Goal: Task Accomplishment & Management: Complete application form

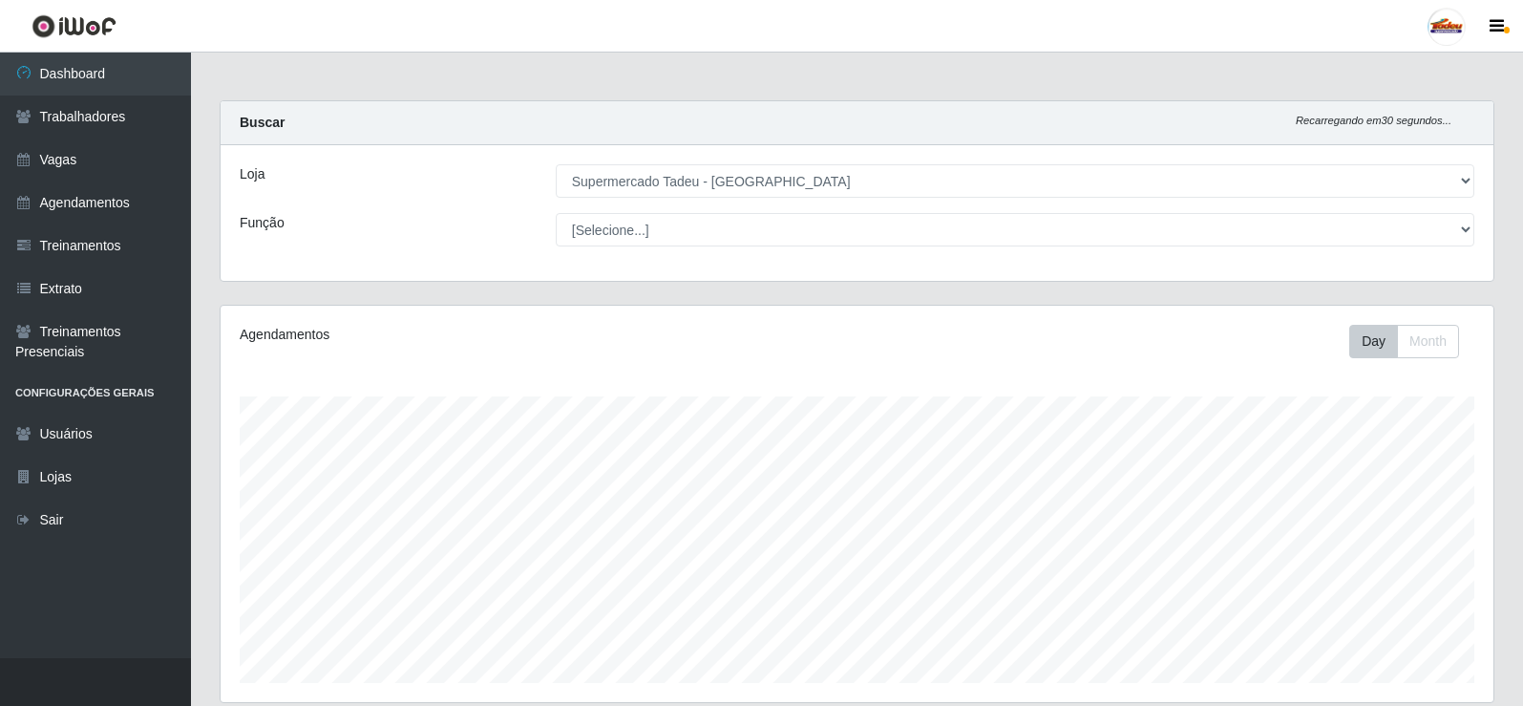
select select "195"
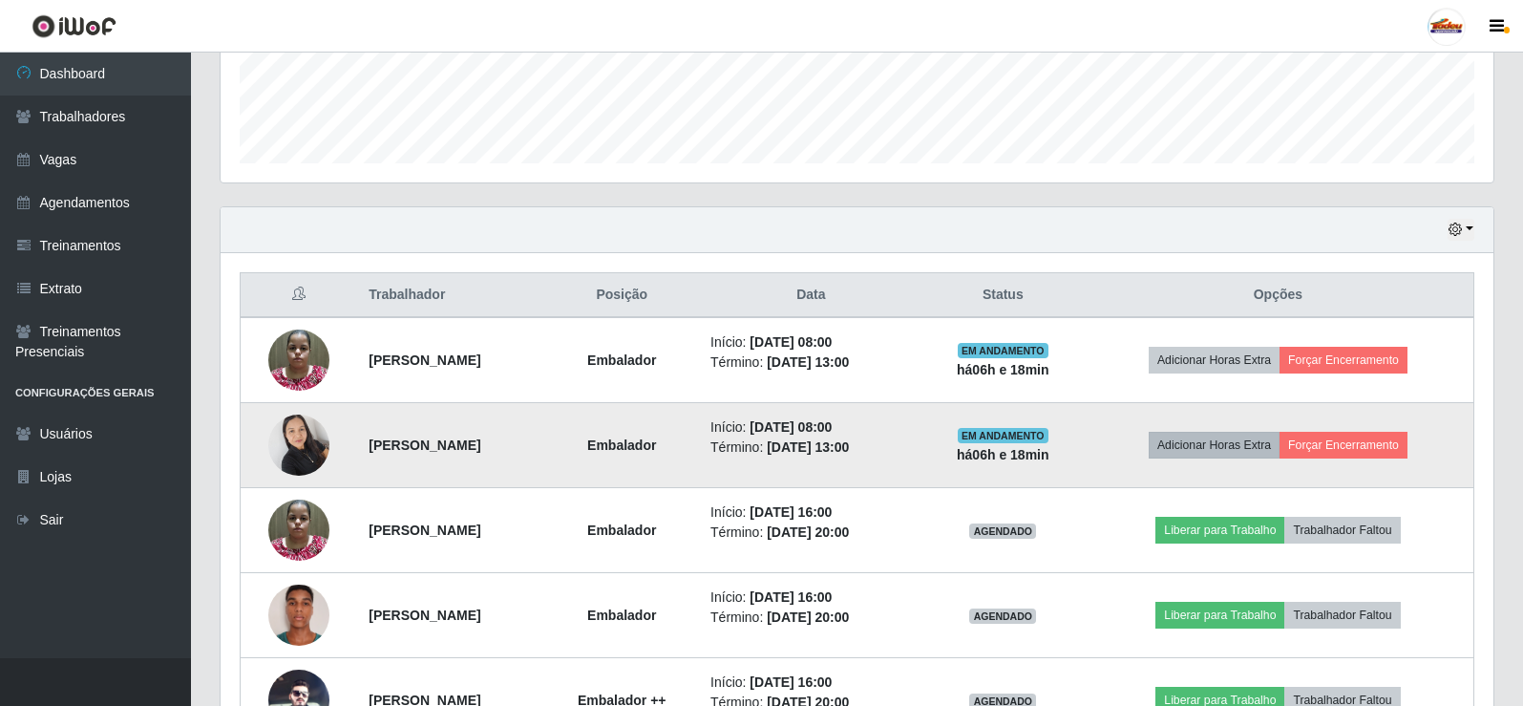
scroll to position [520, 0]
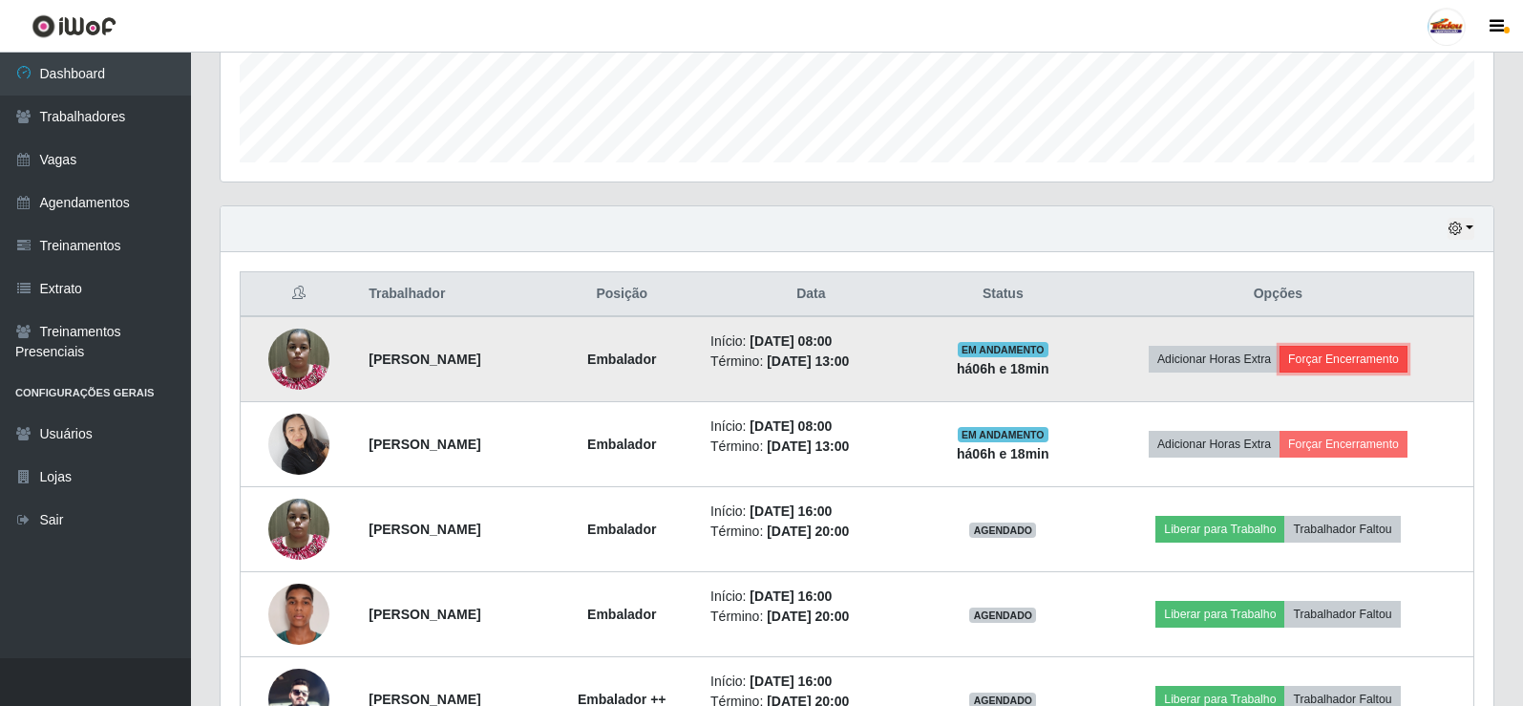
click at [1353, 362] on button "Forçar Encerramento" at bounding box center [1343, 359] width 128 height 27
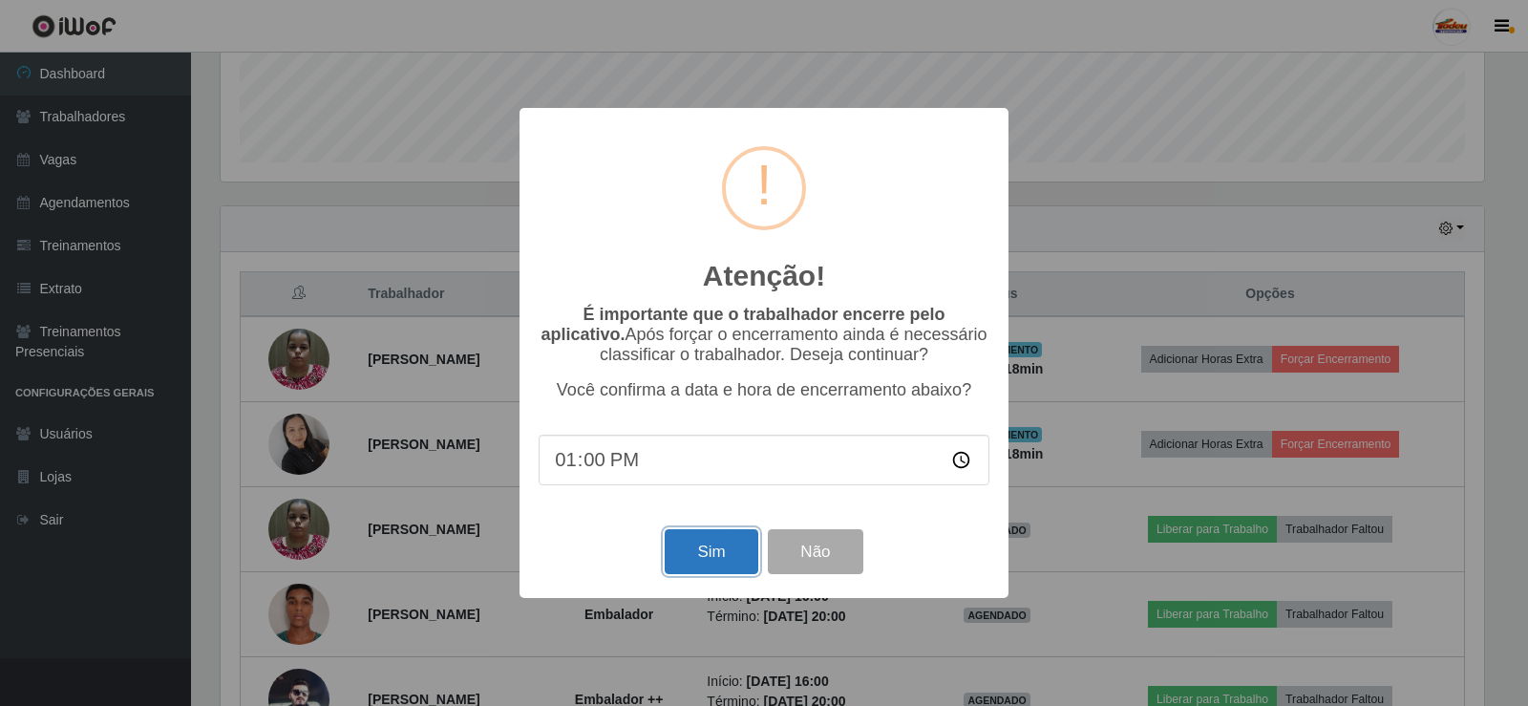
click at [695, 561] on button "Sim" at bounding box center [711, 551] width 93 height 45
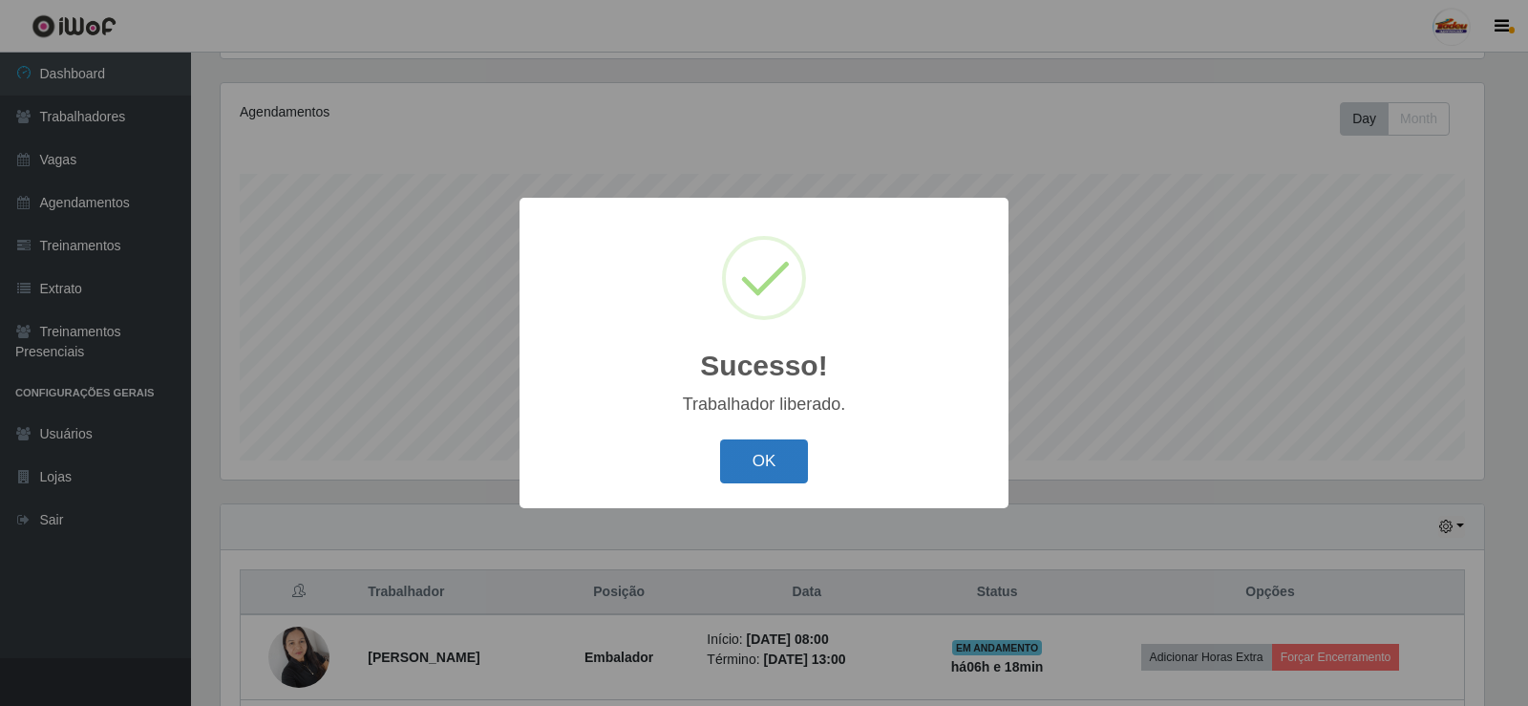
click at [736, 455] on button "OK" at bounding box center [764, 461] width 89 height 45
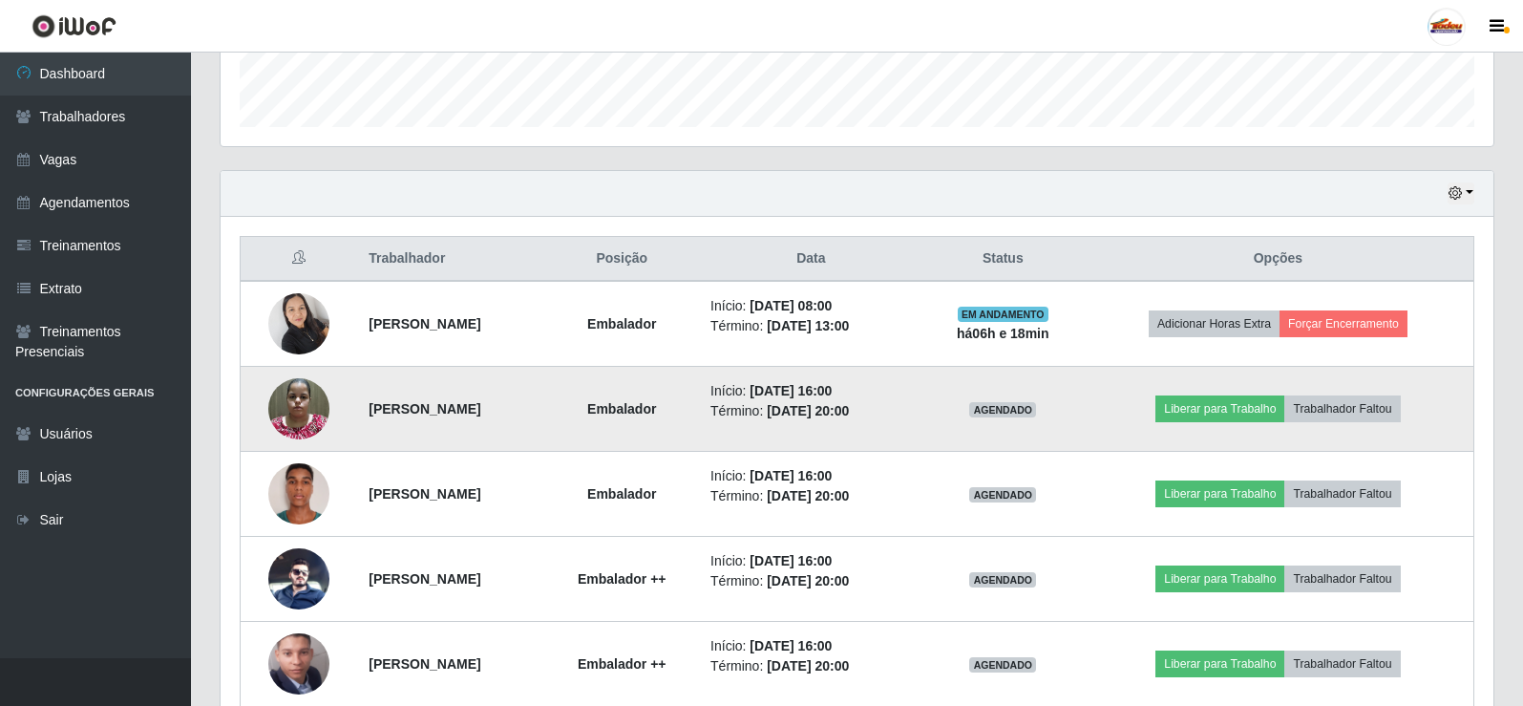
scroll to position [604, 0]
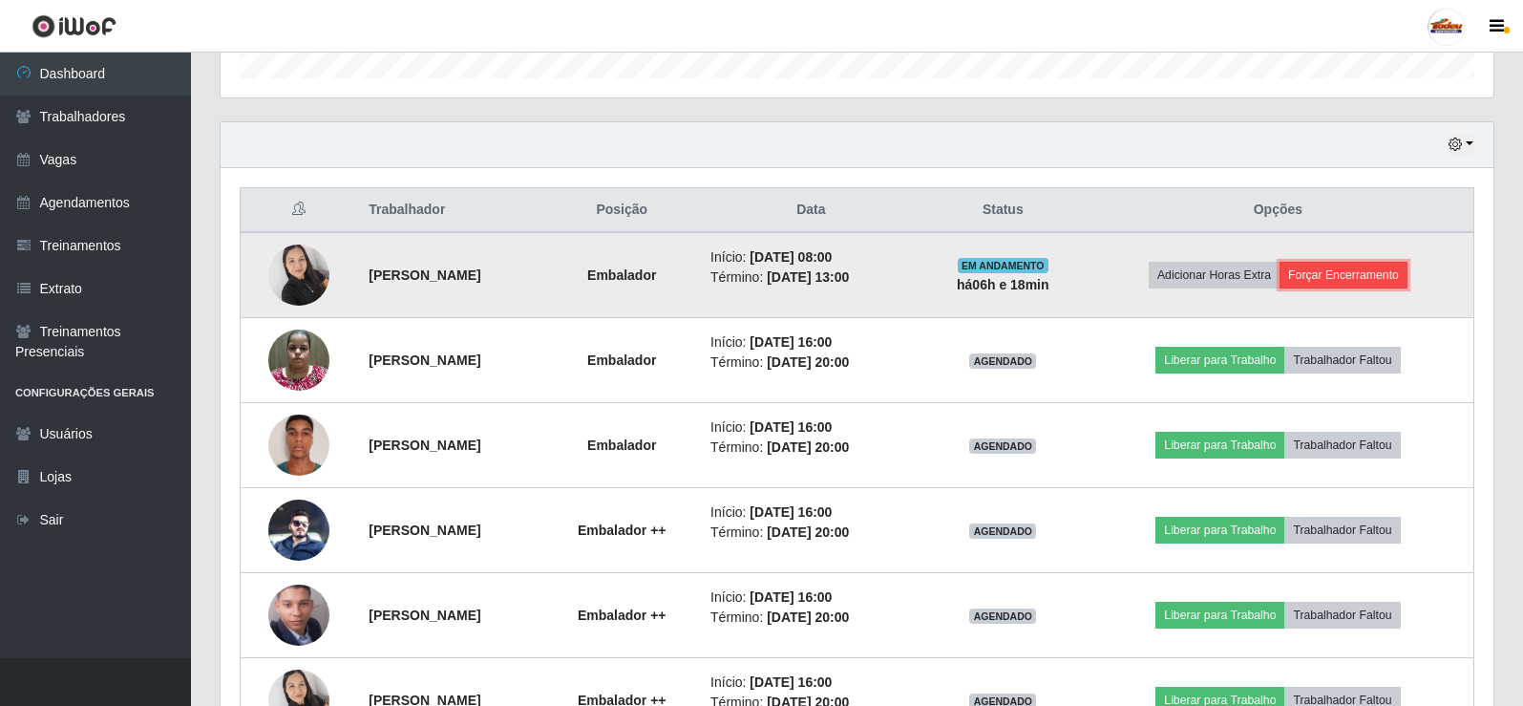
click at [1341, 279] on button "Forçar Encerramento" at bounding box center [1343, 275] width 128 height 27
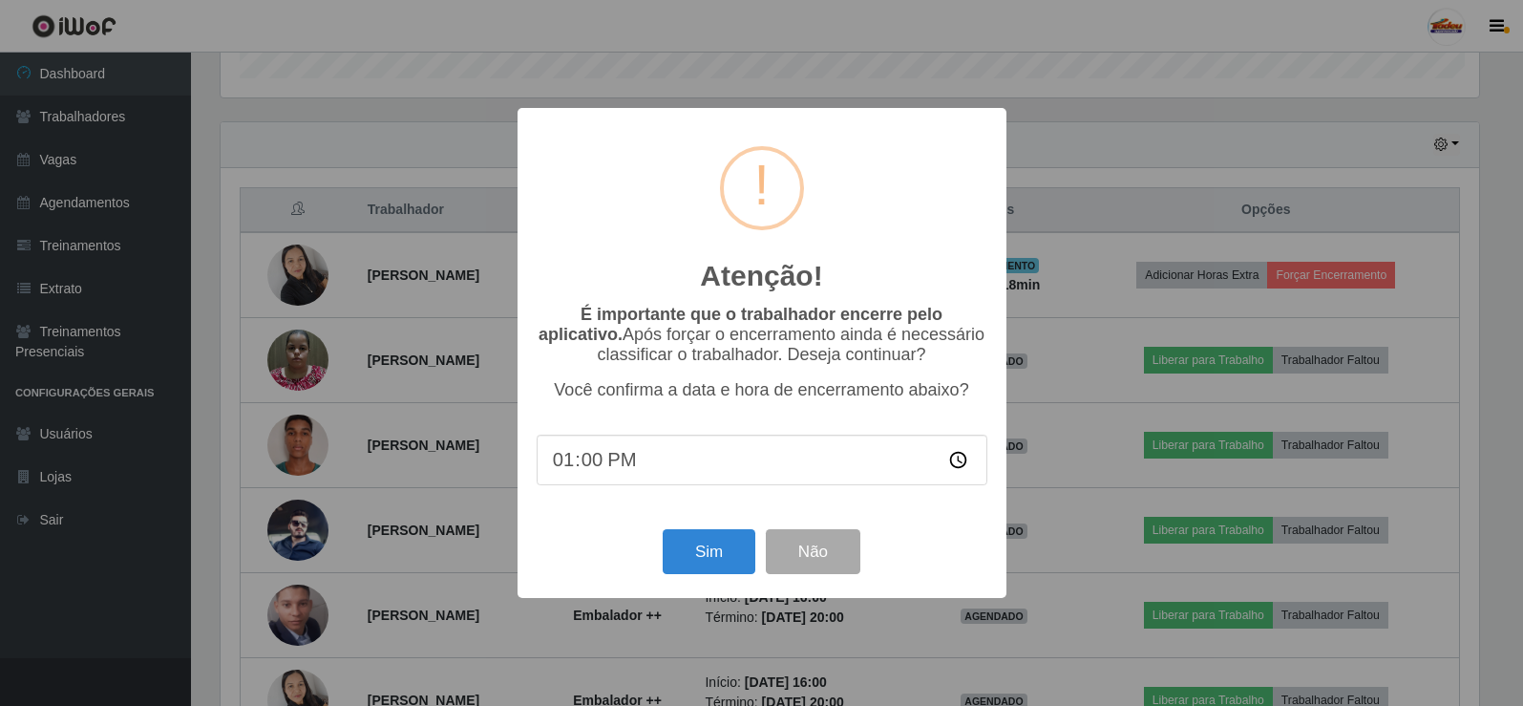
scroll to position [396, 1263]
click at [692, 546] on button "Sim" at bounding box center [711, 551] width 93 height 45
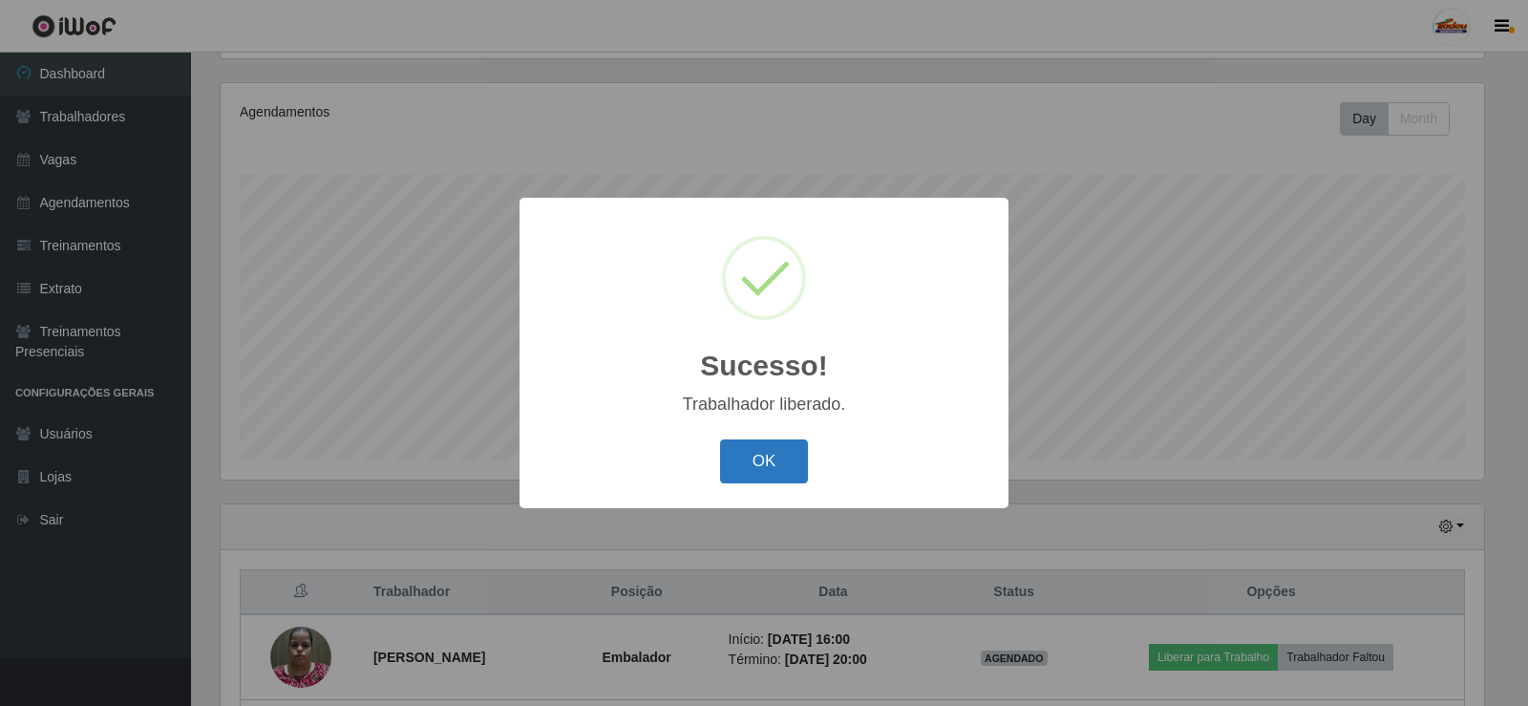
click at [771, 446] on button "OK" at bounding box center [764, 461] width 89 height 45
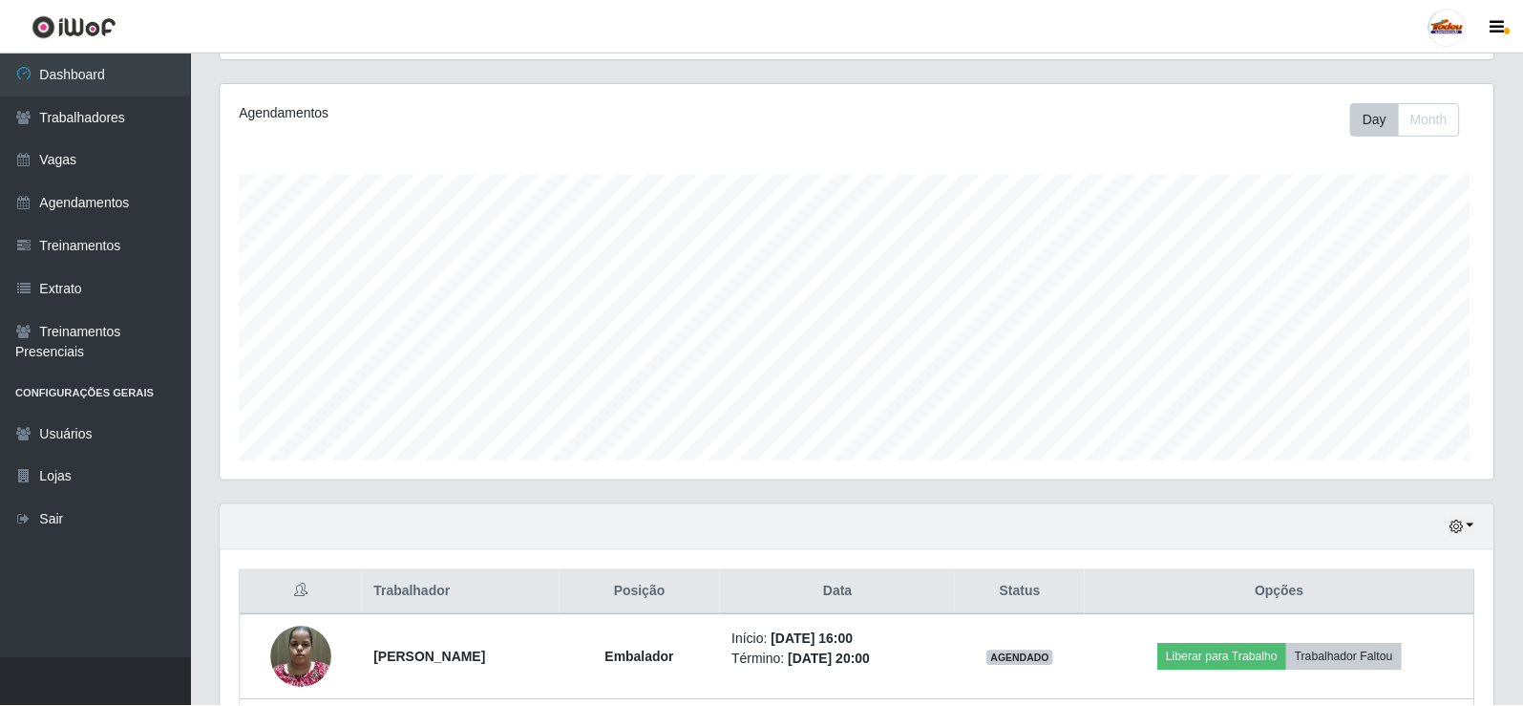
scroll to position [396, 1273]
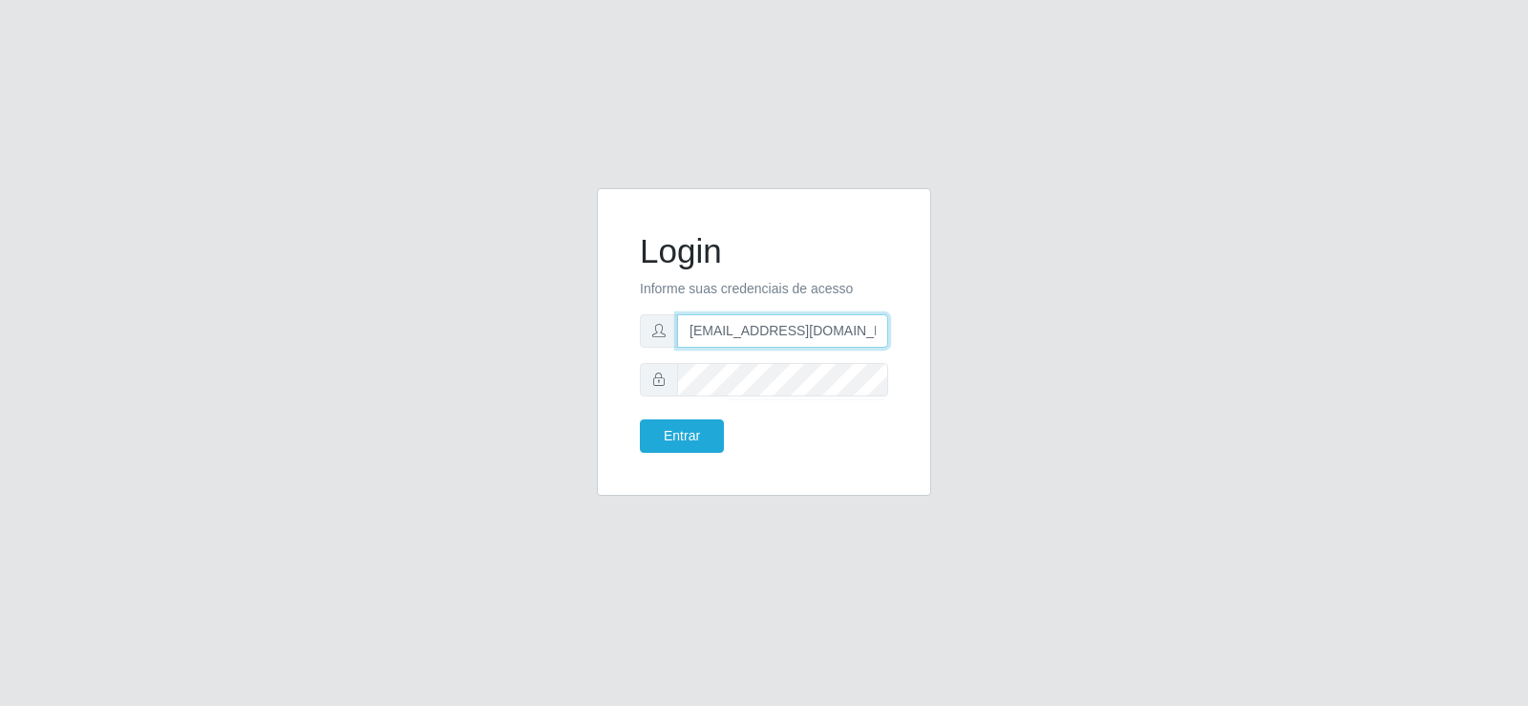
click at [745, 338] on input "[EMAIL_ADDRESS][DOMAIN_NAME]" at bounding box center [782, 330] width 211 height 33
click at [746, 338] on input "[EMAIL_ADDRESS][DOMAIN_NAME]" at bounding box center [782, 330] width 211 height 33
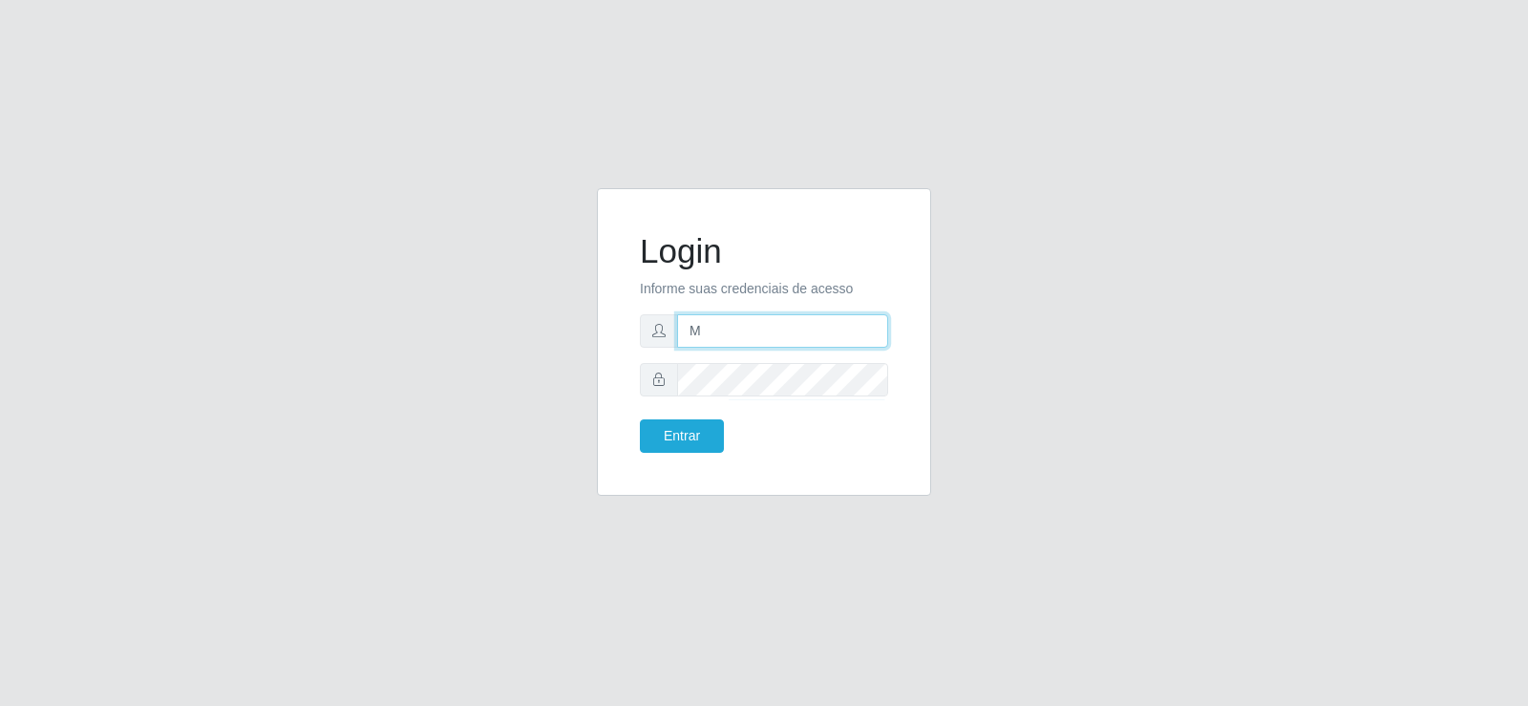
type input "[EMAIL_ADDRESS][DOMAIN_NAME]"
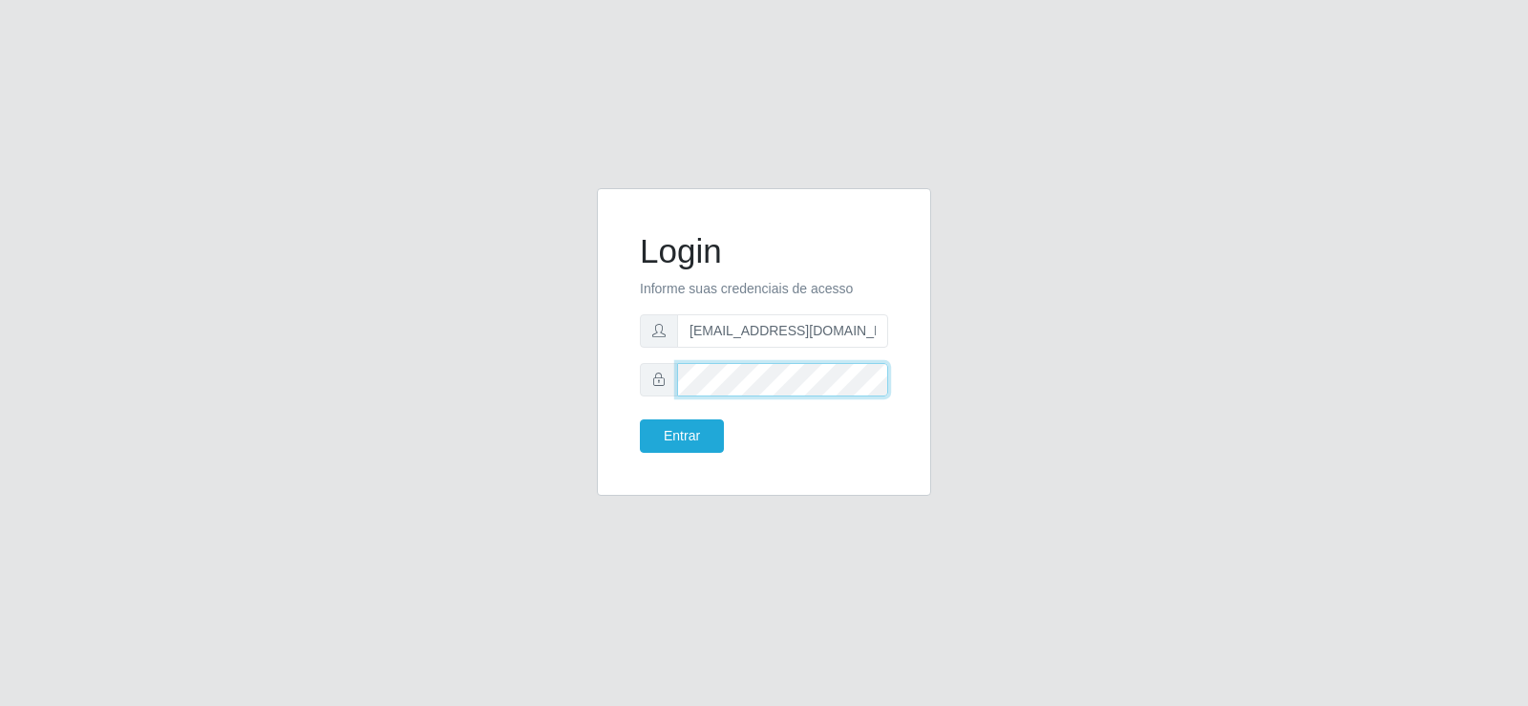
click at [479, 358] on div "Login Informe suas credenciais de acesso [EMAIL_ADDRESS][DOMAIN_NAME] Entrar" at bounding box center [764, 353] width 1089 height 330
click at [695, 440] on button "Entrar" at bounding box center [682, 435] width 84 height 33
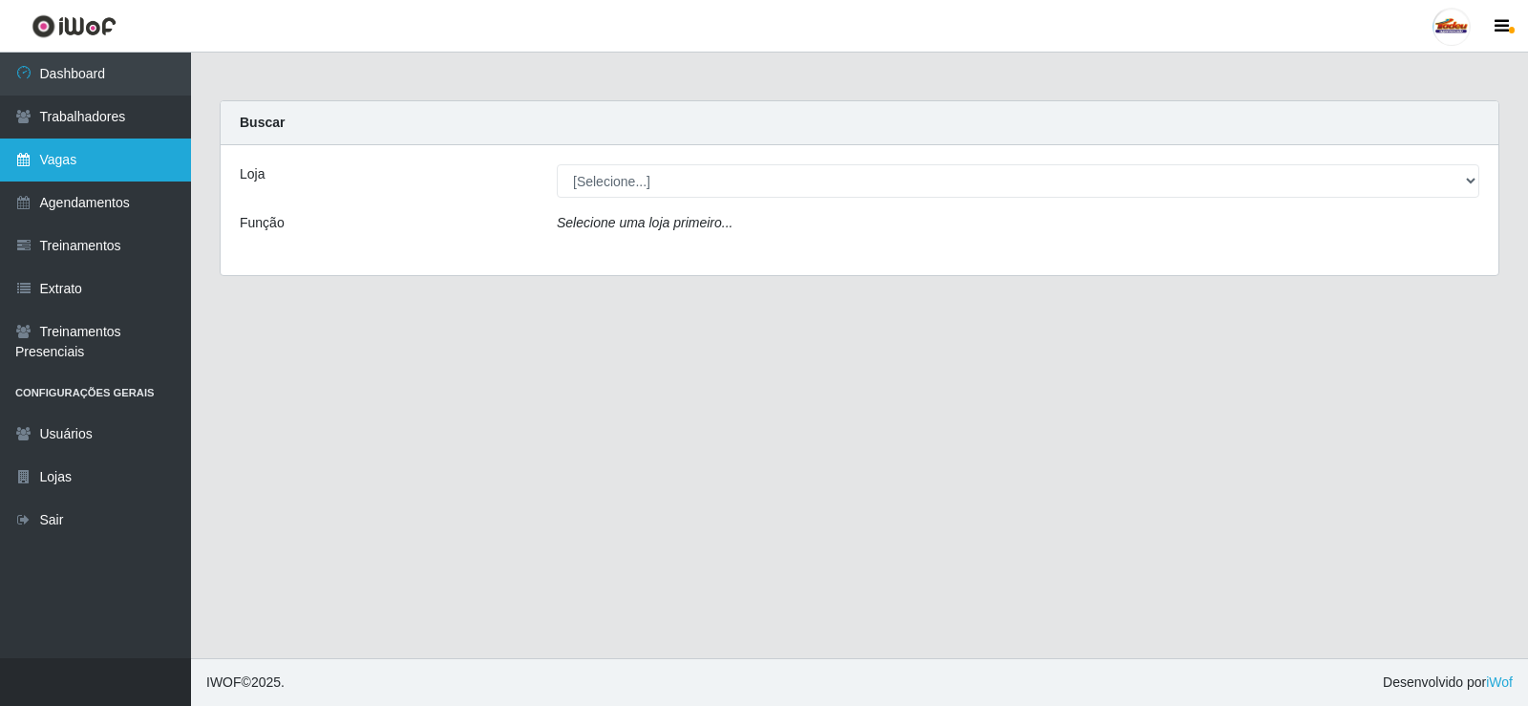
click at [121, 165] on link "Vagas" at bounding box center [95, 159] width 191 height 43
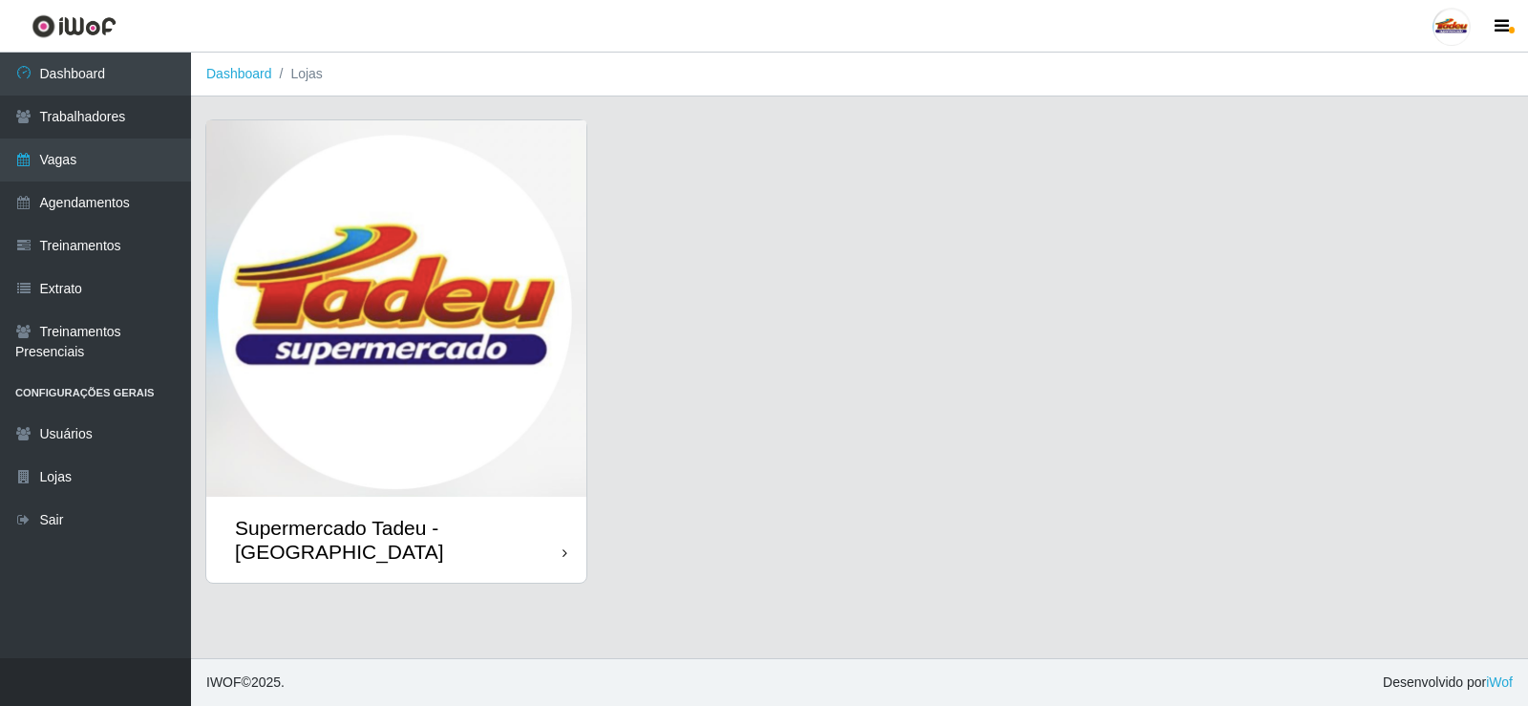
click at [497, 296] on img at bounding box center [396, 308] width 380 height 376
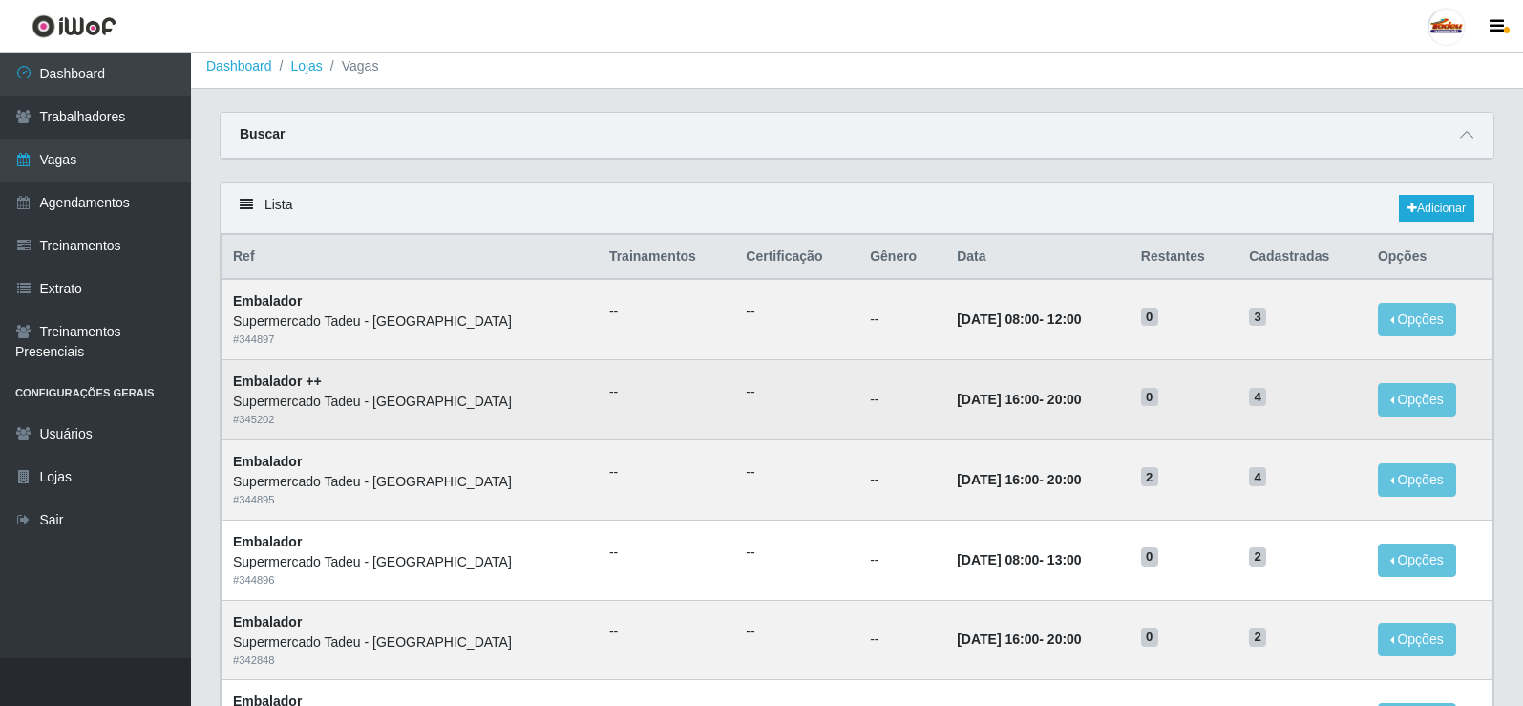
scroll to position [95, 0]
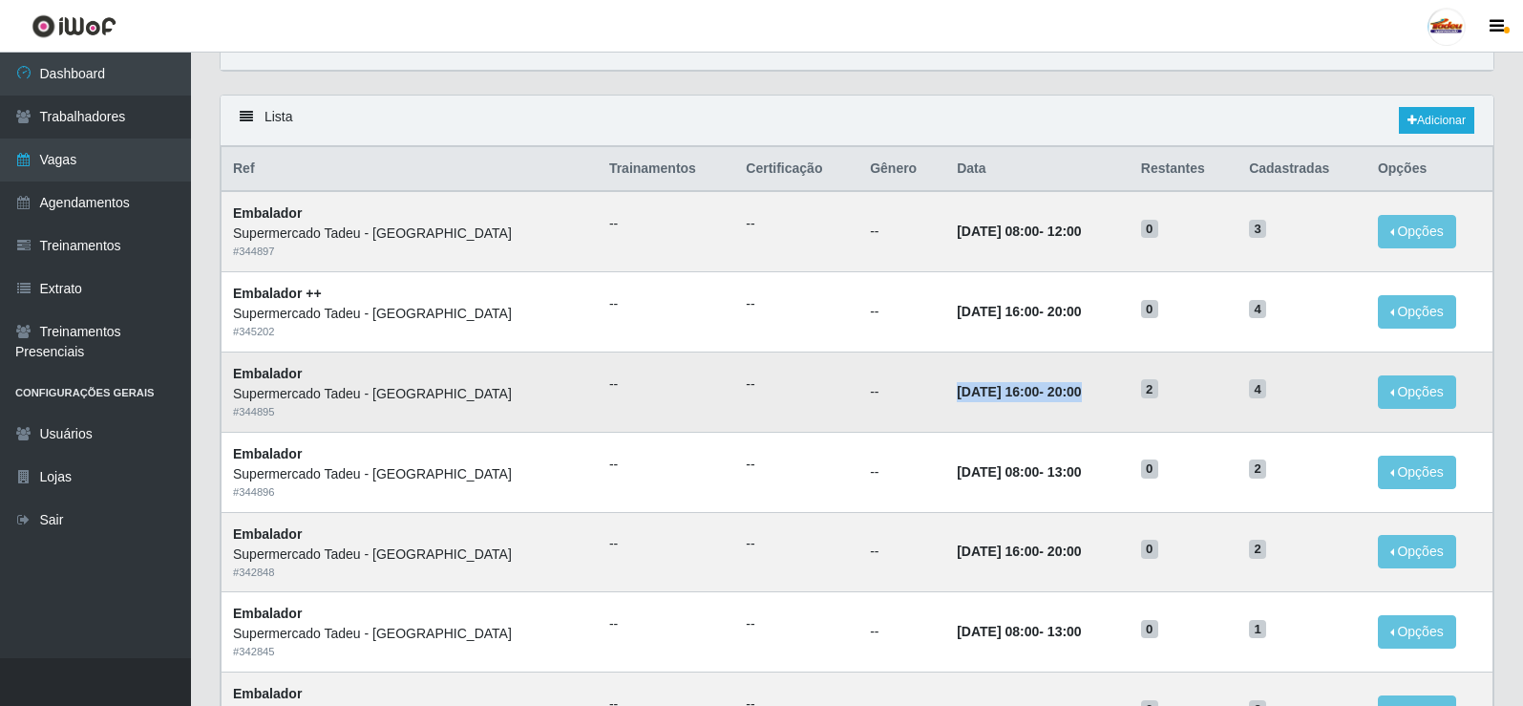
drag, startPoint x: 872, startPoint y: 386, endPoint x: 1085, endPoint y: 406, distance: 213.9
click at [1085, 406] on tr "Embalador Supermercado Tadeu - Lagoa Seca # 344895 -- -- -- 13/09/2025, 16:00 -…" at bounding box center [858, 391] width 1272 height 80
click at [1050, 399] on time "20:00" at bounding box center [1064, 391] width 34 height 15
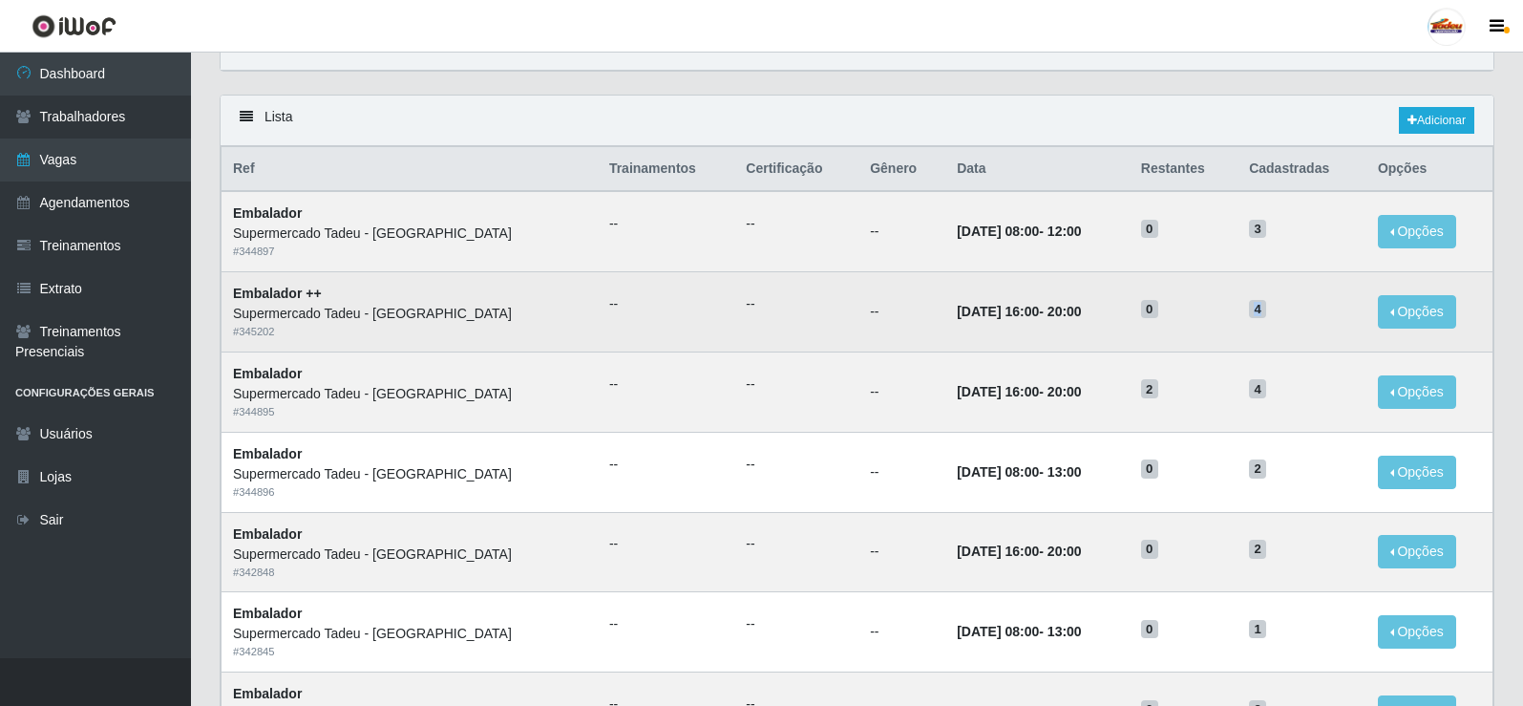
click at [1258, 315] on span "4" at bounding box center [1257, 309] width 17 height 19
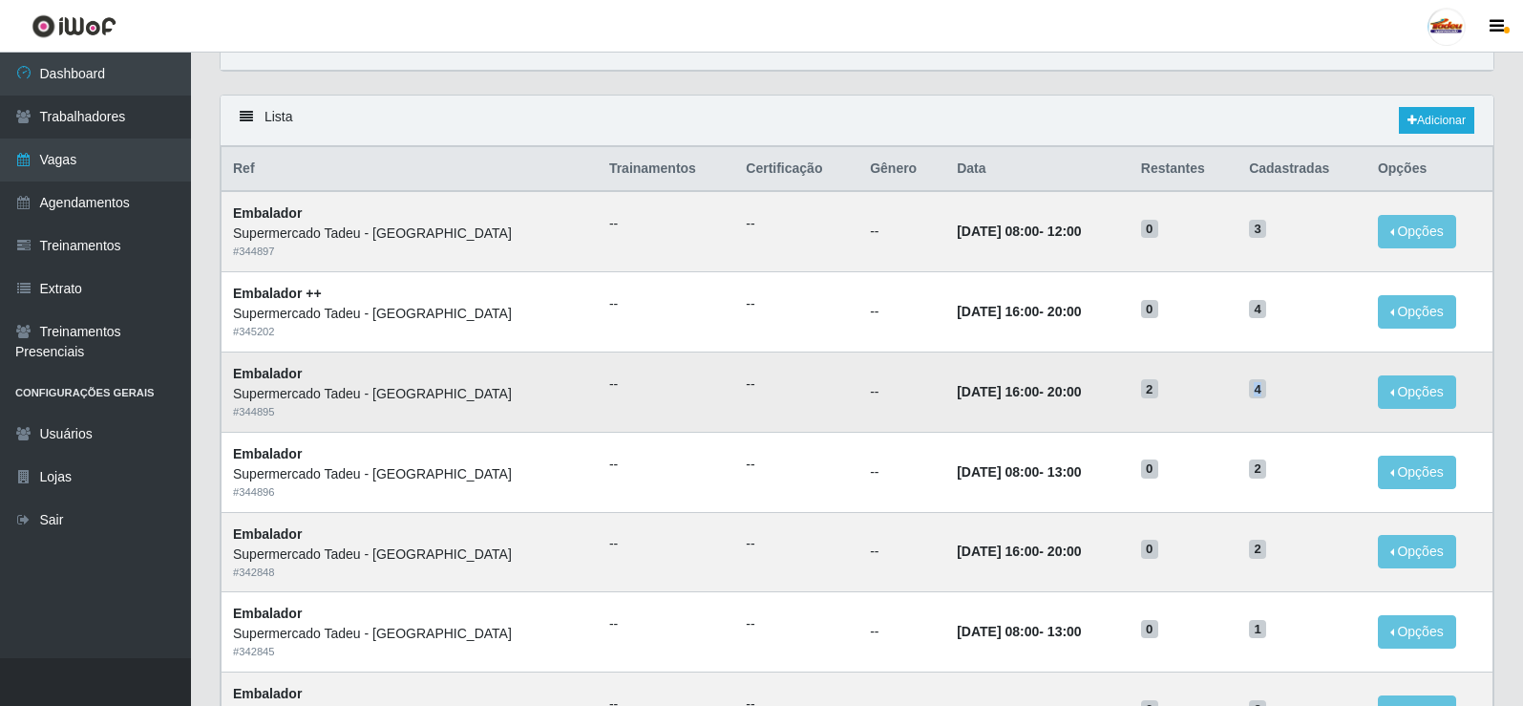
drag, startPoint x: 1249, startPoint y: 391, endPoint x: 1258, endPoint y: 391, distance: 9.6
click at [1258, 391] on span "4" at bounding box center [1257, 388] width 17 height 19
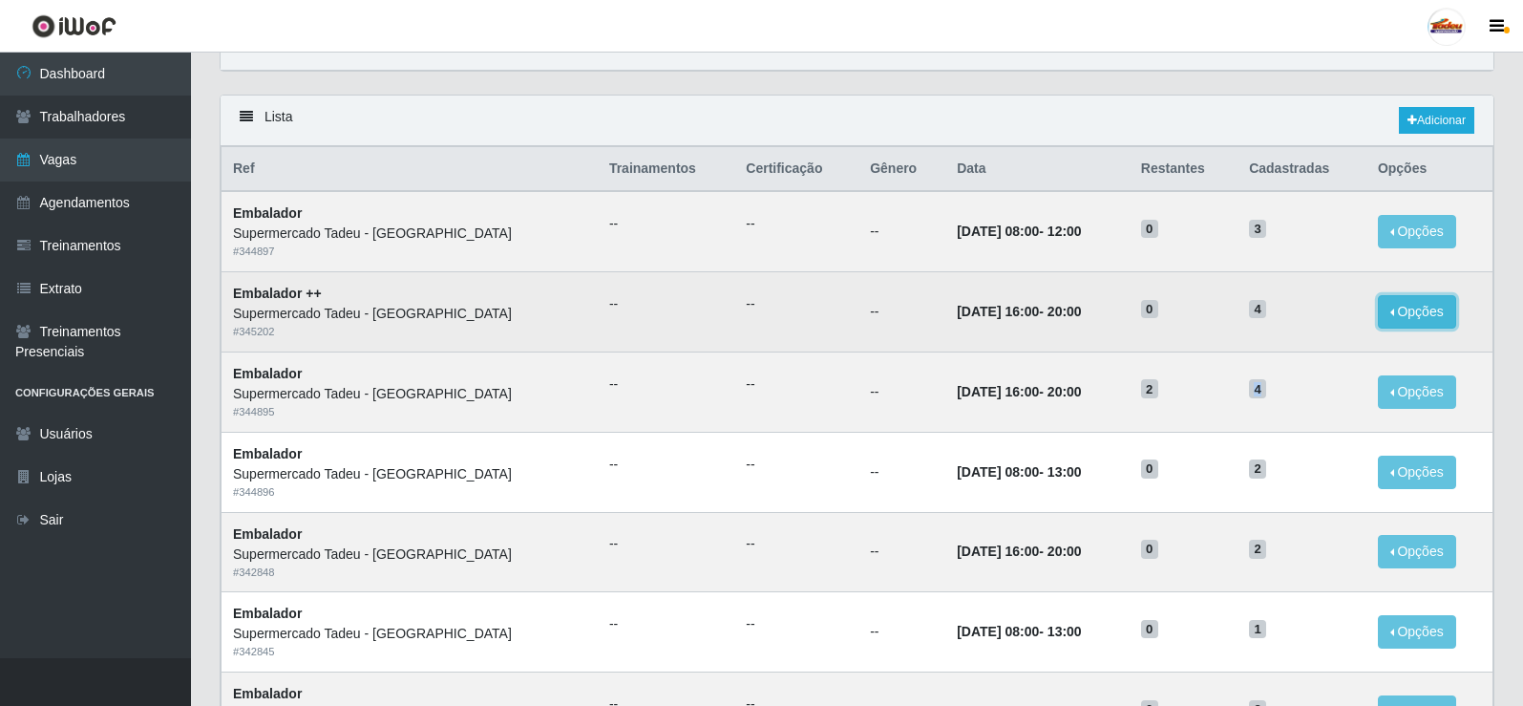
click at [1436, 316] on button "Opções" at bounding box center [1417, 311] width 78 height 33
click at [1274, 320] on link "Editar" at bounding box center [1270, 314] width 54 height 15
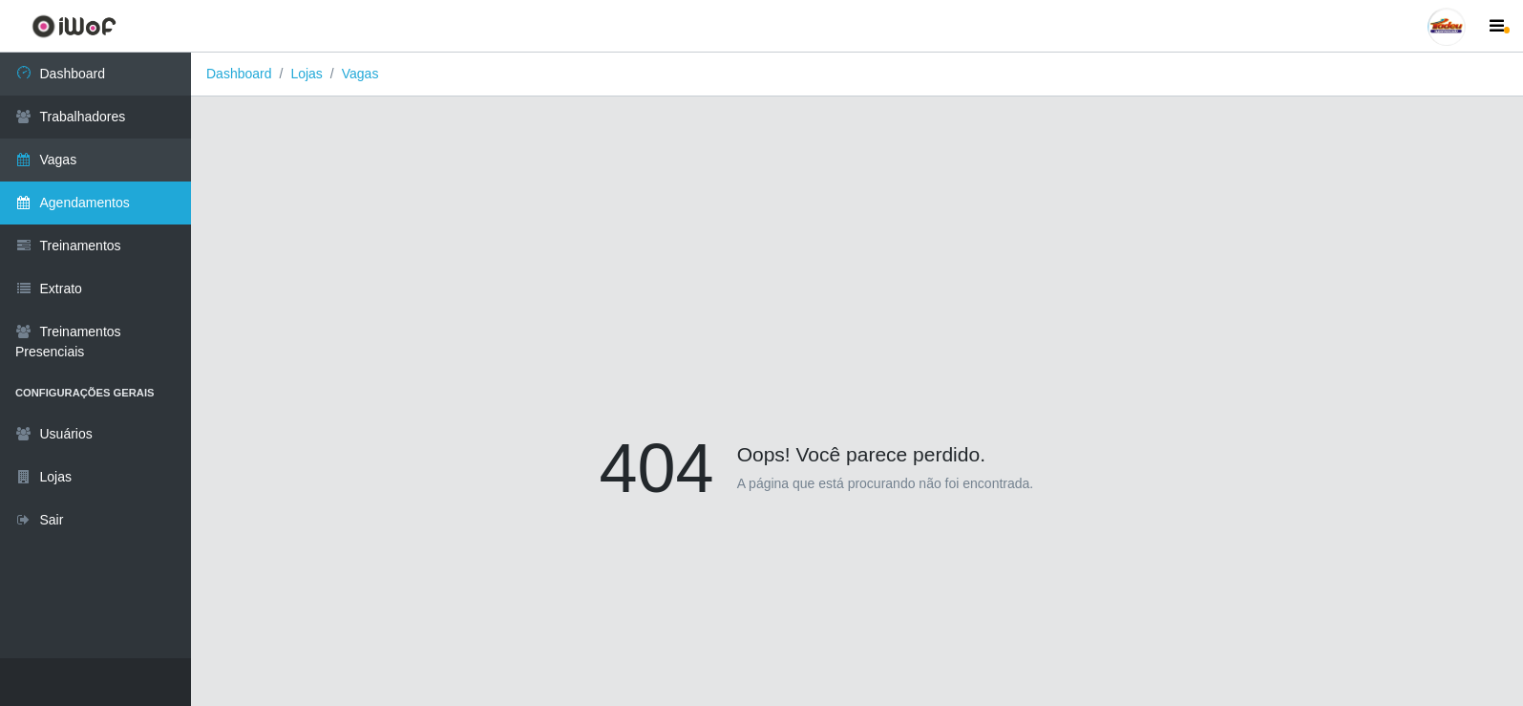
click at [99, 186] on link "Agendamentos" at bounding box center [95, 202] width 191 height 43
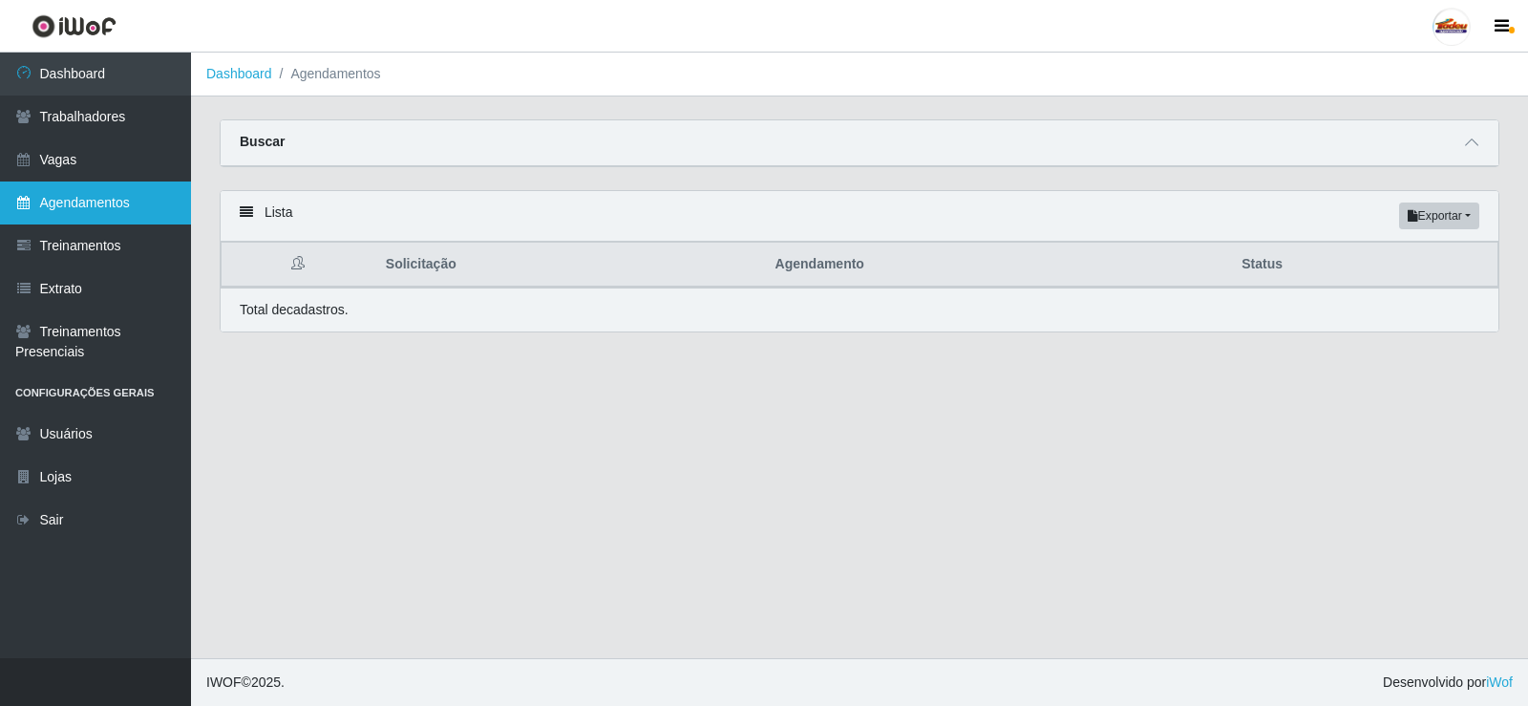
click at [108, 201] on link "Agendamentos" at bounding box center [95, 202] width 191 height 43
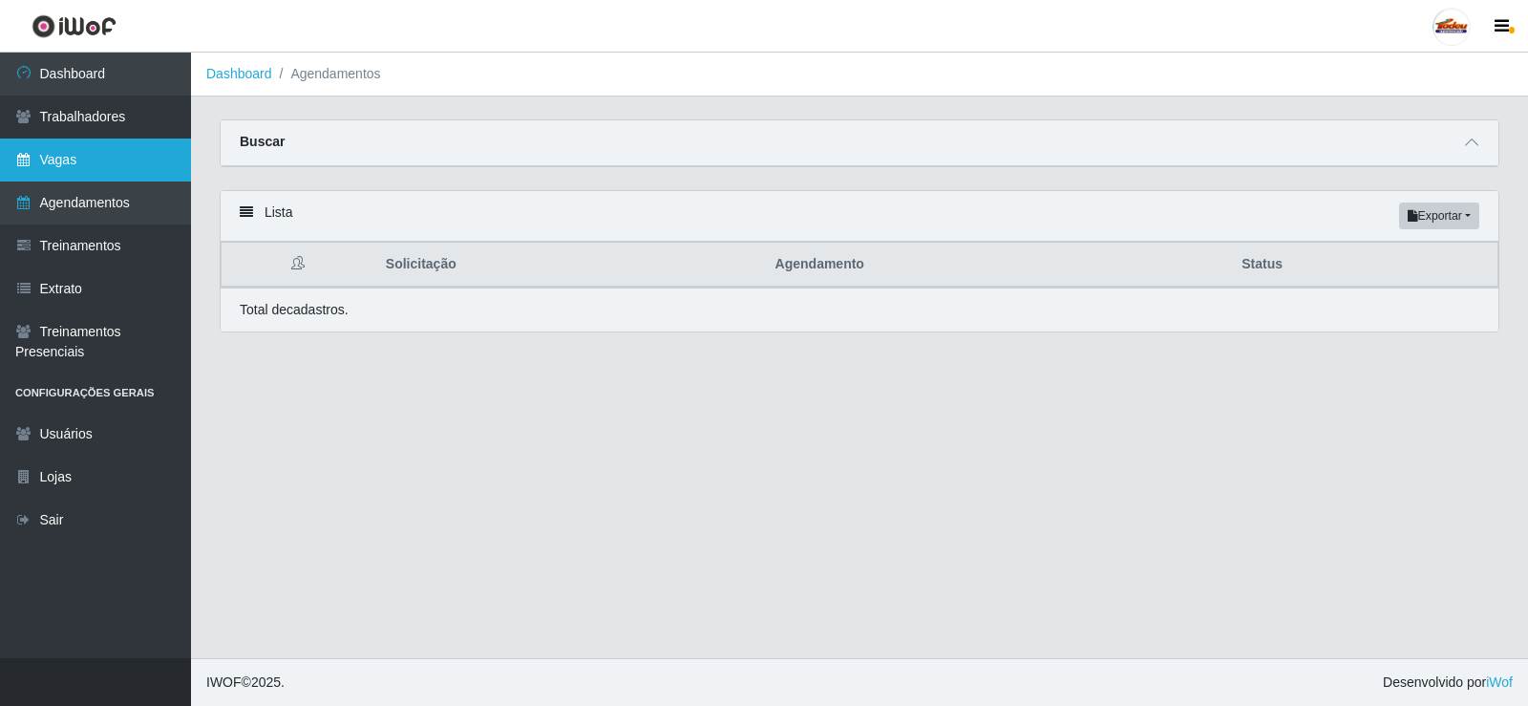
click at [84, 170] on link "Vagas" at bounding box center [95, 159] width 191 height 43
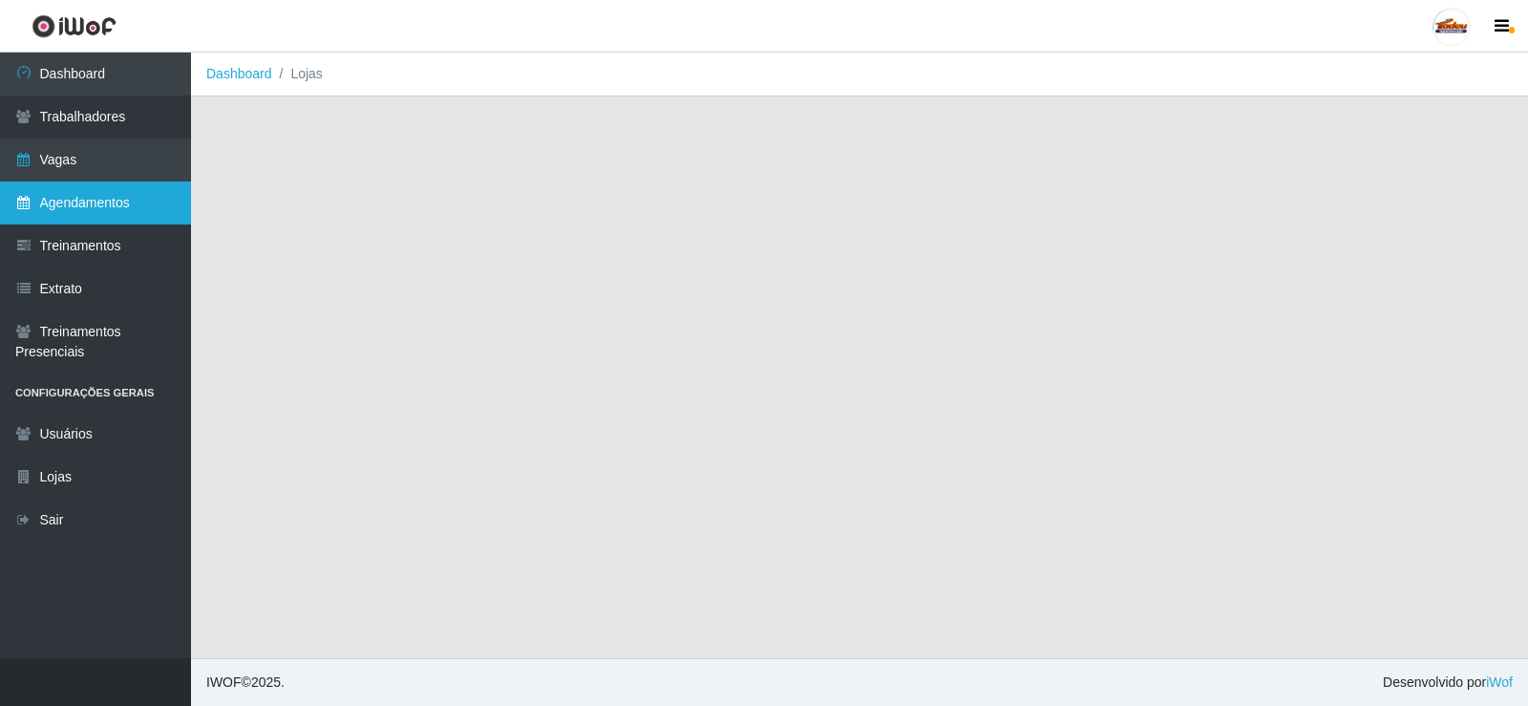
click at [84, 192] on link "Agendamentos" at bounding box center [95, 202] width 191 height 43
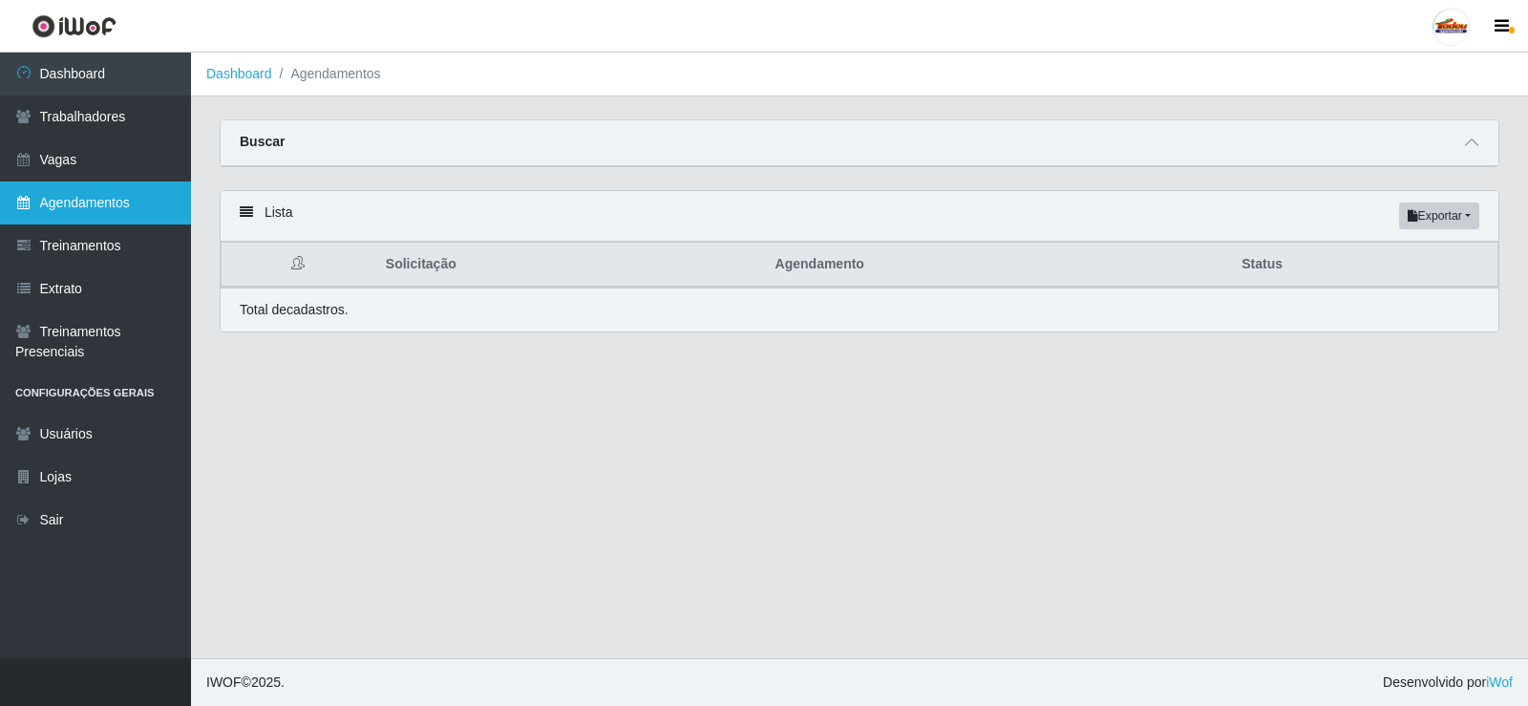
click at [72, 202] on link "Agendamentos" at bounding box center [95, 202] width 191 height 43
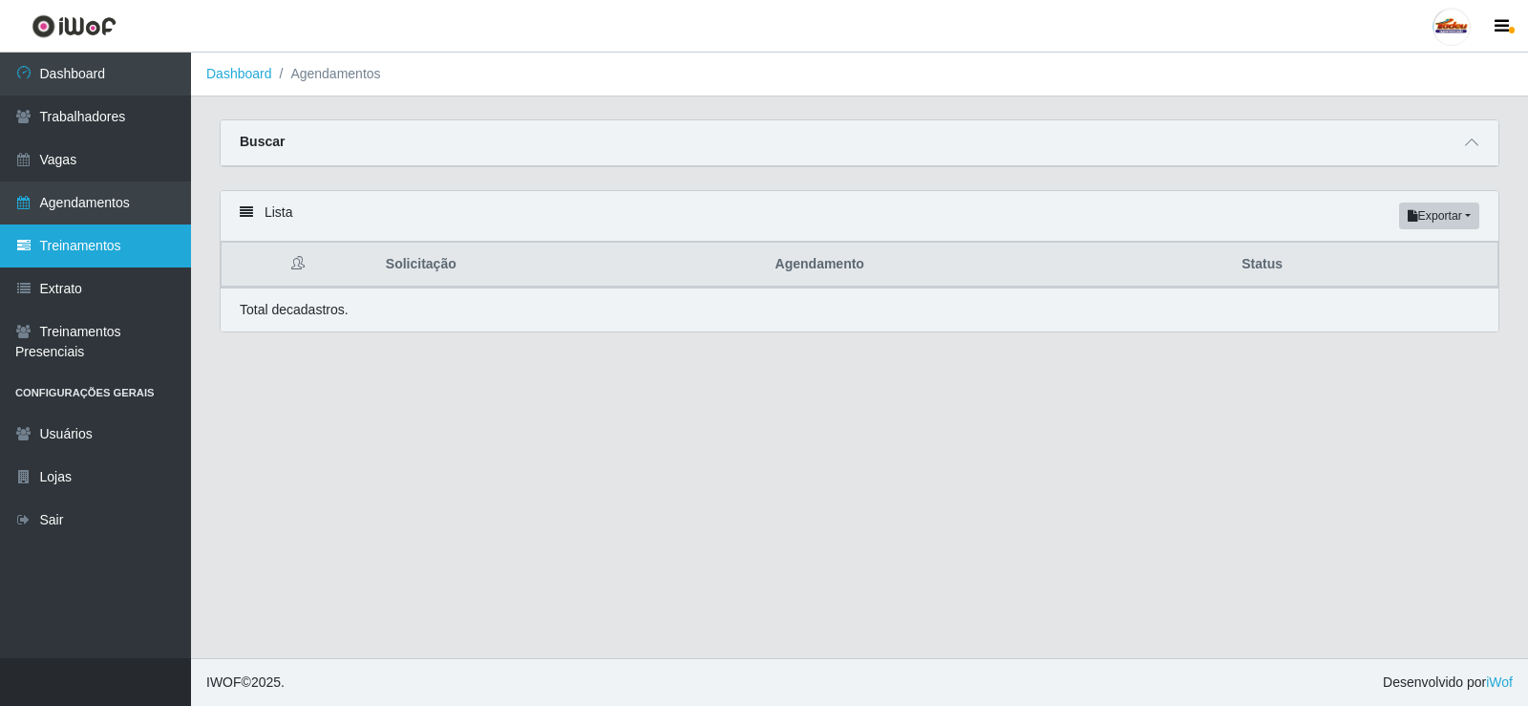
click at [125, 245] on link "Treinamentos" at bounding box center [95, 245] width 191 height 43
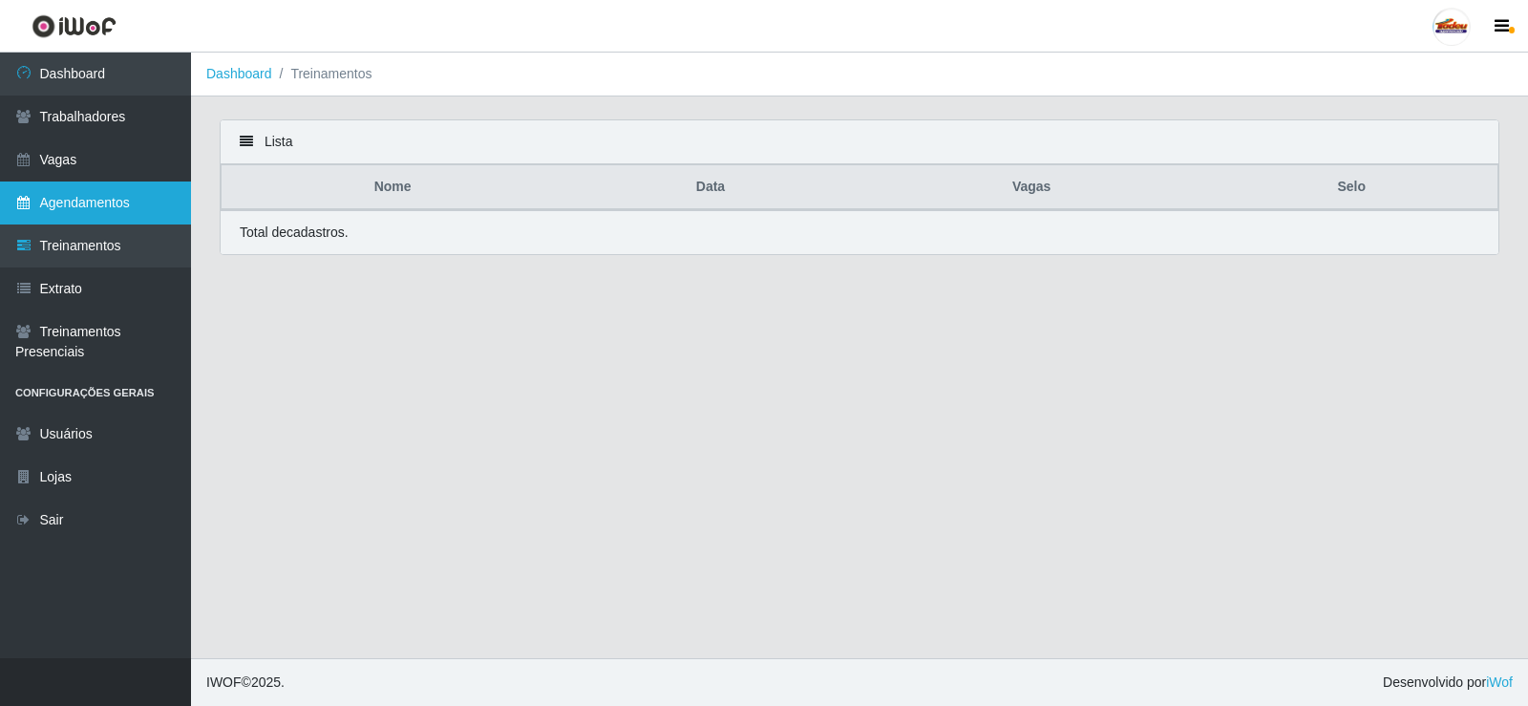
click at [127, 201] on link "Agendamentos" at bounding box center [95, 202] width 191 height 43
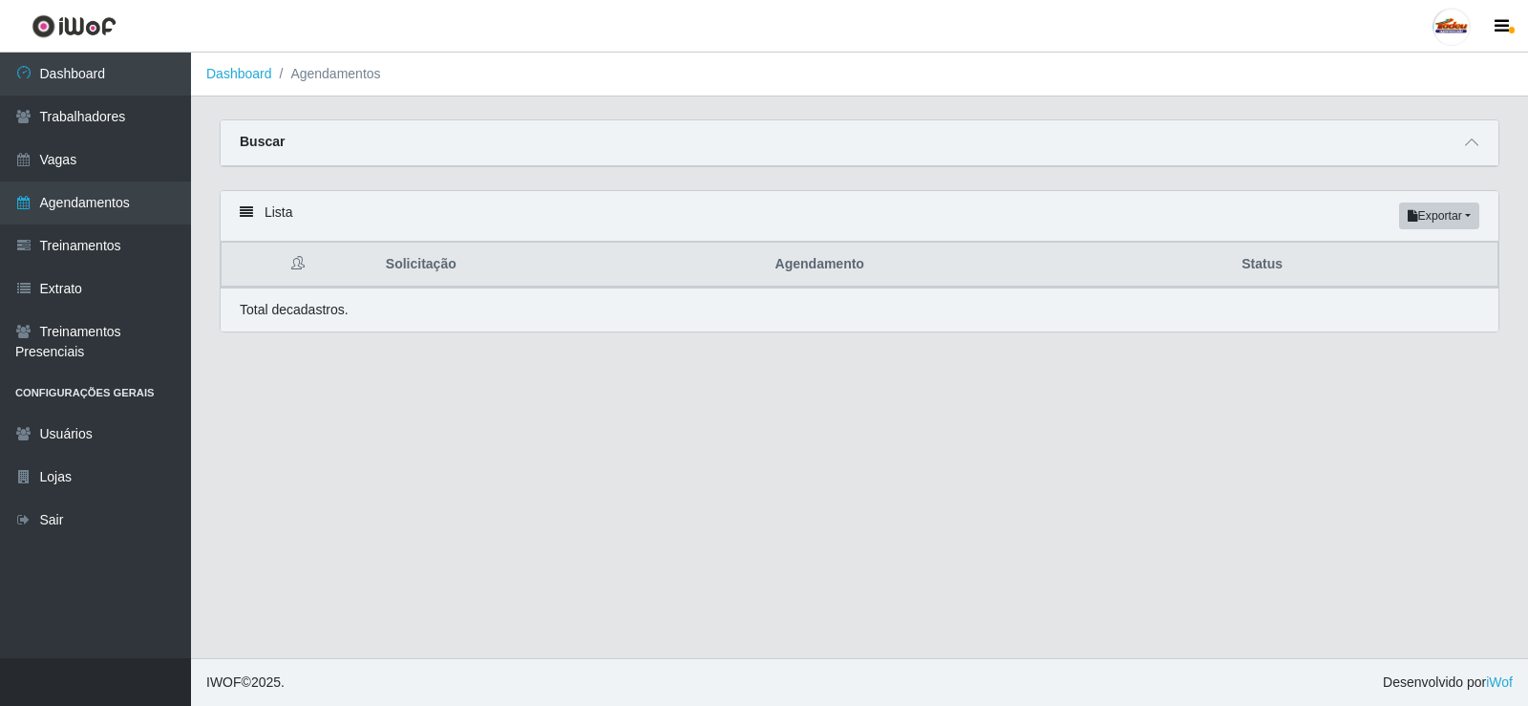
click at [1463, 125] on div "Buscar" at bounding box center [860, 143] width 1278 height 46
click at [1469, 139] on icon at bounding box center [1471, 142] width 13 height 13
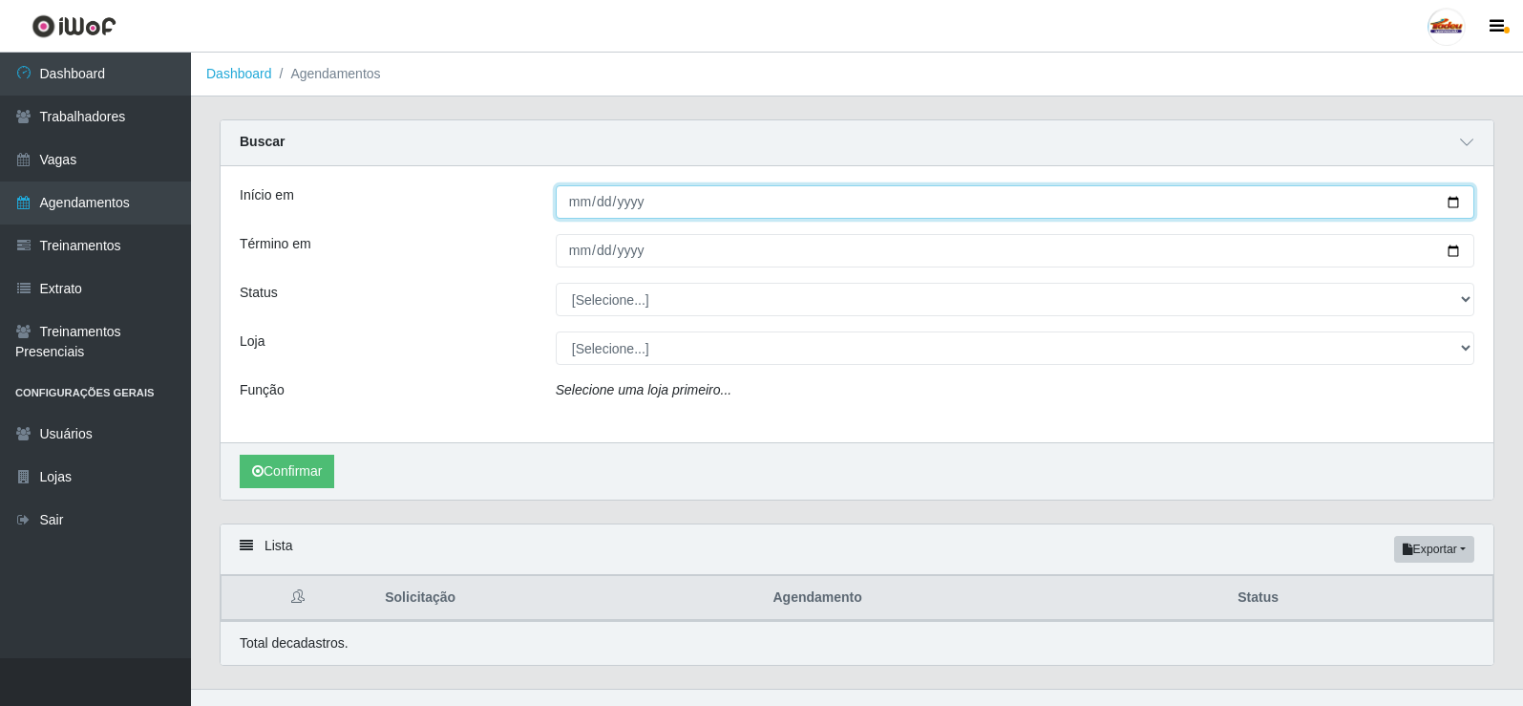
click at [630, 197] on input "Início em" at bounding box center [1015, 201] width 919 height 33
drag, startPoint x: 615, startPoint y: 206, endPoint x: 537, endPoint y: 202, distance: 78.4
click at [612, 208] on input "Início em" at bounding box center [1015, 201] width 919 height 33
click at [566, 203] on input "Início em" at bounding box center [1015, 201] width 919 height 33
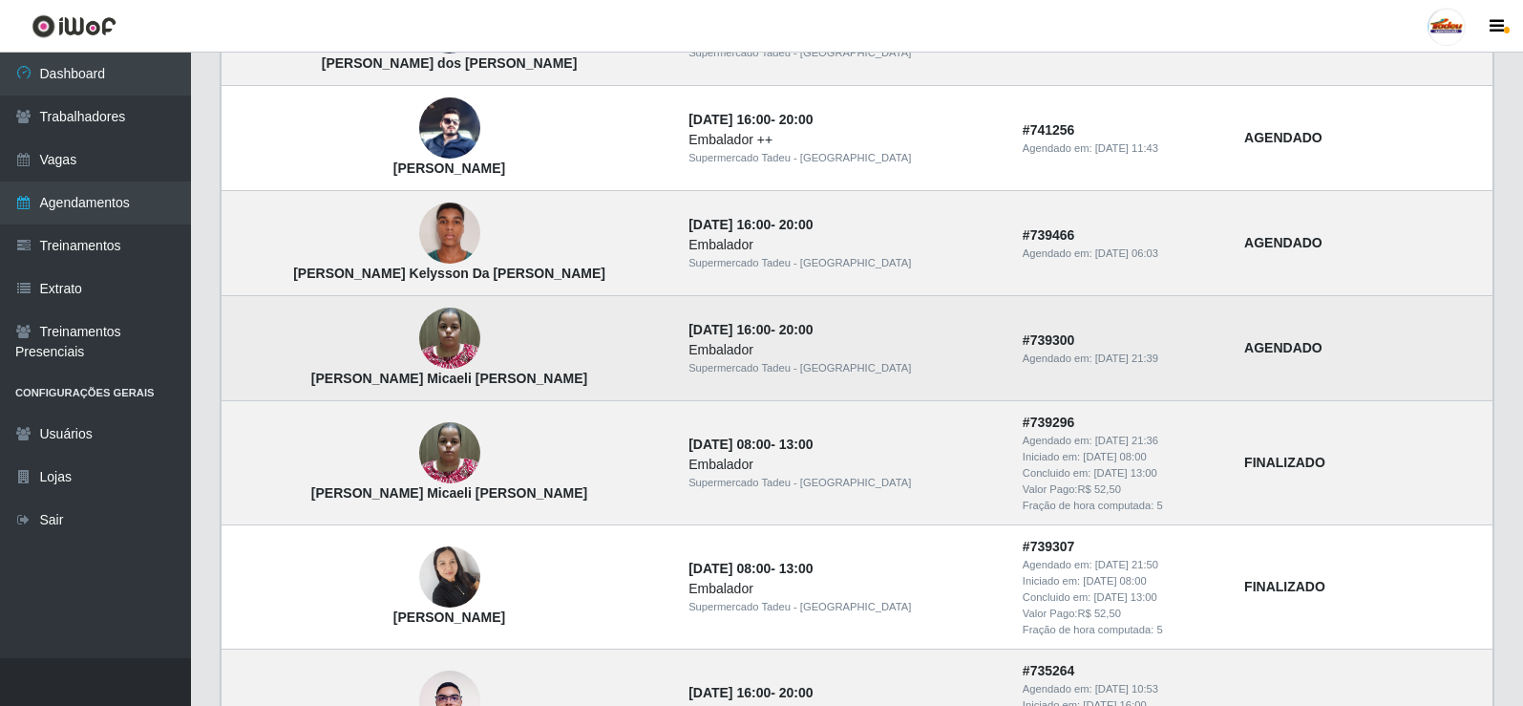
scroll to position [1239, 0]
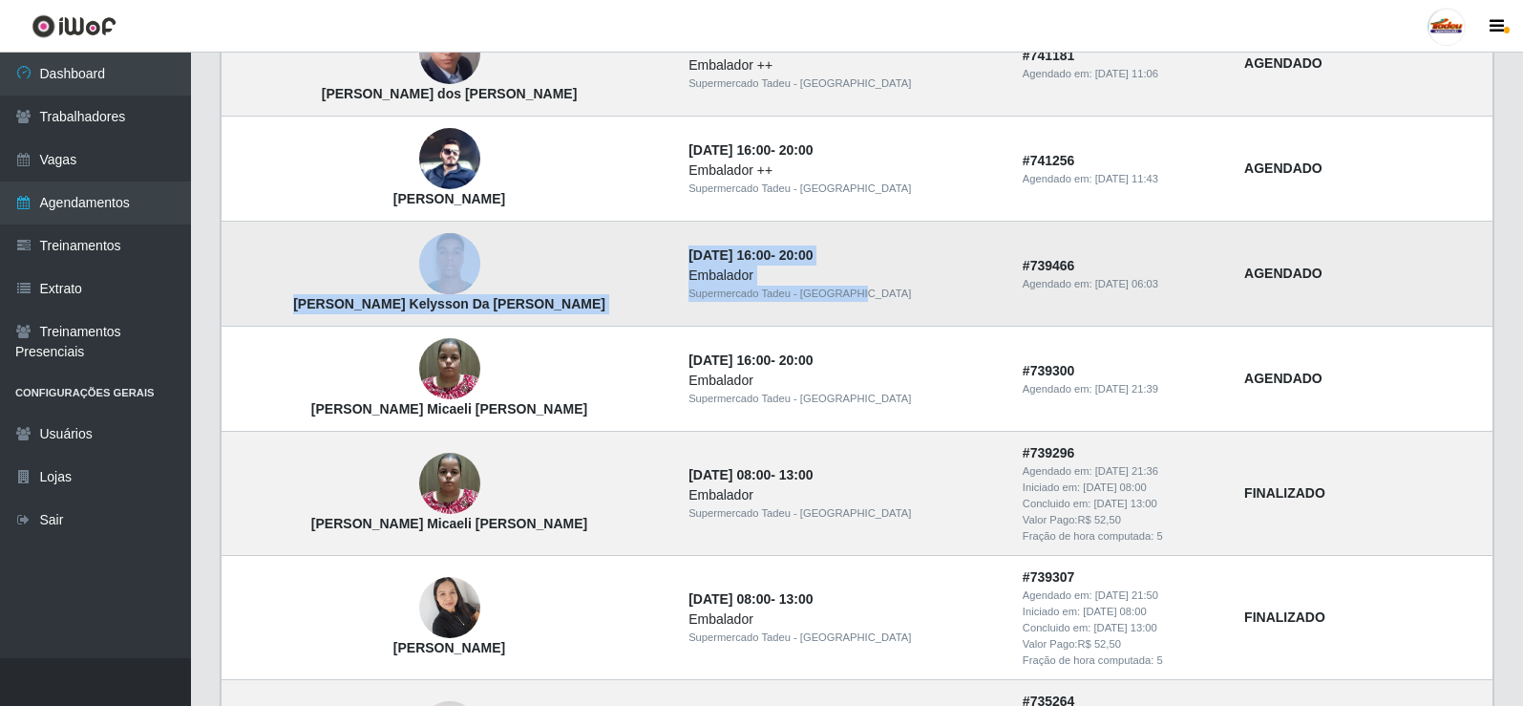
drag, startPoint x: 621, startPoint y: 286, endPoint x: 831, endPoint y: 297, distance: 210.3
click at [831, 297] on tr "Álan Kelysson Da Silva Souza 13/09/2025, 16:00 - 20:00 Embalador Supermercado T…" at bounding box center [858, 274] width 1272 height 105
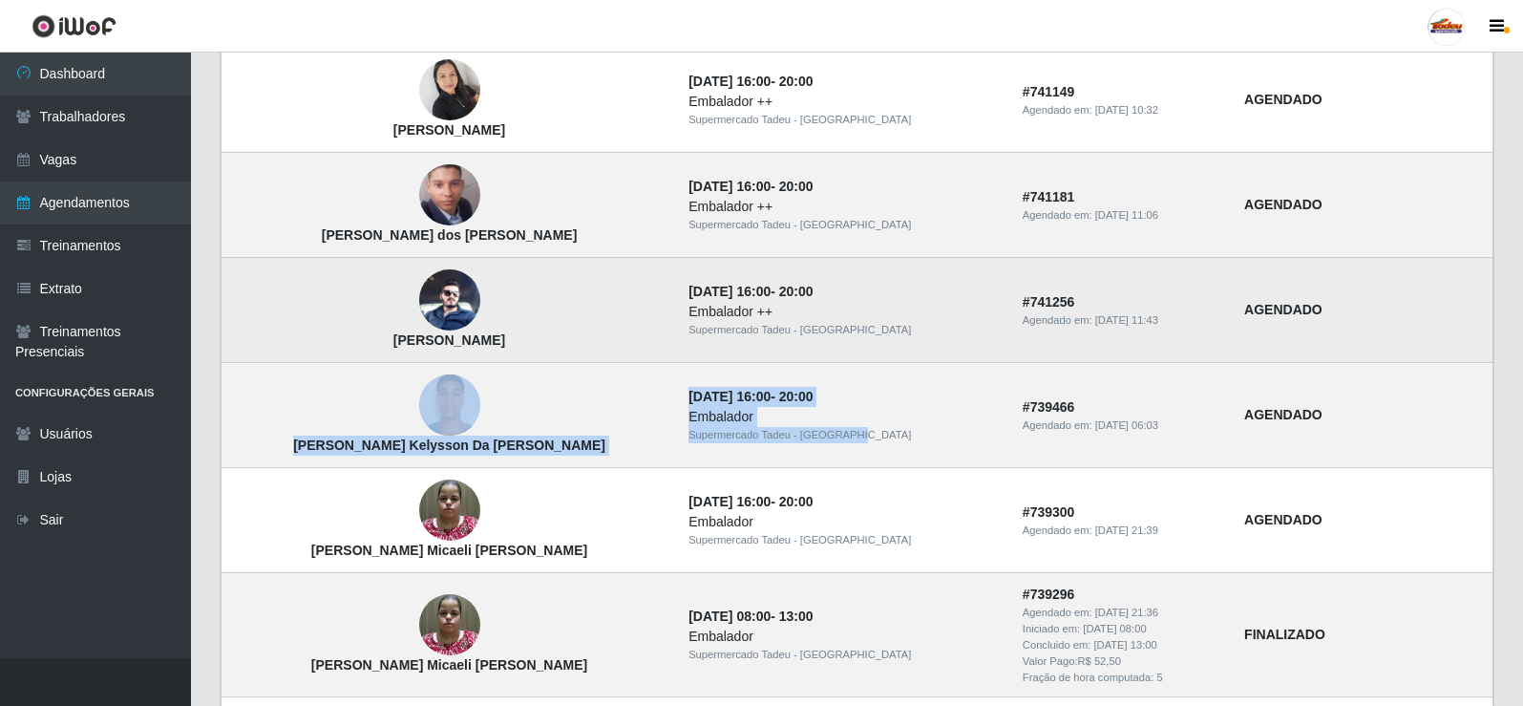
scroll to position [1048, 0]
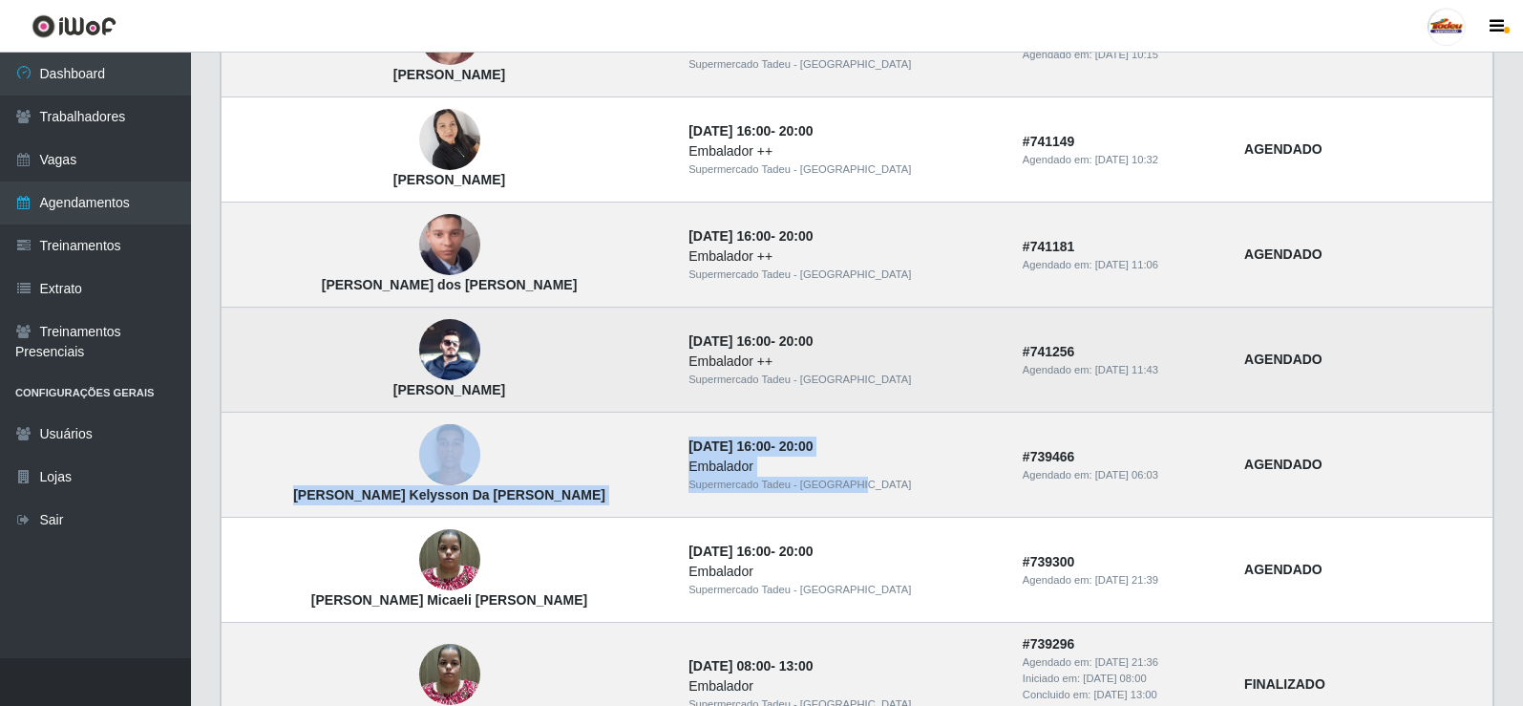
drag, startPoint x: 345, startPoint y: 391, endPoint x: 598, endPoint y: 391, distance: 253.0
click at [598, 391] on td "[PERSON_NAME]" at bounding box center [450, 359] width 456 height 105
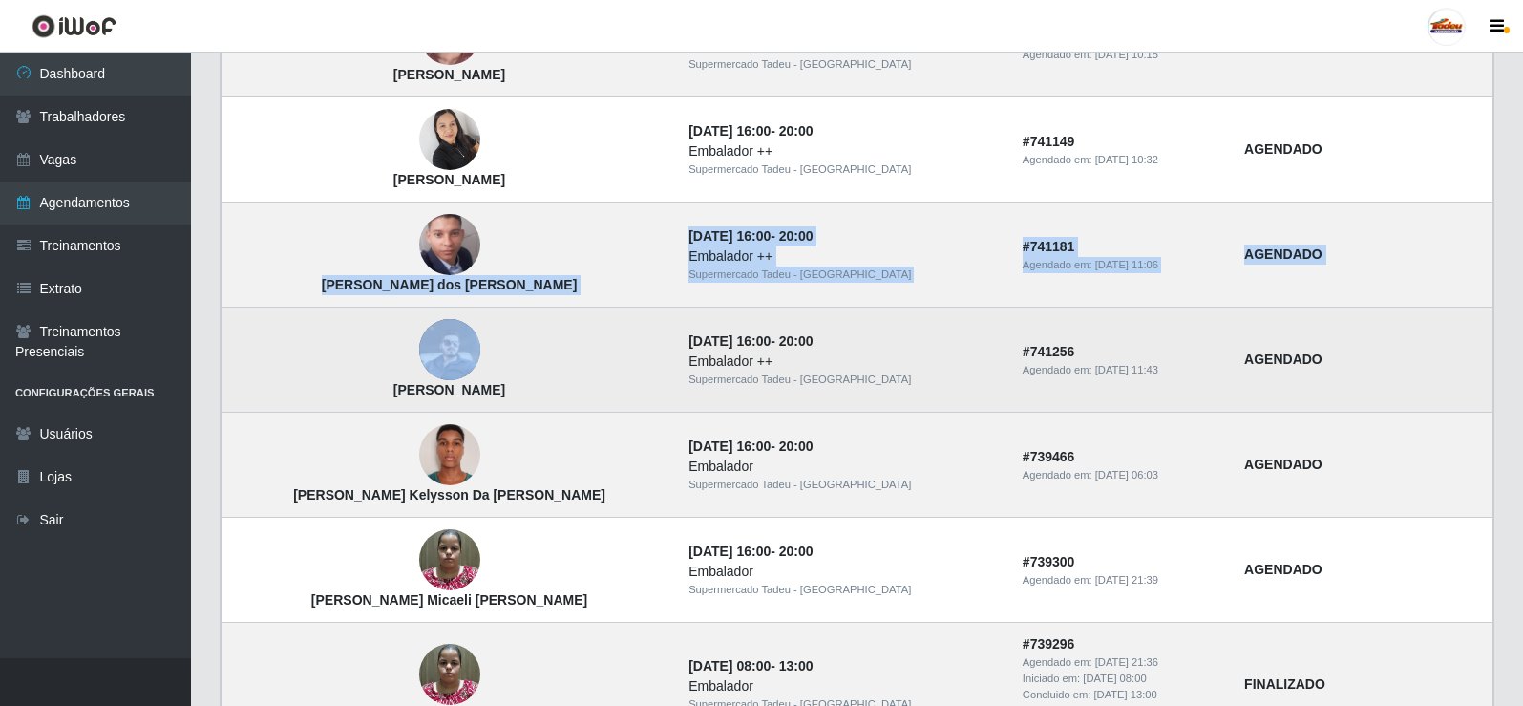
drag, startPoint x: 327, startPoint y: 300, endPoint x: 571, endPoint y: 310, distance: 244.7
click at [571, 310] on tbody "Raquel Aciole santos cavalcante 14/09/2025, 08:00 - 12:00 Embalador Supermercad…" at bounding box center [858, 406] width 1272 height 1671
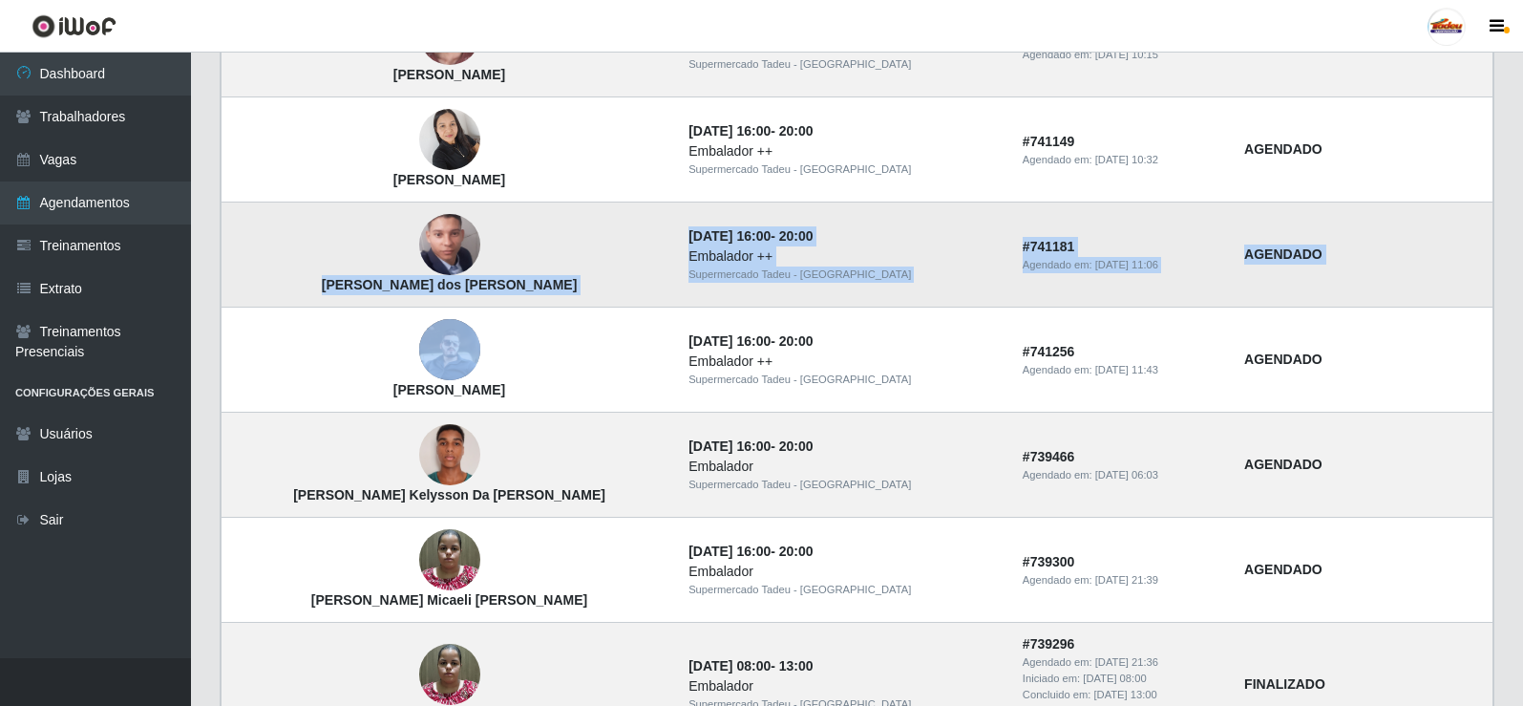
click at [391, 289] on strong "[PERSON_NAME]" at bounding box center [450, 284] width 256 height 15
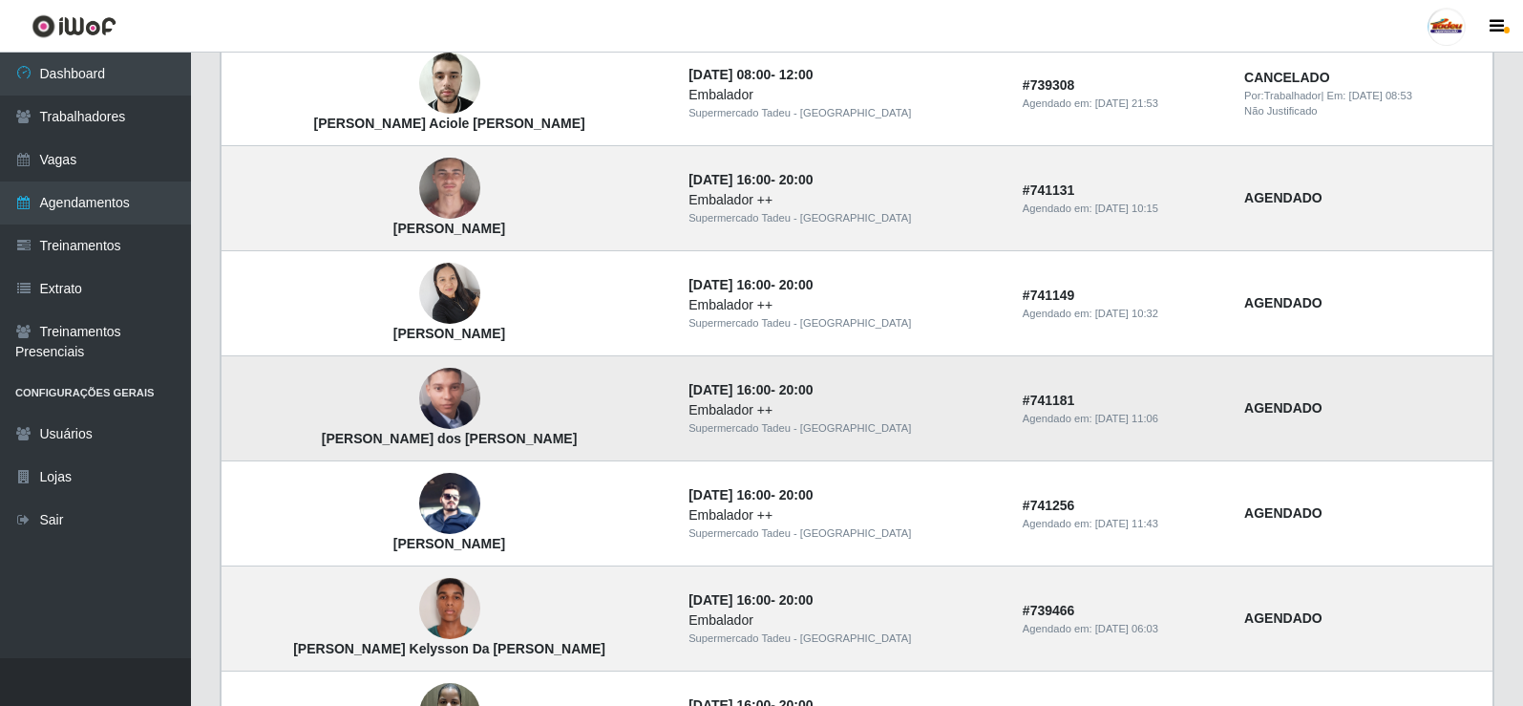
scroll to position [857, 0]
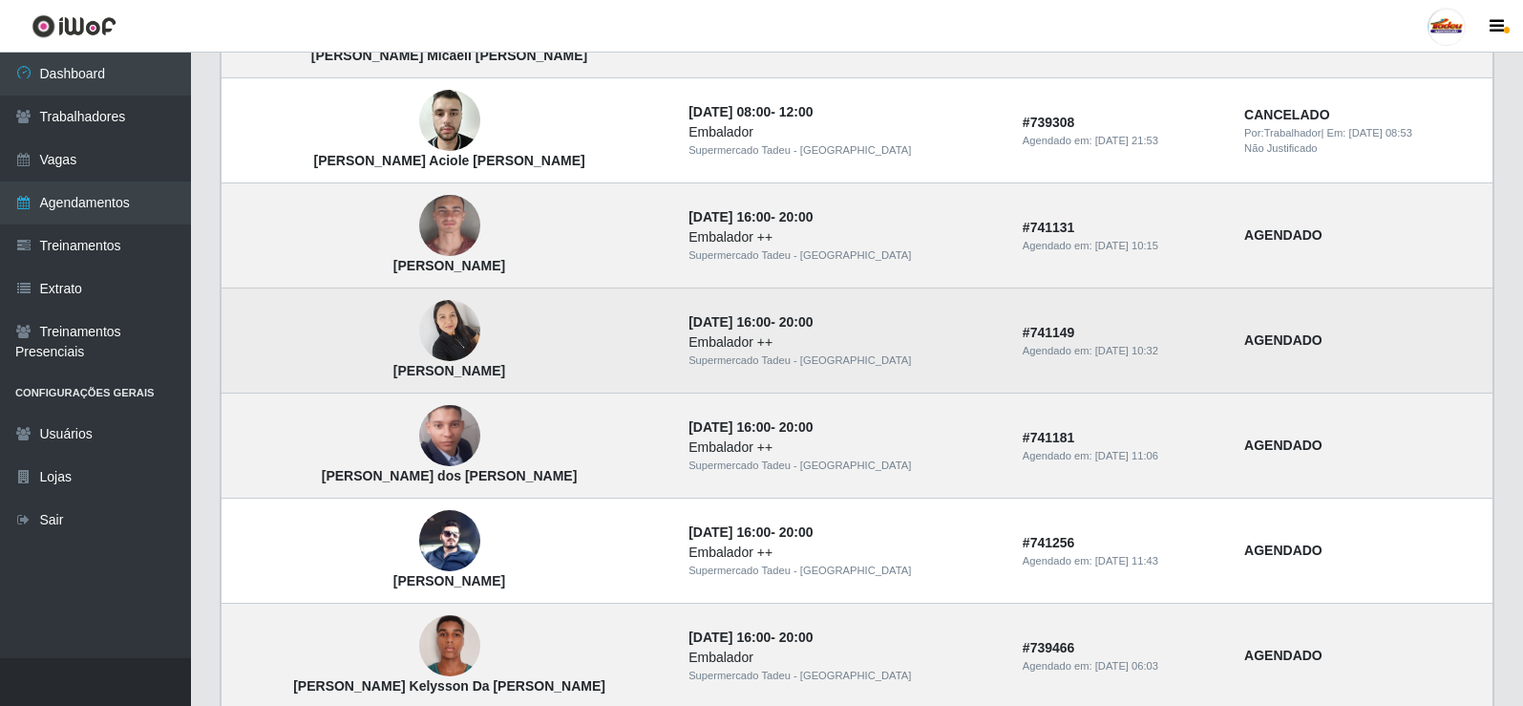
drag, startPoint x: 357, startPoint y: 364, endPoint x: 510, endPoint y: 365, distance: 152.8
click at [510, 365] on td "[PERSON_NAME]" at bounding box center [450, 340] width 456 height 105
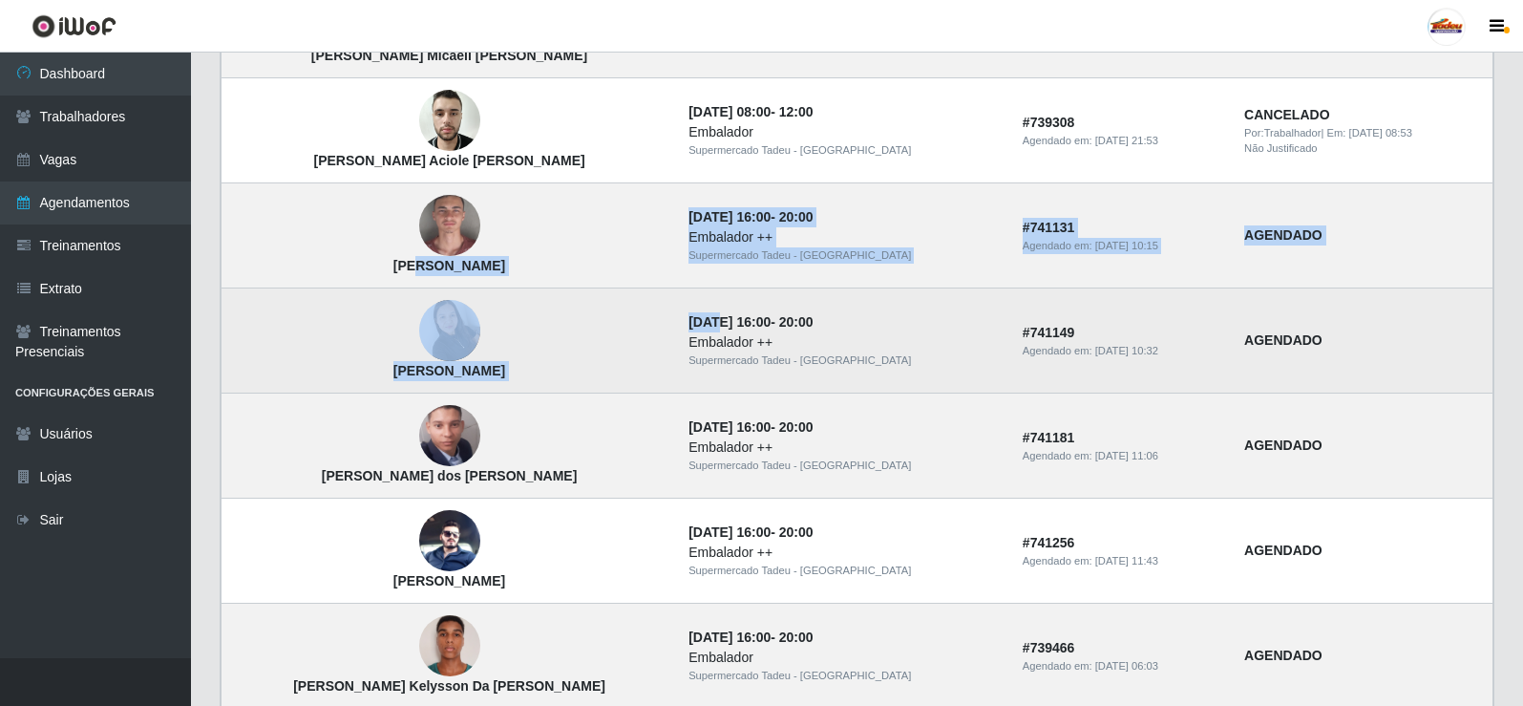
drag, startPoint x: 385, startPoint y: 282, endPoint x: 668, endPoint y: 291, distance: 283.7
click at [668, 291] on tbody "Raquel Aciole santos cavalcante 14/09/2025, 08:00 - 12:00 Embalador Supermercad…" at bounding box center [858, 597] width 1272 height 1671
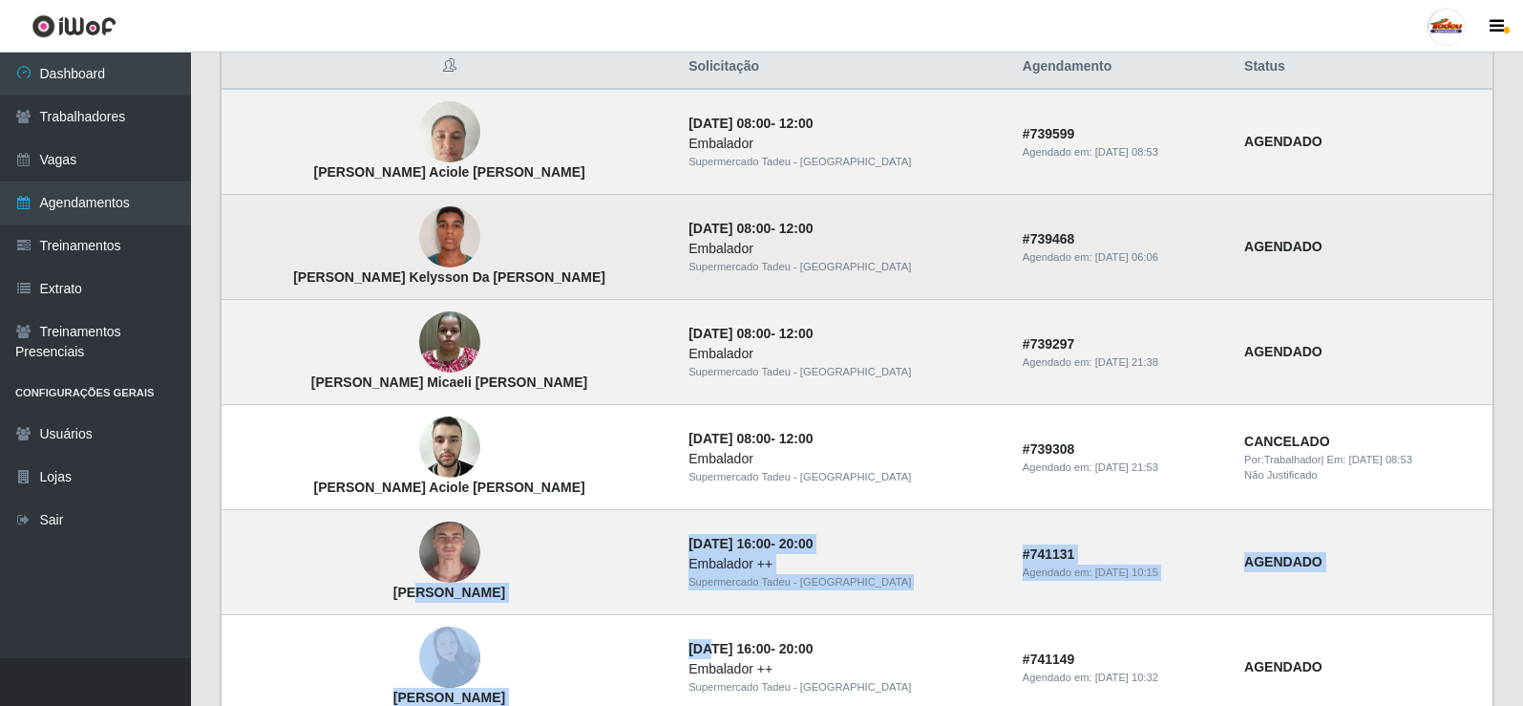
scroll to position [476, 0]
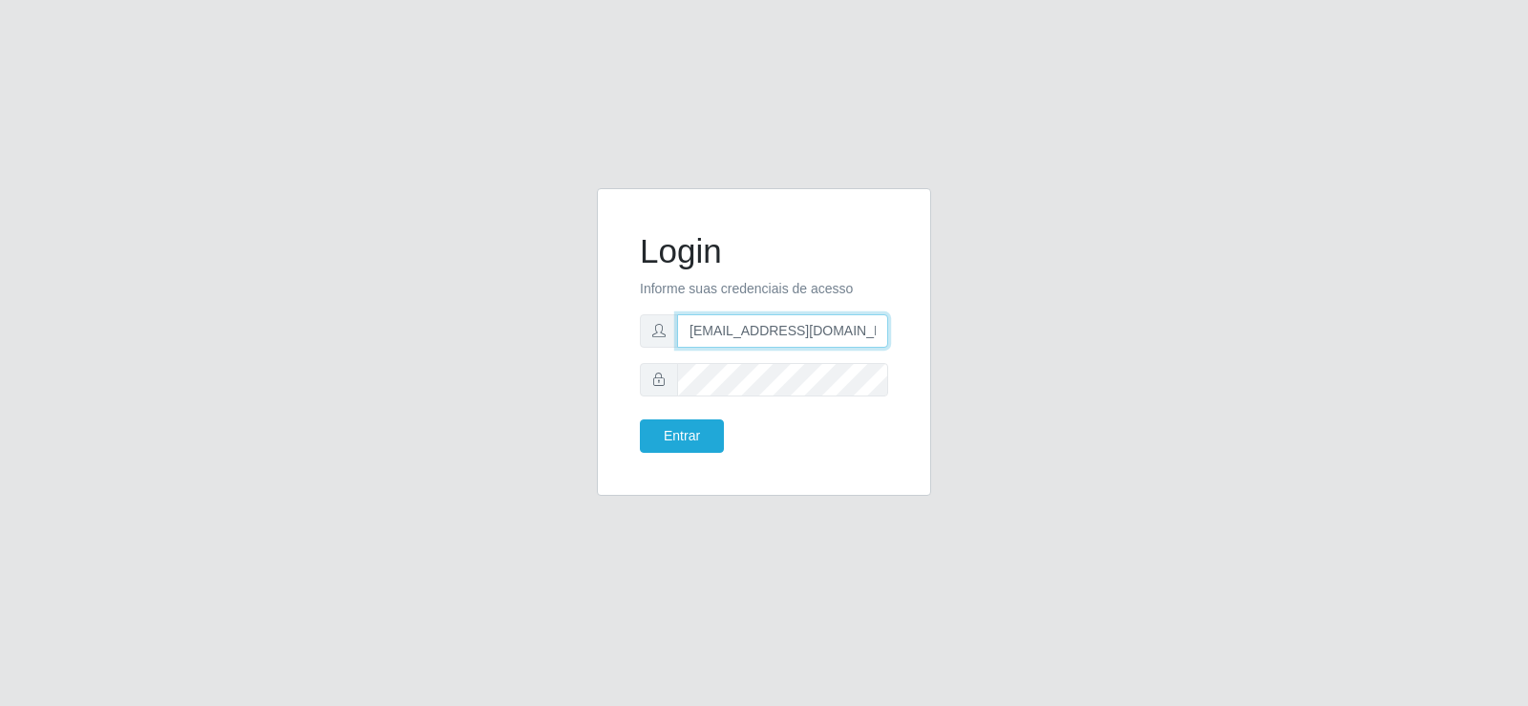
click at [786, 335] on input "[EMAIL_ADDRESS][DOMAIN_NAME]" at bounding box center [782, 330] width 211 height 33
type input "[EMAIL_ADDRESS][DOMAIN_NAME]"
click at [604, 349] on div "Login Informe suas credenciais de acesso [EMAIL_ADDRESS][DOMAIN_NAME] Entrar" at bounding box center [764, 341] width 334 height 307
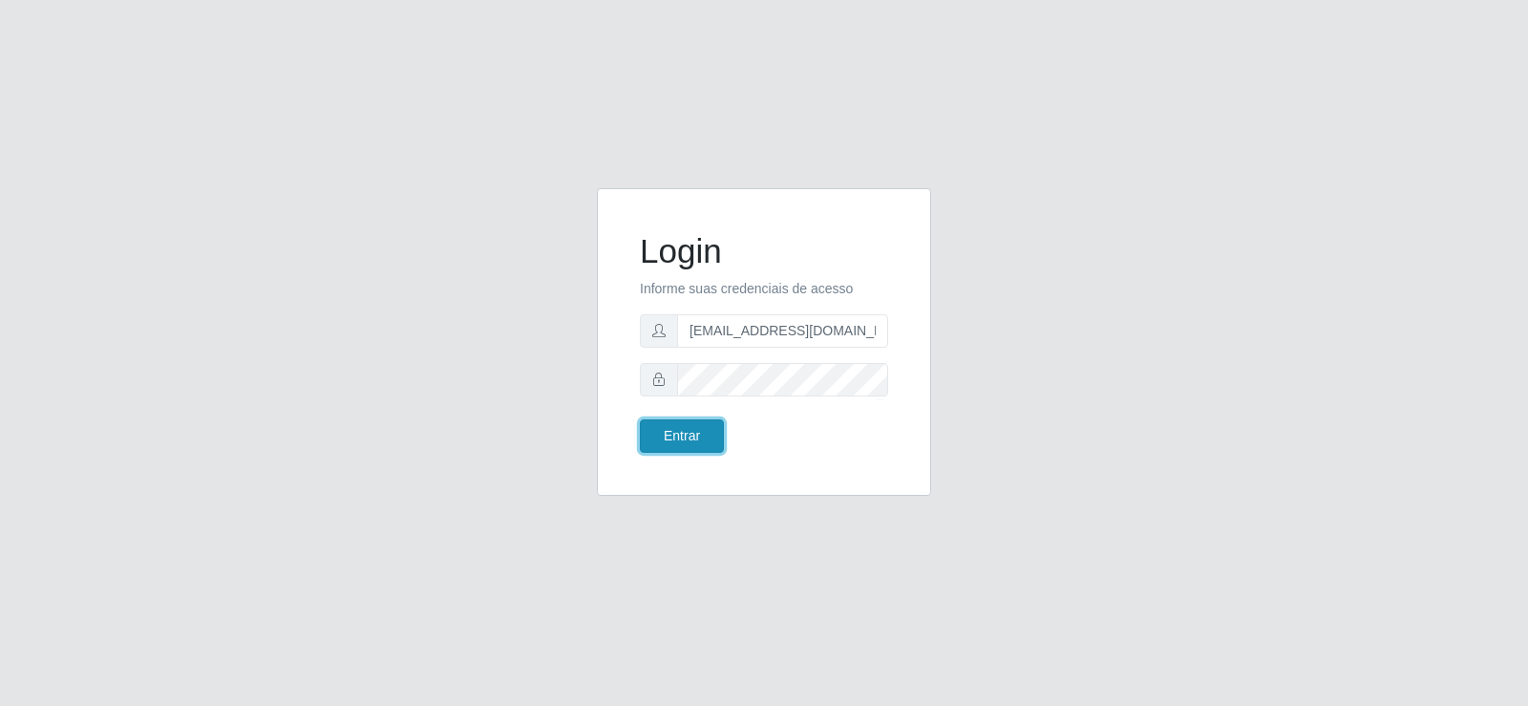
click at [698, 433] on button "Entrar" at bounding box center [682, 435] width 84 height 33
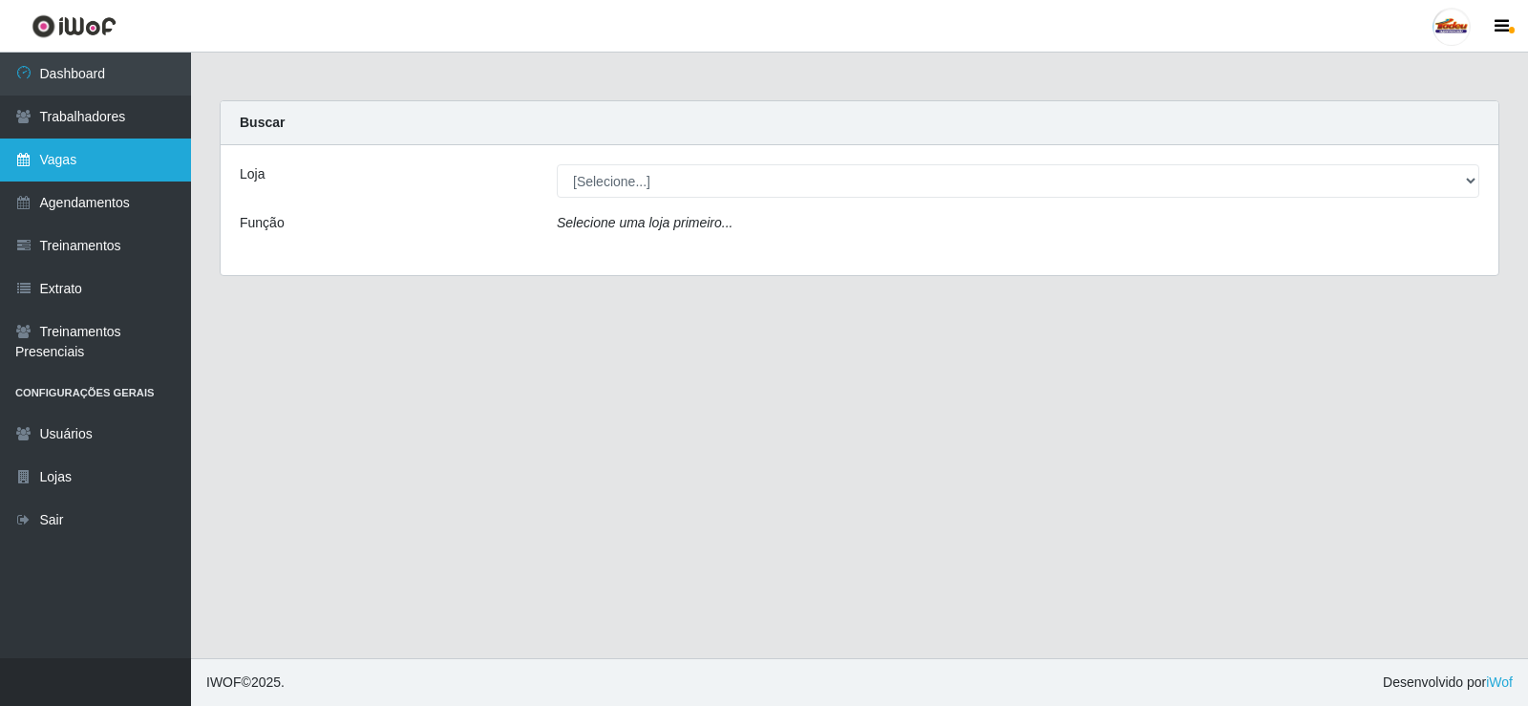
click at [115, 163] on link "Vagas" at bounding box center [95, 159] width 191 height 43
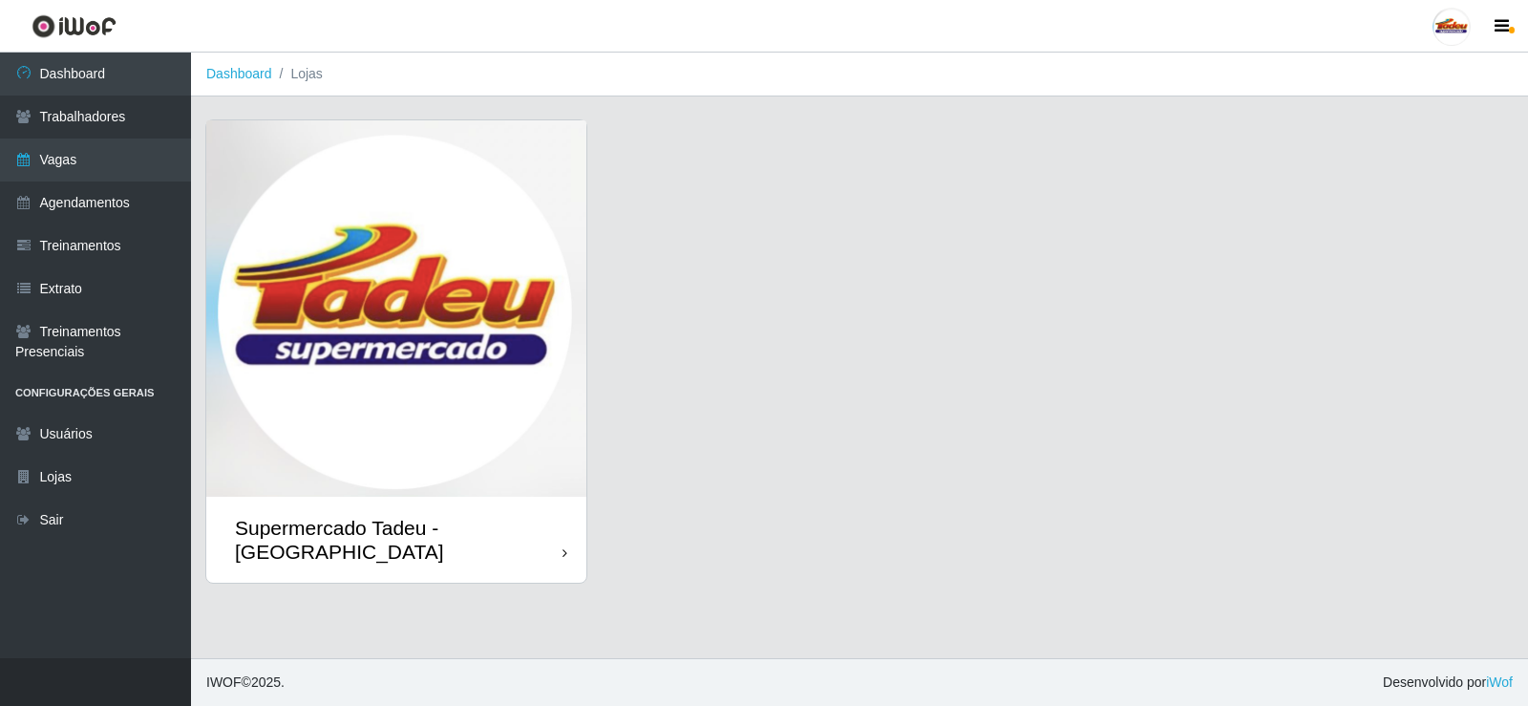
click at [250, 266] on img at bounding box center [396, 308] width 380 height 376
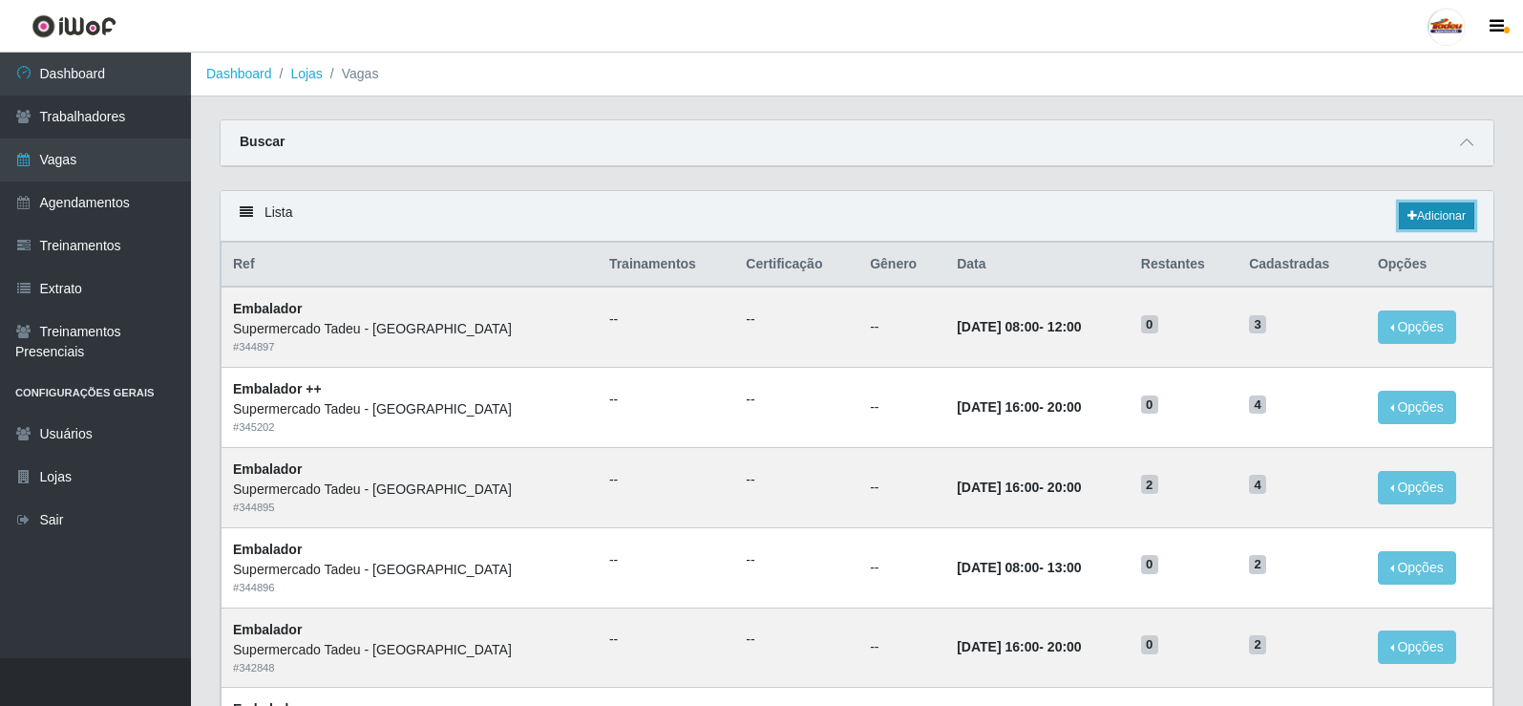
click at [1419, 218] on link "Adicionar" at bounding box center [1436, 215] width 75 height 27
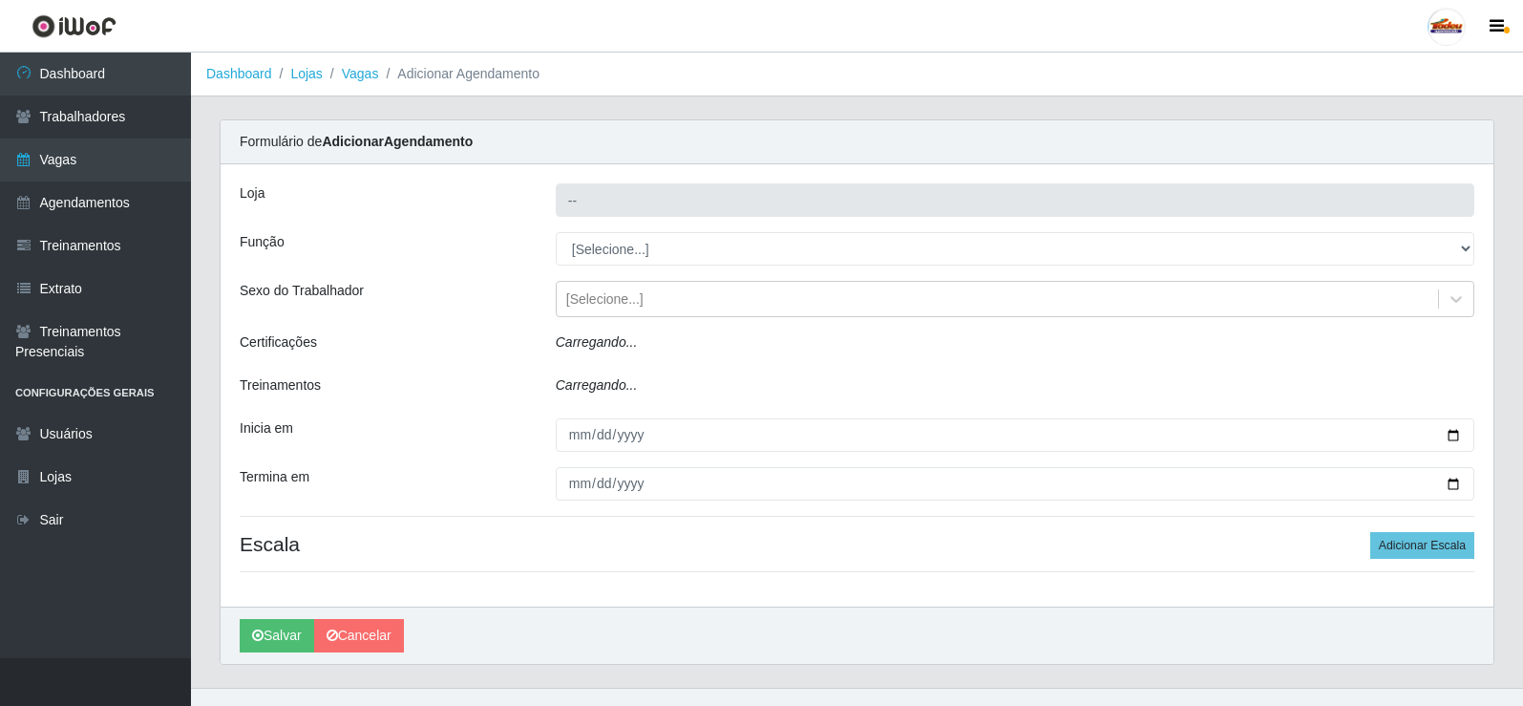
type input "Supermercado Tadeu - [GEOGRAPHIC_DATA]"
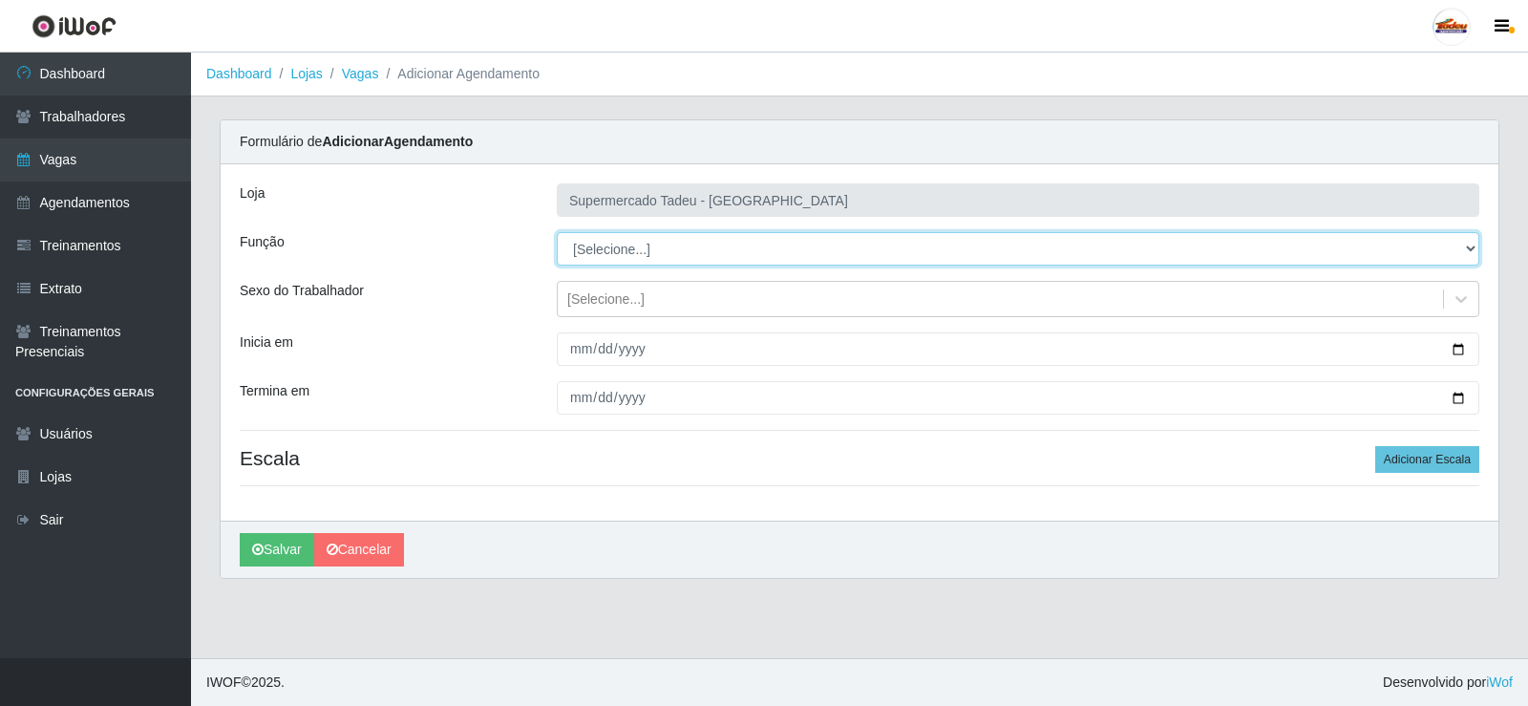
click at [637, 255] on select "[Selecione...] ASG ASG + ASG ++ Auxiliar de Estacionamento Auxiliar de Estacion…" at bounding box center [1018, 248] width 922 height 33
select select "1"
click at [557, 232] on select "[Selecione...] ASG ASG + ASG ++ Auxiliar de Estacionamento Auxiliar de Estacion…" at bounding box center [1018, 248] width 922 height 33
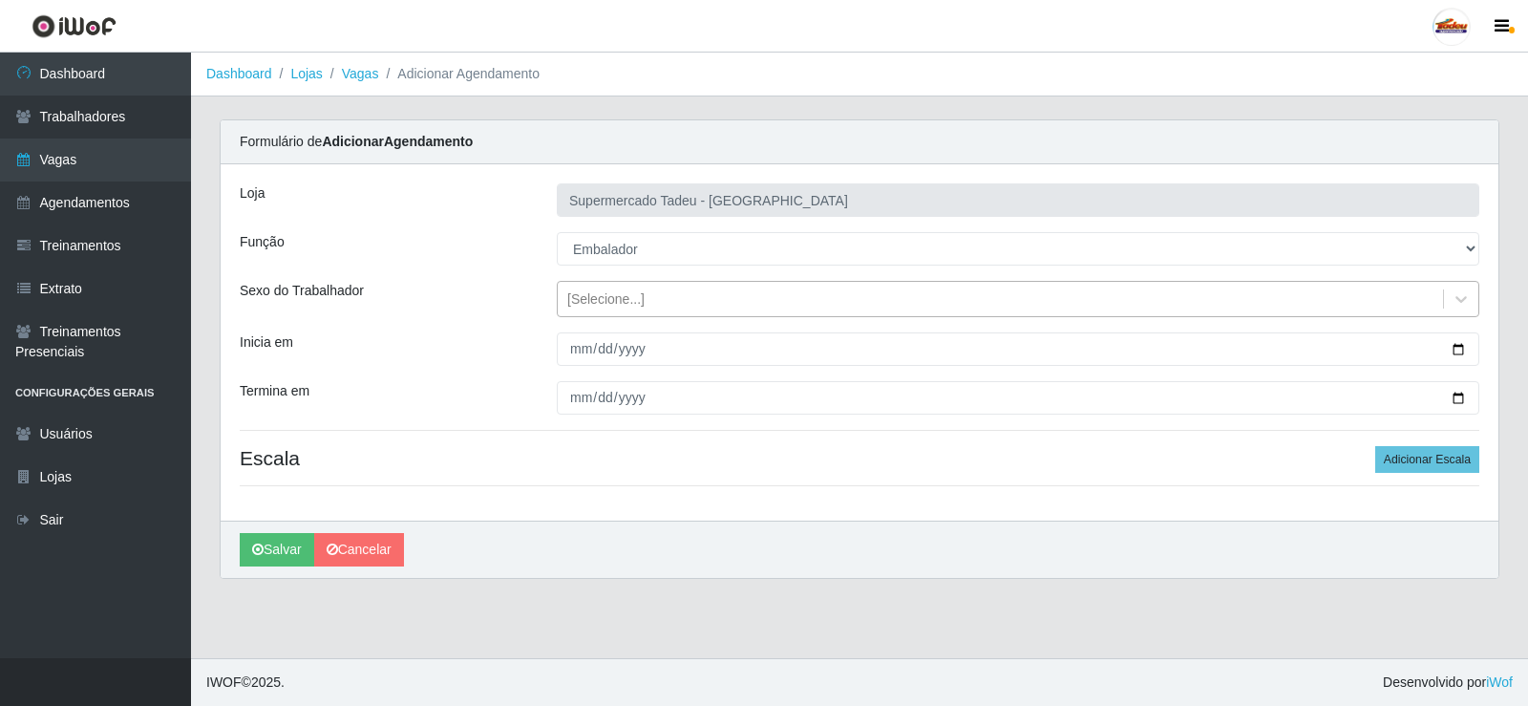
click at [595, 301] on div "[Selecione...]" at bounding box center [605, 299] width 77 height 20
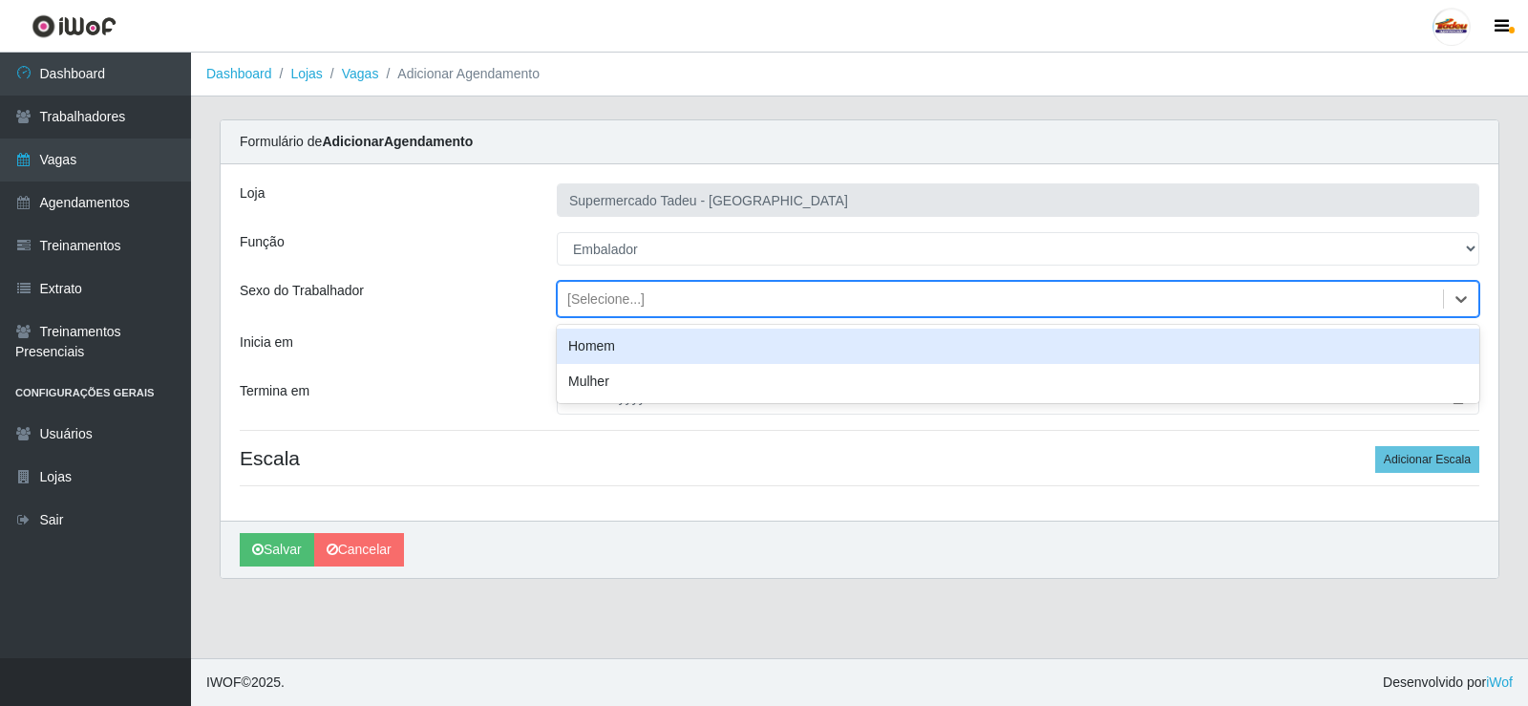
click at [595, 301] on div "[Selecione...]" at bounding box center [605, 299] width 77 height 20
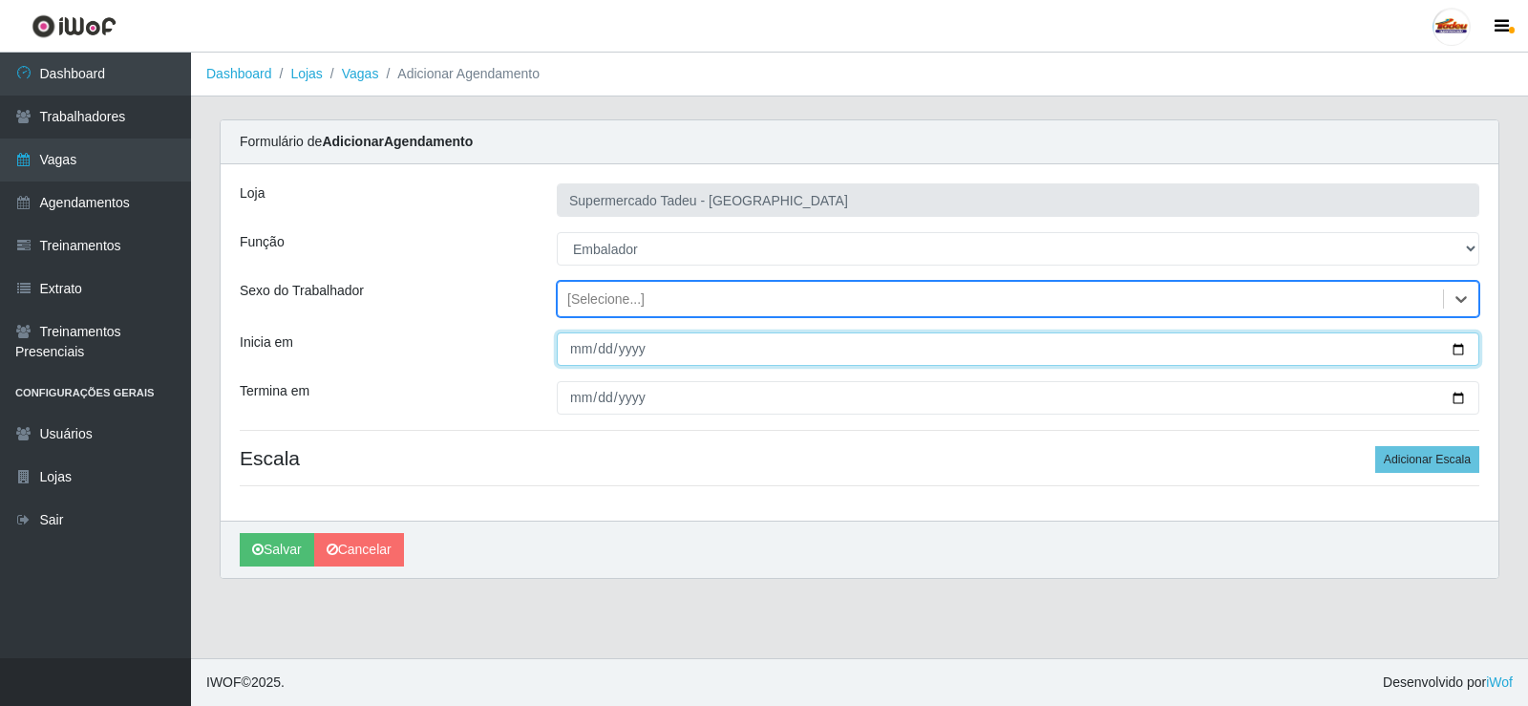
click at [630, 359] on input "Inicia em" at bounding box center [1018, 348] width 922 height 33
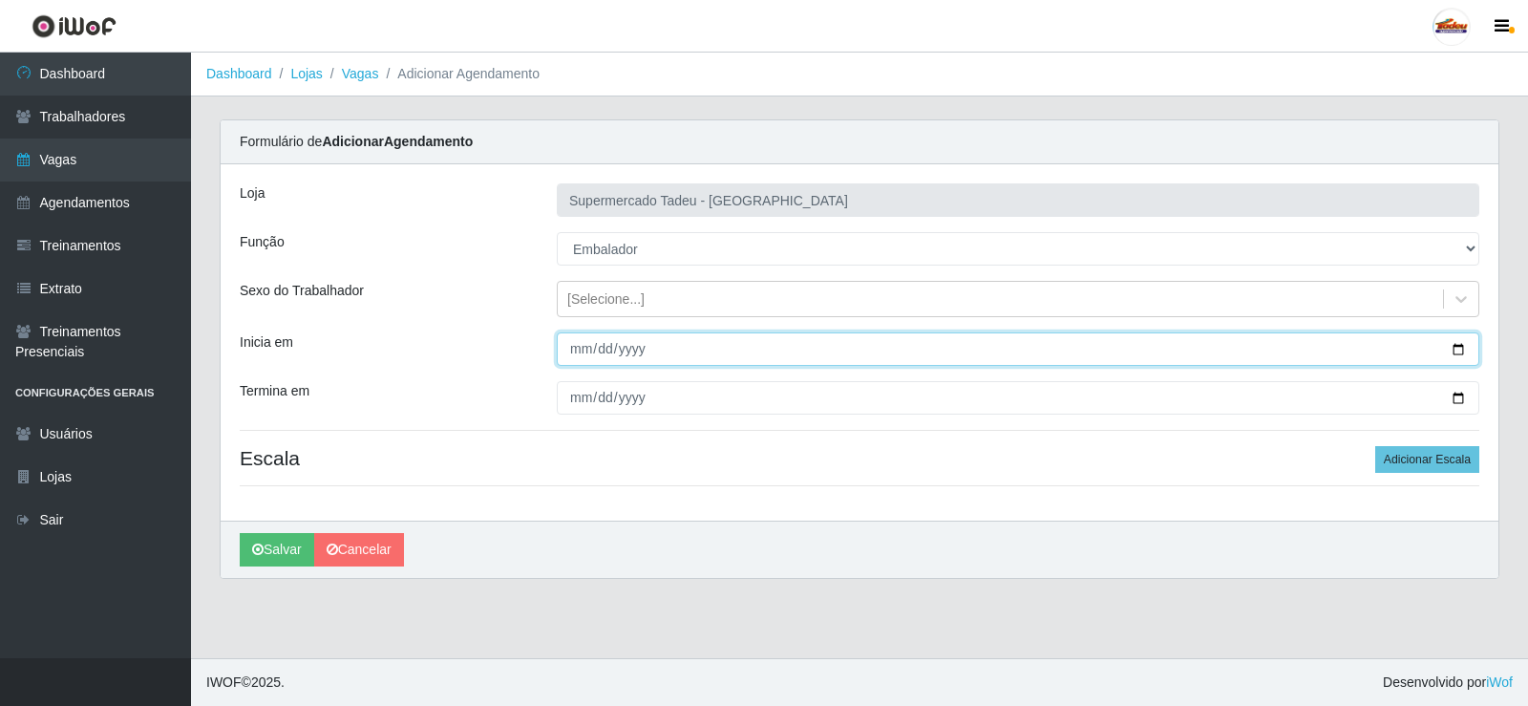
click at [567, 339] on input "Inicia em" at bounding box center [1018, 348] width 922 height 33
type input "2025-09-16"
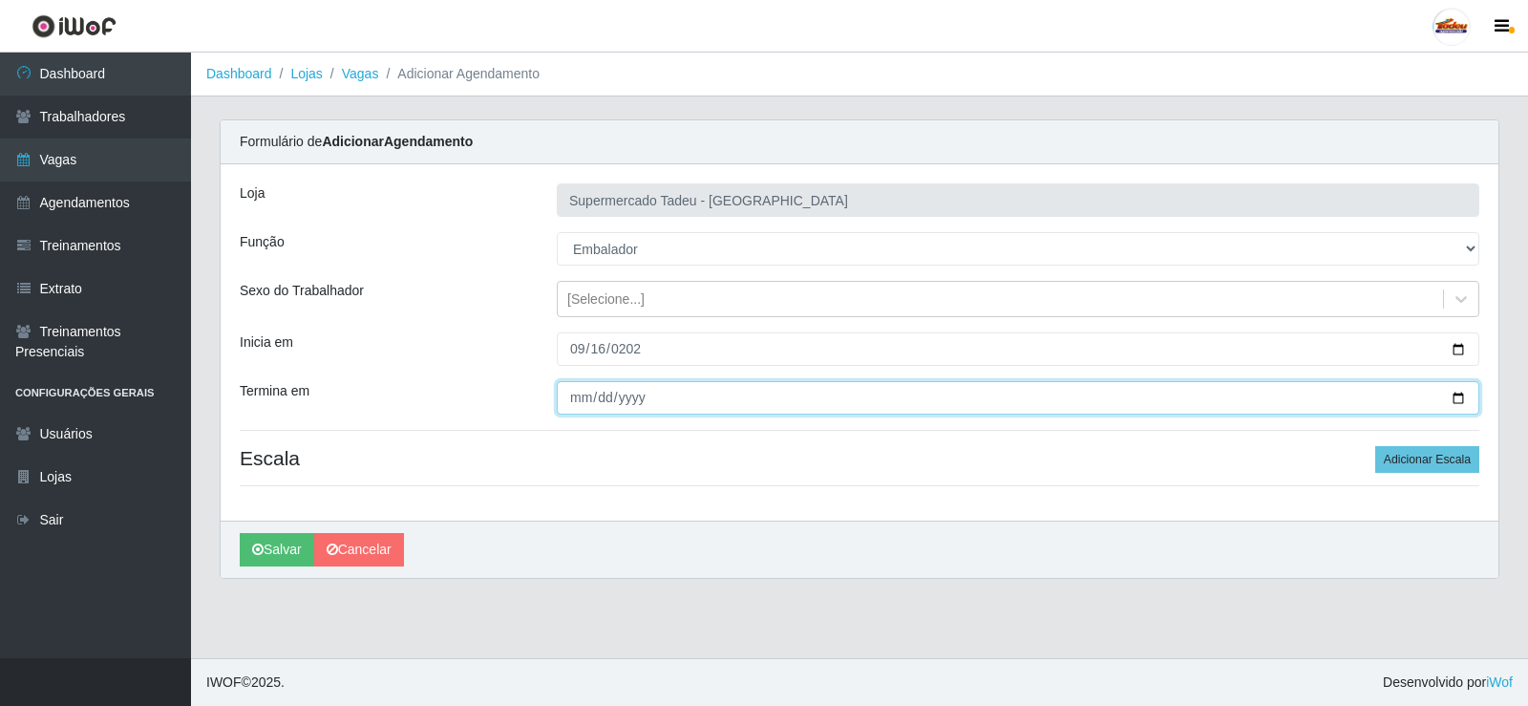
click at [584, 391] on input "Termina em" at bounding box center [1018, 397] width 922 height 33
type input "2025-09-16"
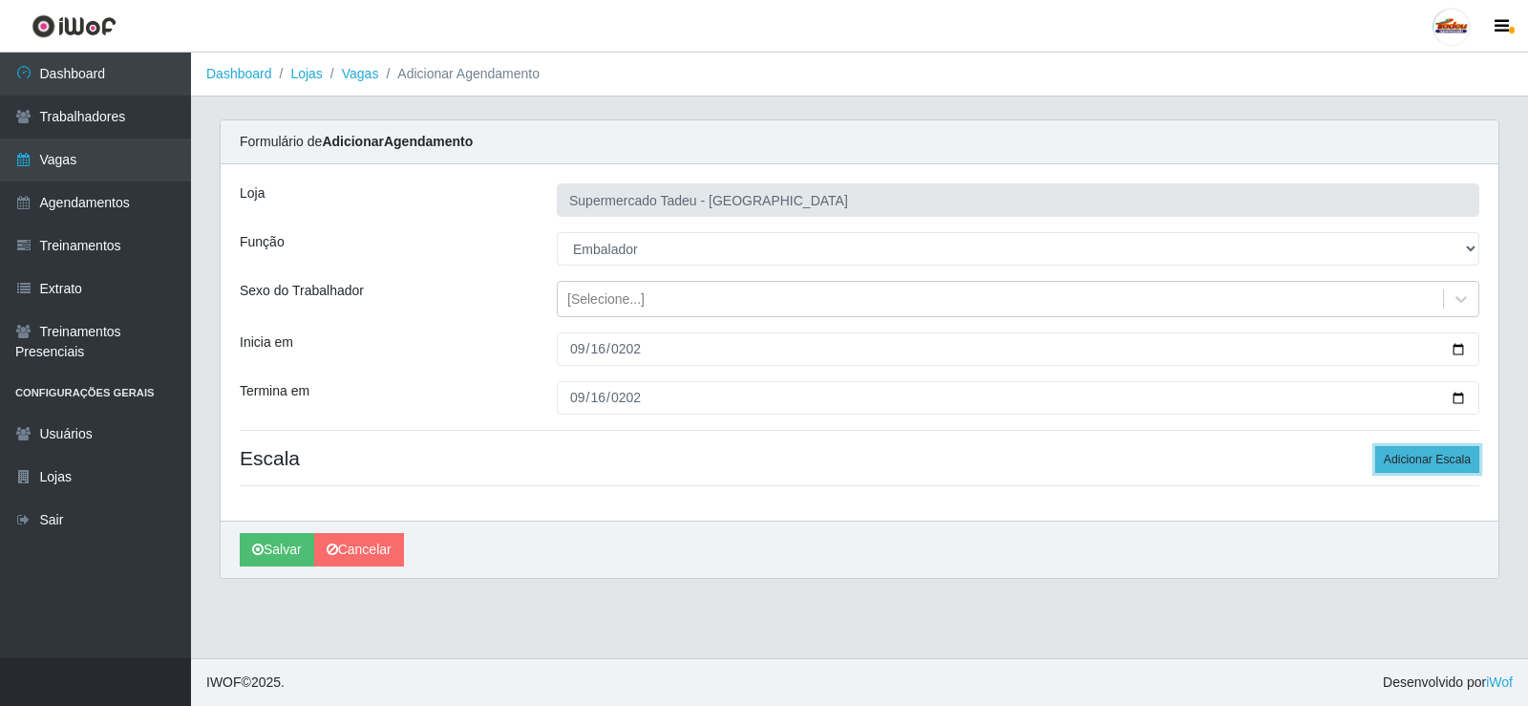
click at [1390, 458] on button "Adicionar Escala" at bounding box center [1427, 459] width 104 height 27
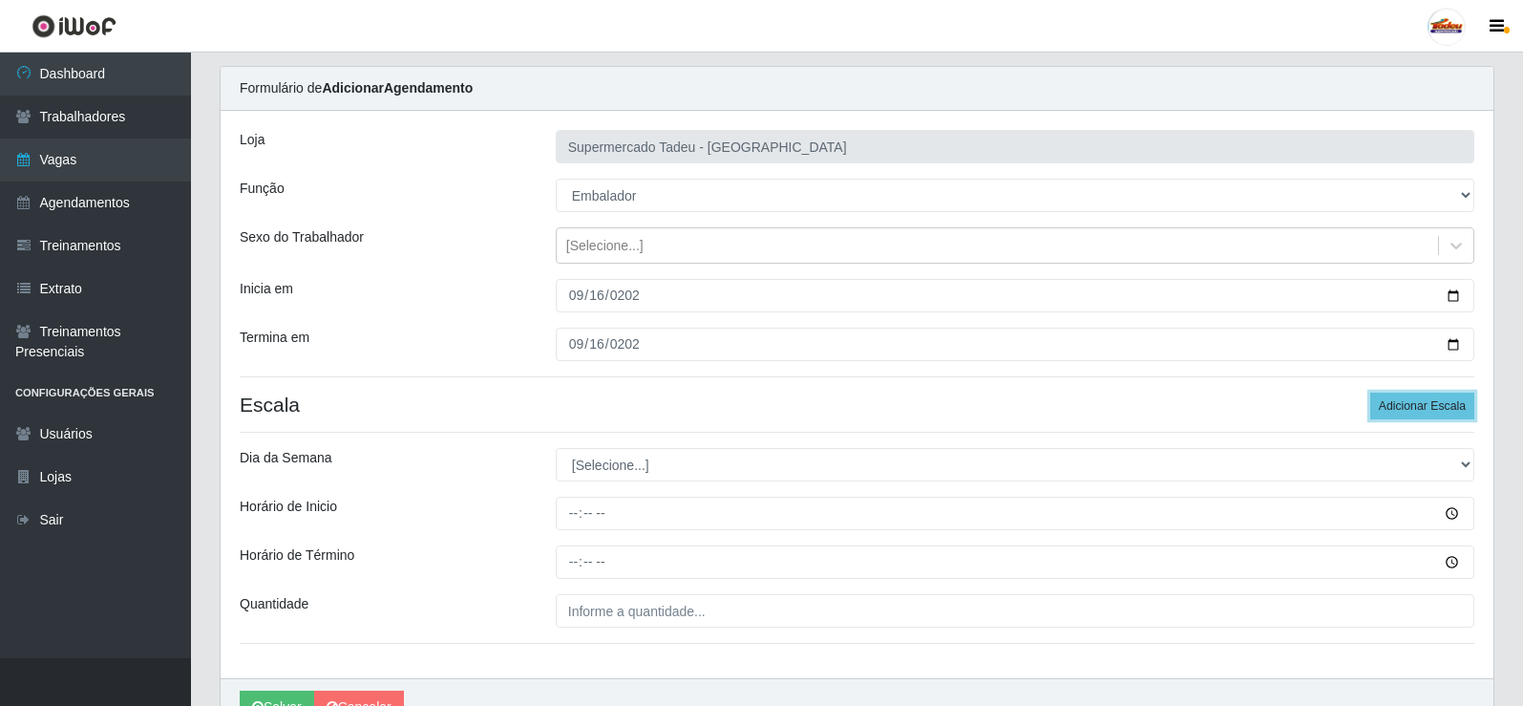
scroll to position [95, 0]
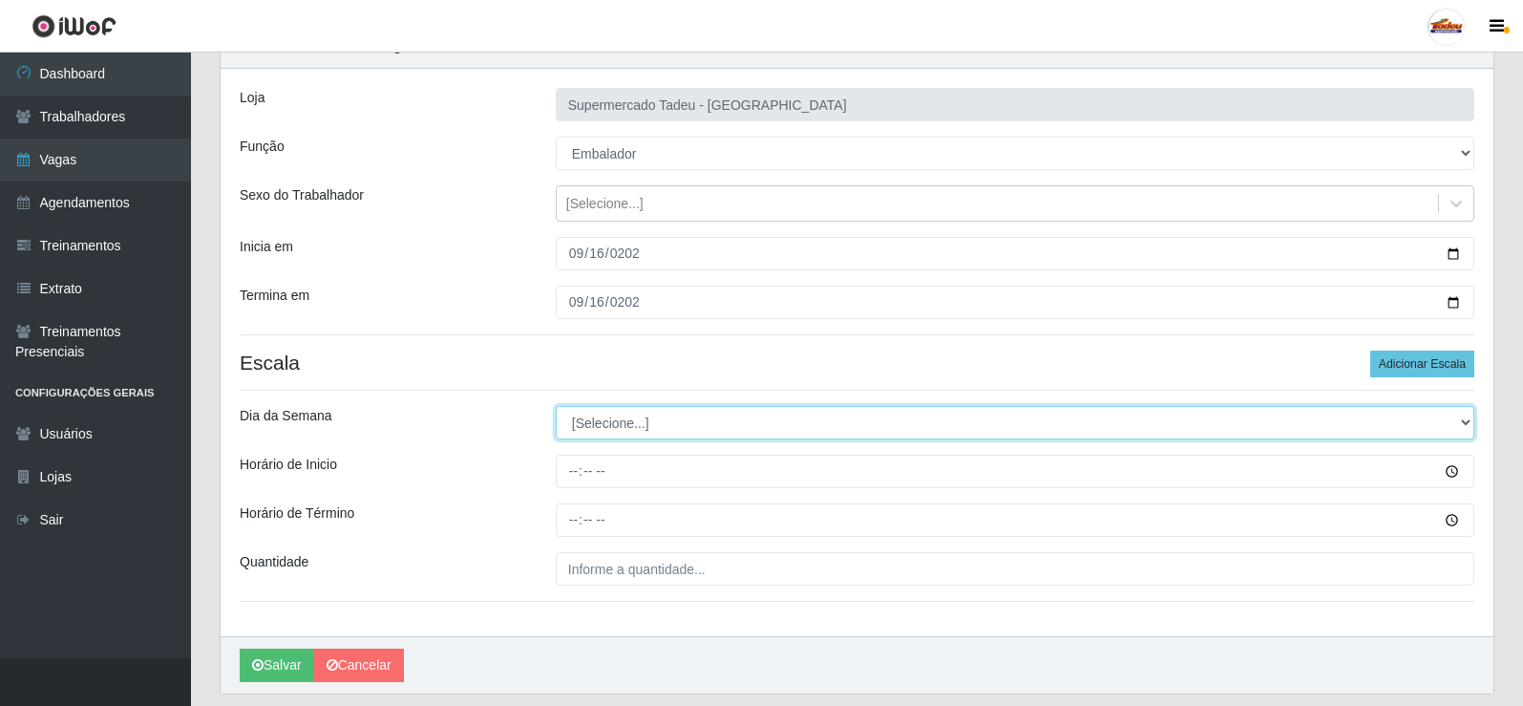
click at [587, 438] on select "[Selecione...] Segunda Terça Quarta Quinta Sexta Sábado Domingo" at bounding box center [1015, 422] width 919 height 33
select select "2"
click at [556, 406] on select "[Selecione...] Segunda Terça Quarta Quinta Sexta Sábado Domingo" at bounding box center [1015, 422] width 919 height 33
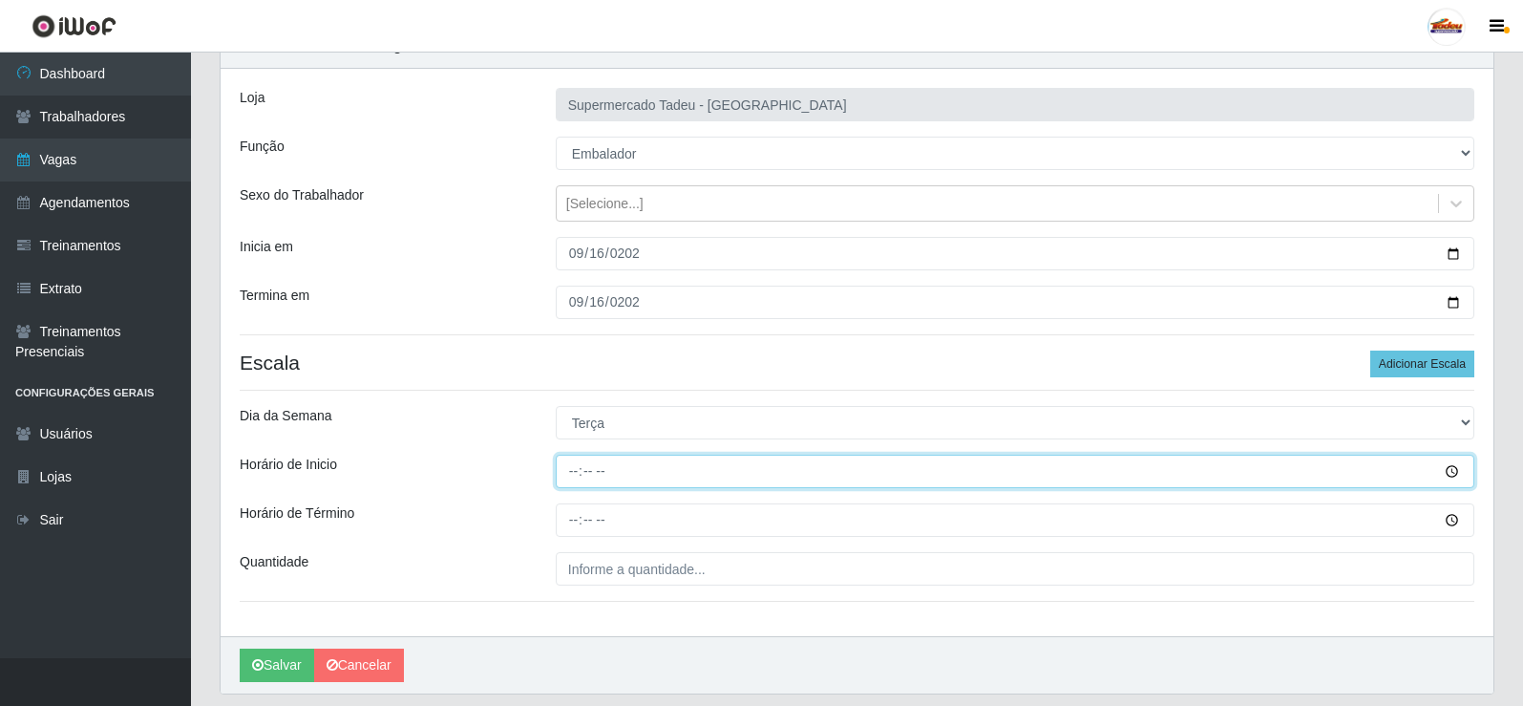
click at [577, 475] on input "Horário de Inicio" at bounding box center [1015, 471] width 919 height 33
type input "08:00"
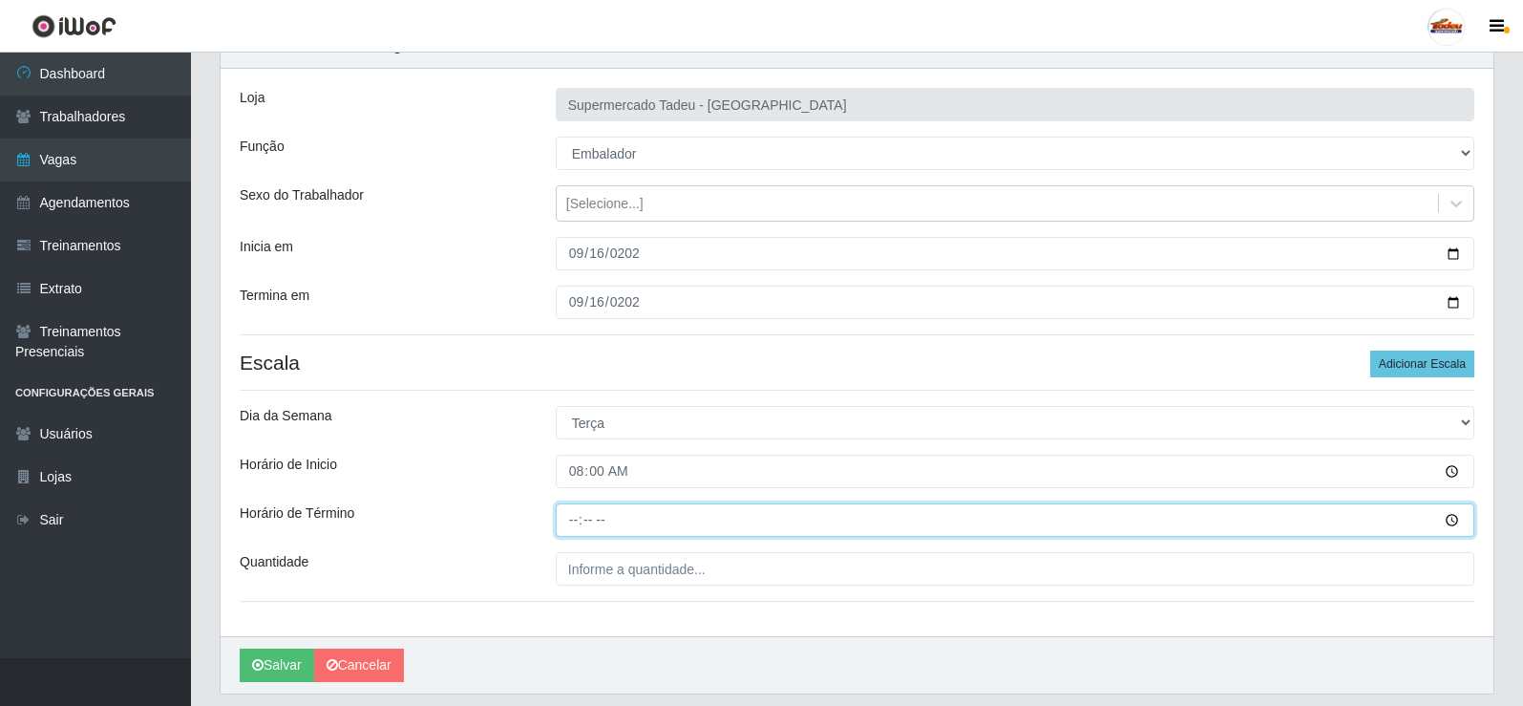
click at [577, 519] on input "Horário de Término" at bounding box center [1015, 519] width 919 height 33
click at [580, 523] on input "13:00" at bounding box center [1015, 519] width 919 height 33
type input "12:30"
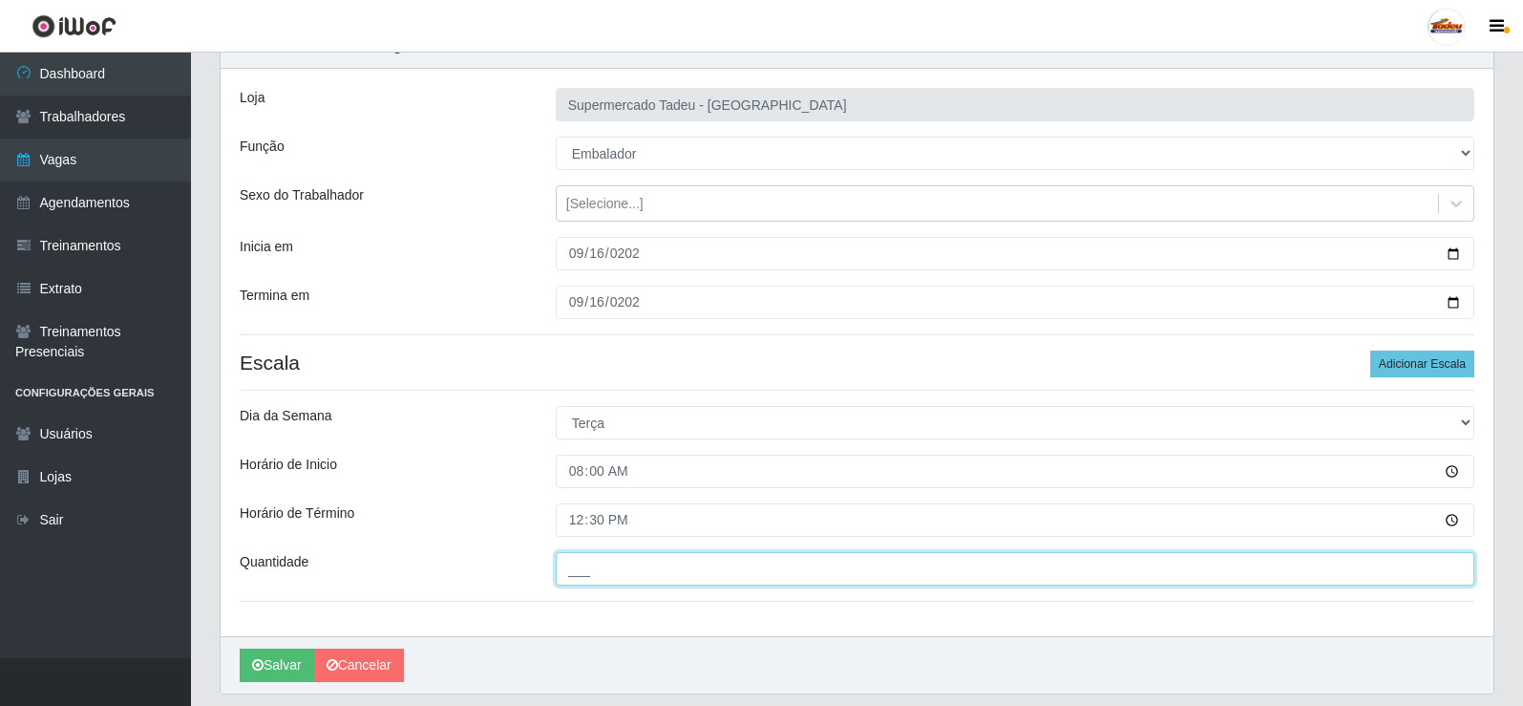
click at [581, 573] on input "___" at bounding box center [1015, 568] width 919 height 33
type input "1__"
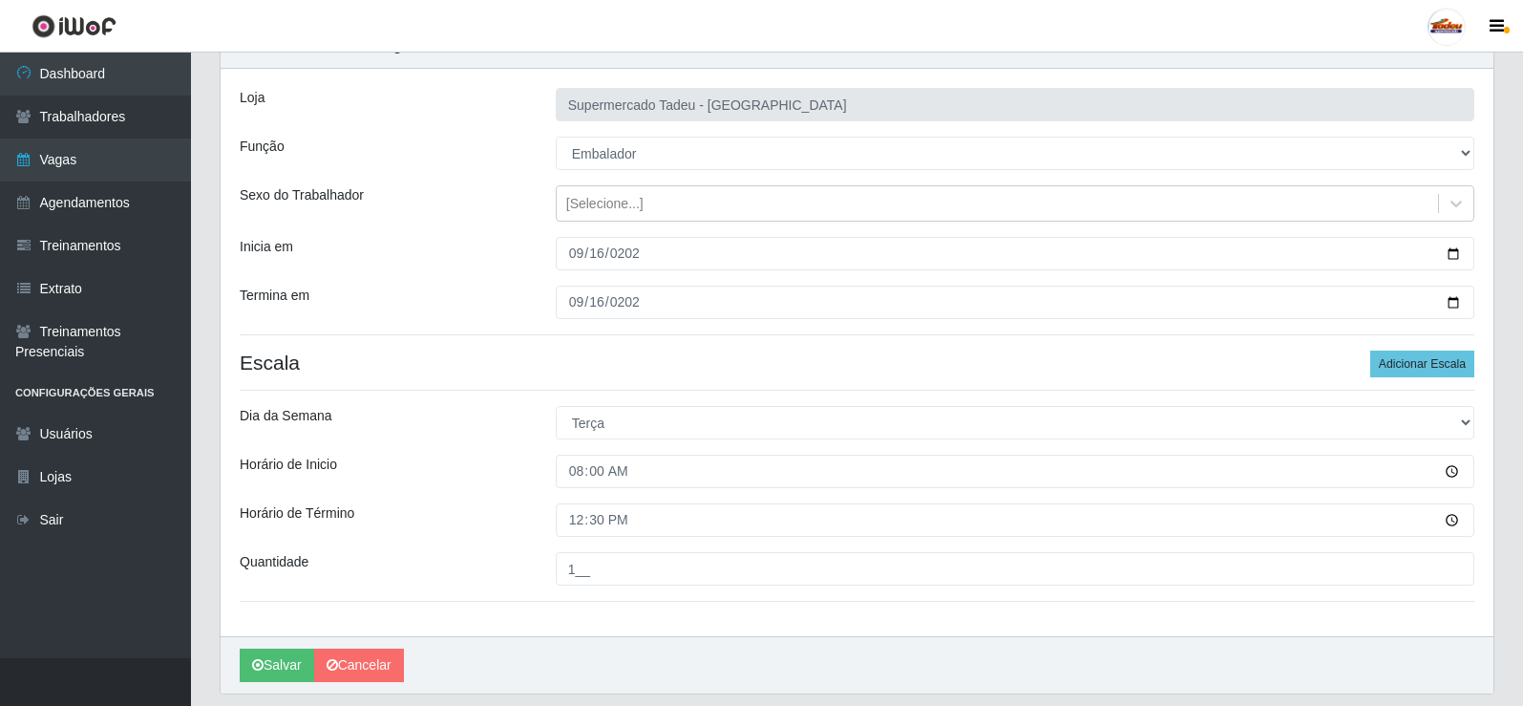
click at [486, 482] on div "Horário de Inicio" at bounding box center [383, 471] width 316 height 33
click at [283, 666] on button "Salvar" at bounding box center [277, 664] width 74 height 33
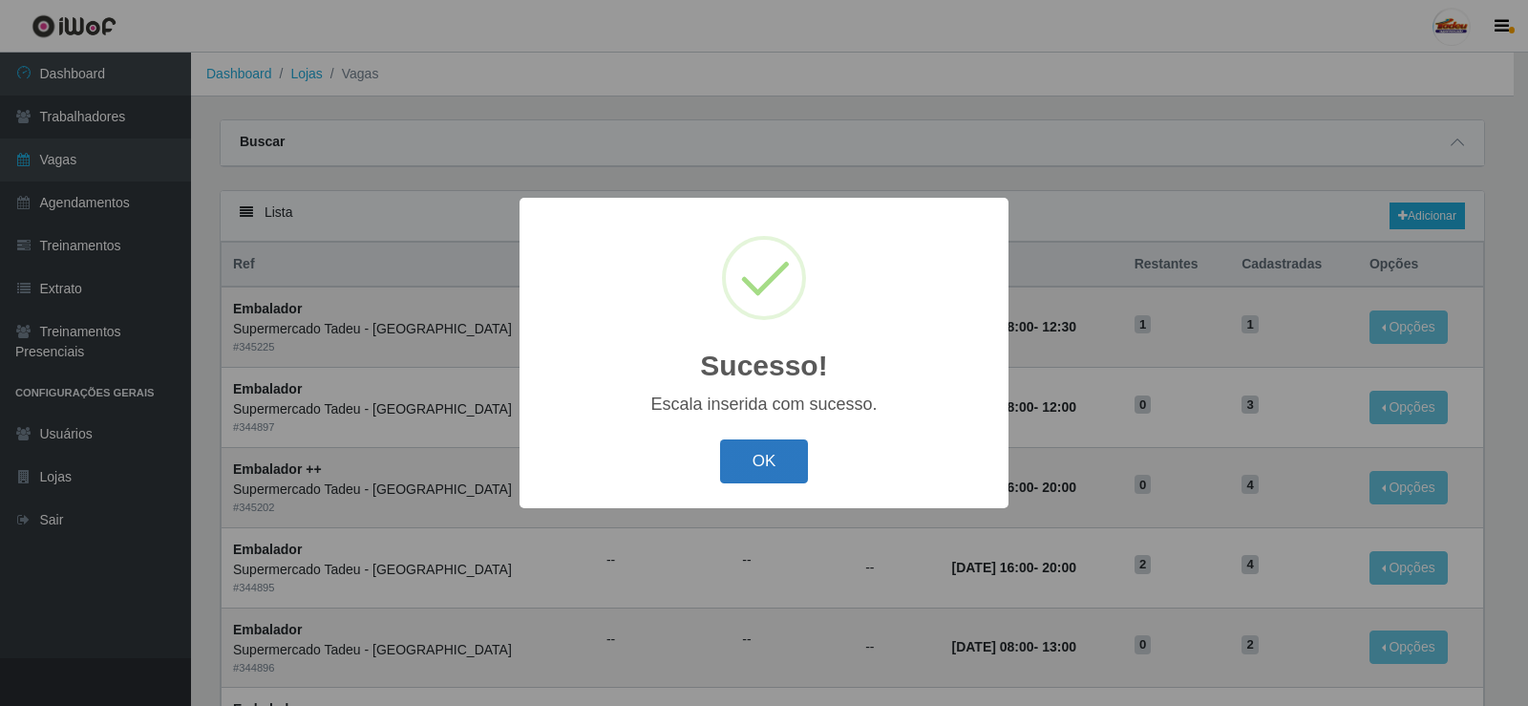
click at [768, 461] on button "OK" at bounding box center [764, 461] width 89 height 45
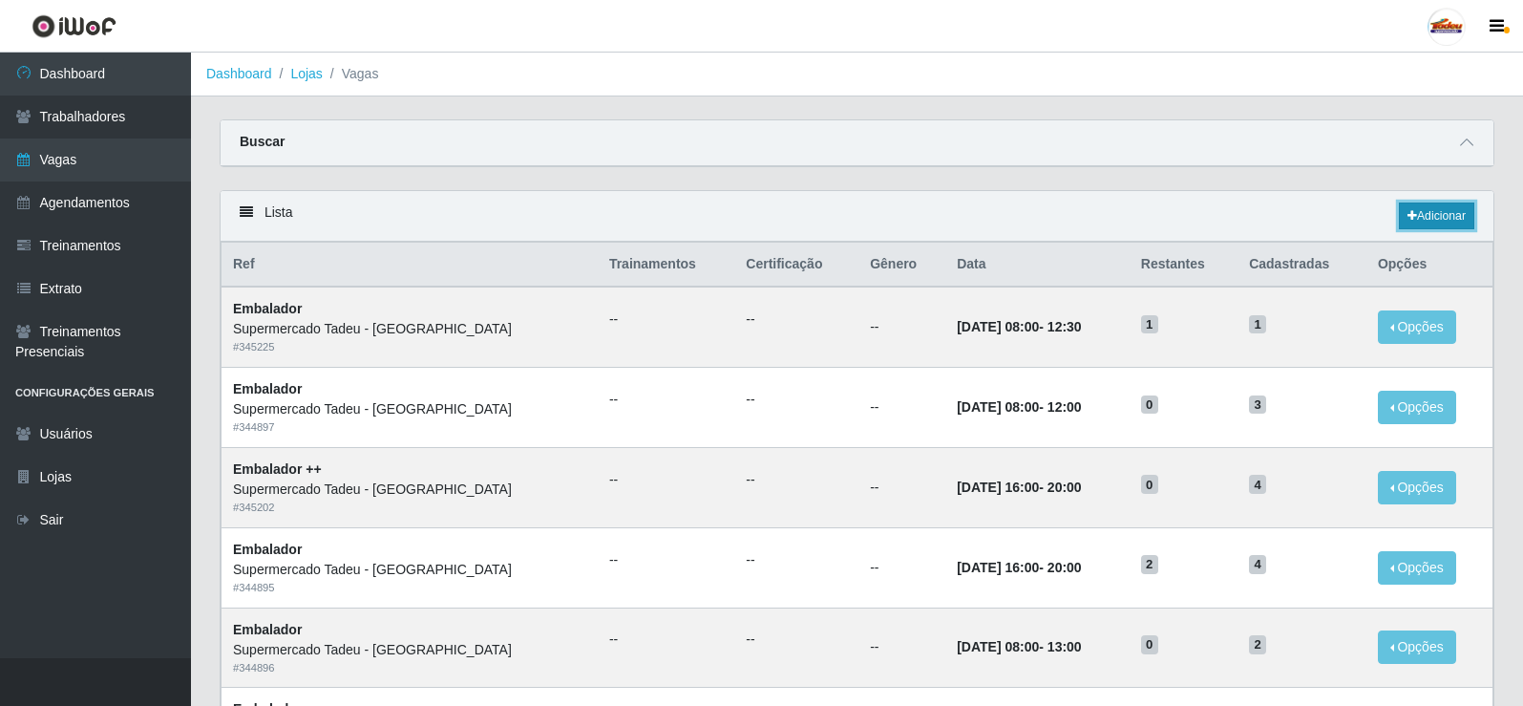
click at [1443, 211] on link "Adicionar" at bounding box center [1436, 215] width 75 height 27
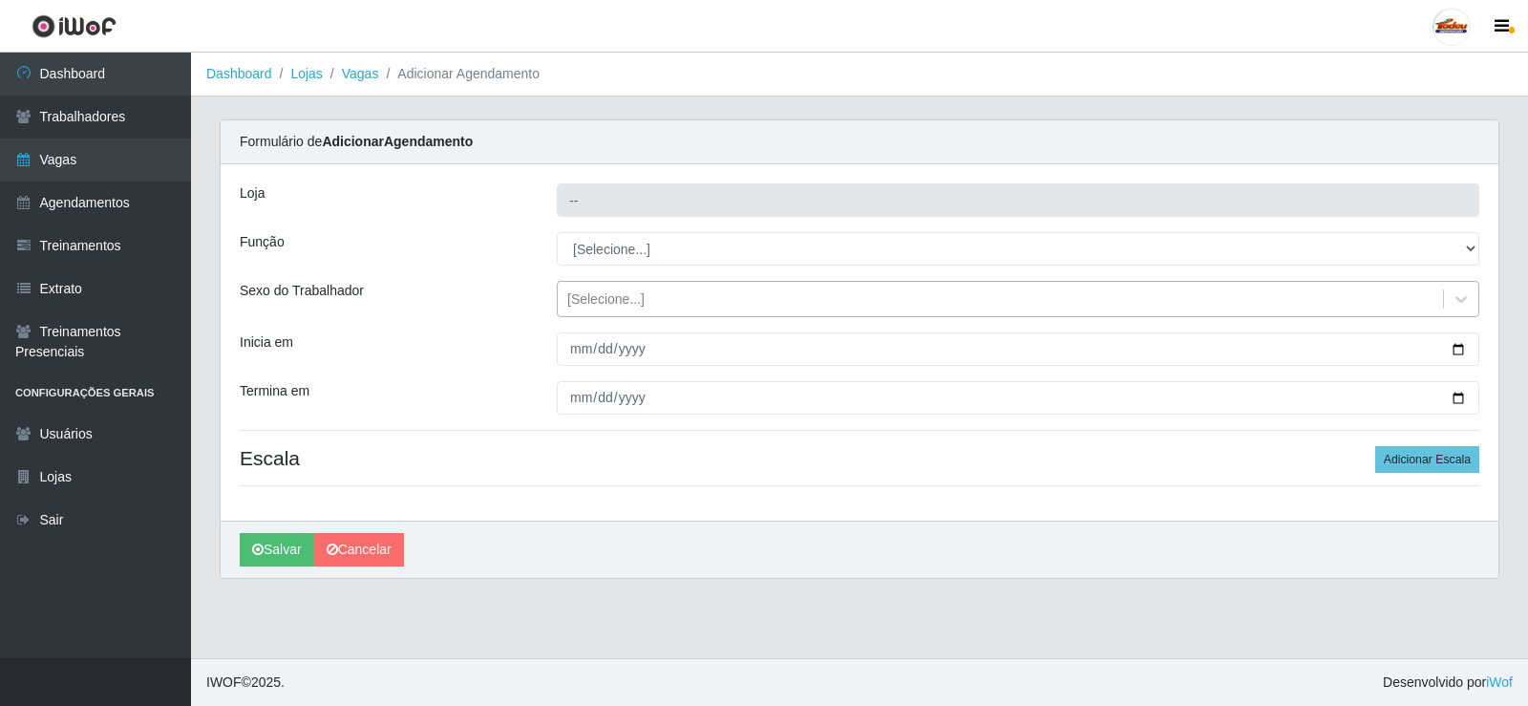
type input "Supermercado Tadeu - [GEOGRAPHIC_DATA]"
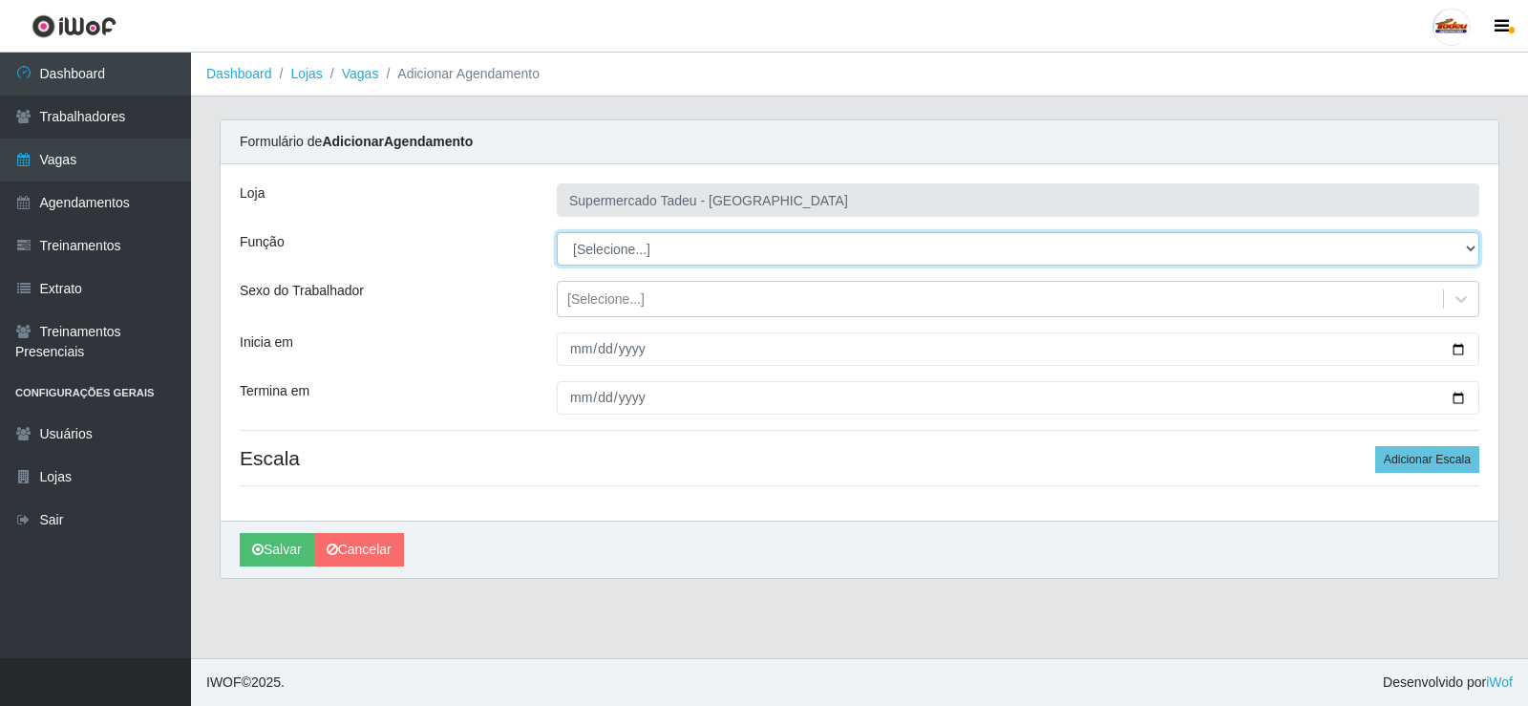
click at [627, 239] on select "[Selecione...] ASG ASG + ASG ++ Auxiliar de Estacionamento Auxiliar de Estacion…" at bounding box center [1018, 248] width 922 height 33
select select "1"
click at [557, 232] on select "[Selecione...] ASG ASG + ASG ++ Auxiliar de Estacionamento Auxiliar de Estacion…" at bounding box center [1018, 248] width 922 height 33
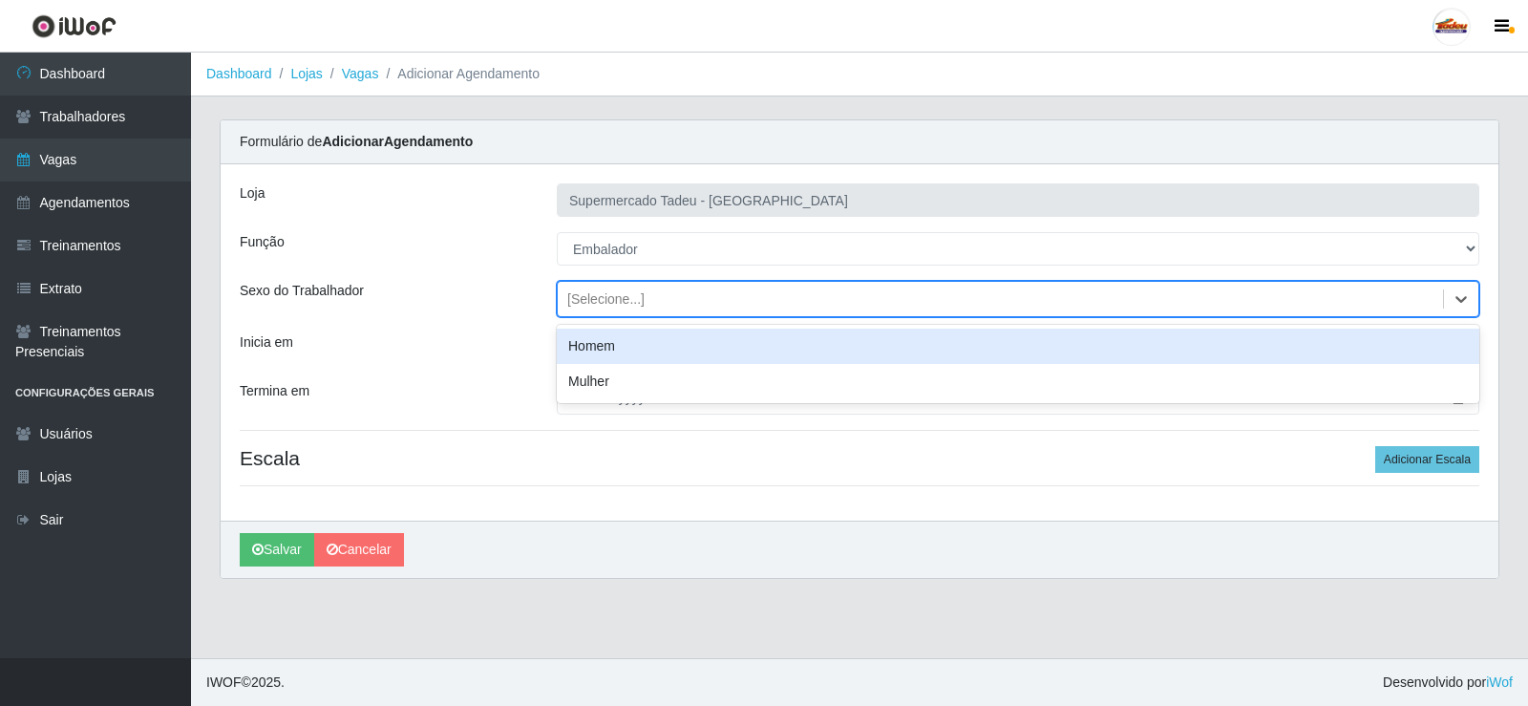
click at [589, 294] on div "[Selecione...]" at bounding box center [605, 299] width 77 height 20
click at [589, 297] on div "[Selecione...]" at bounding box center [605, 299] width 77 height 20
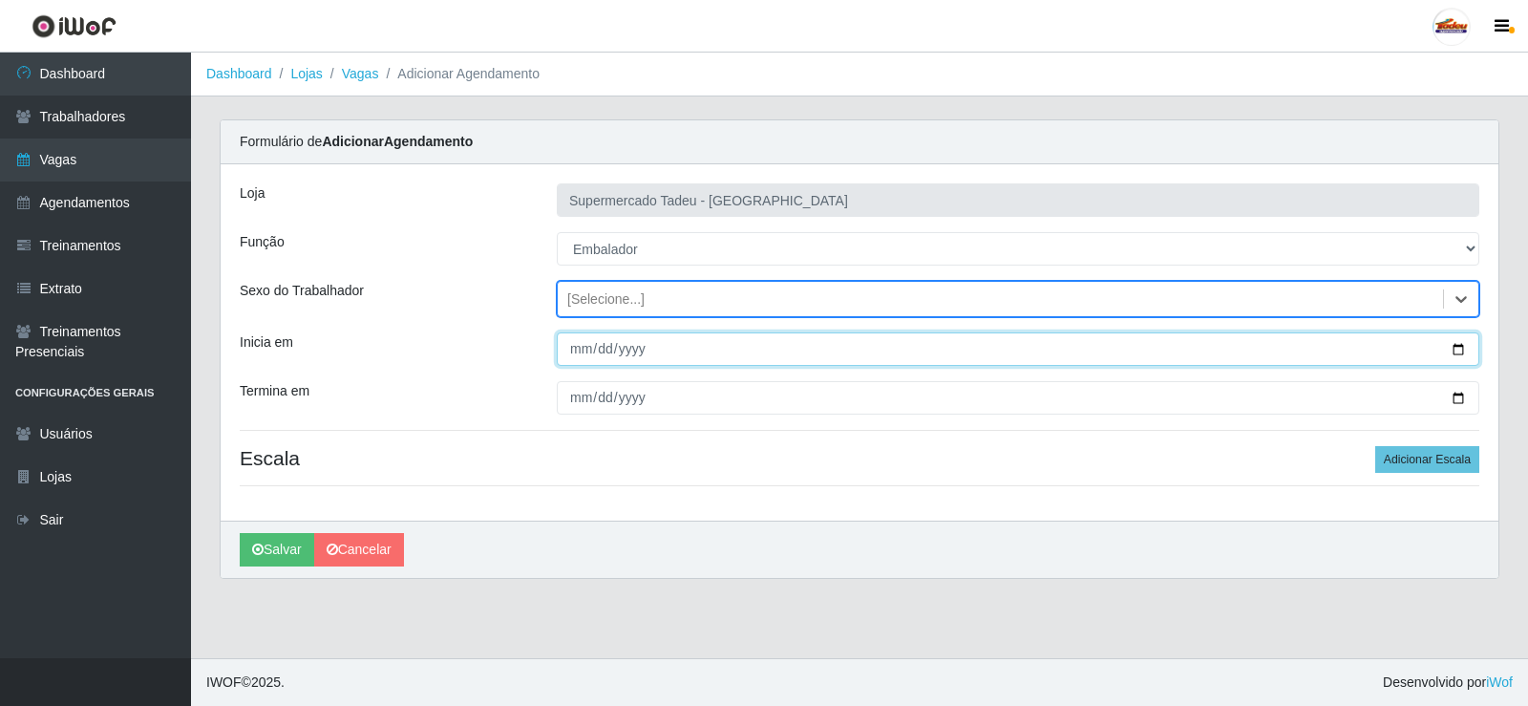
click at [594, 357] on input "Inicia em" at bounding box center [1018, 348] width 922 height 33
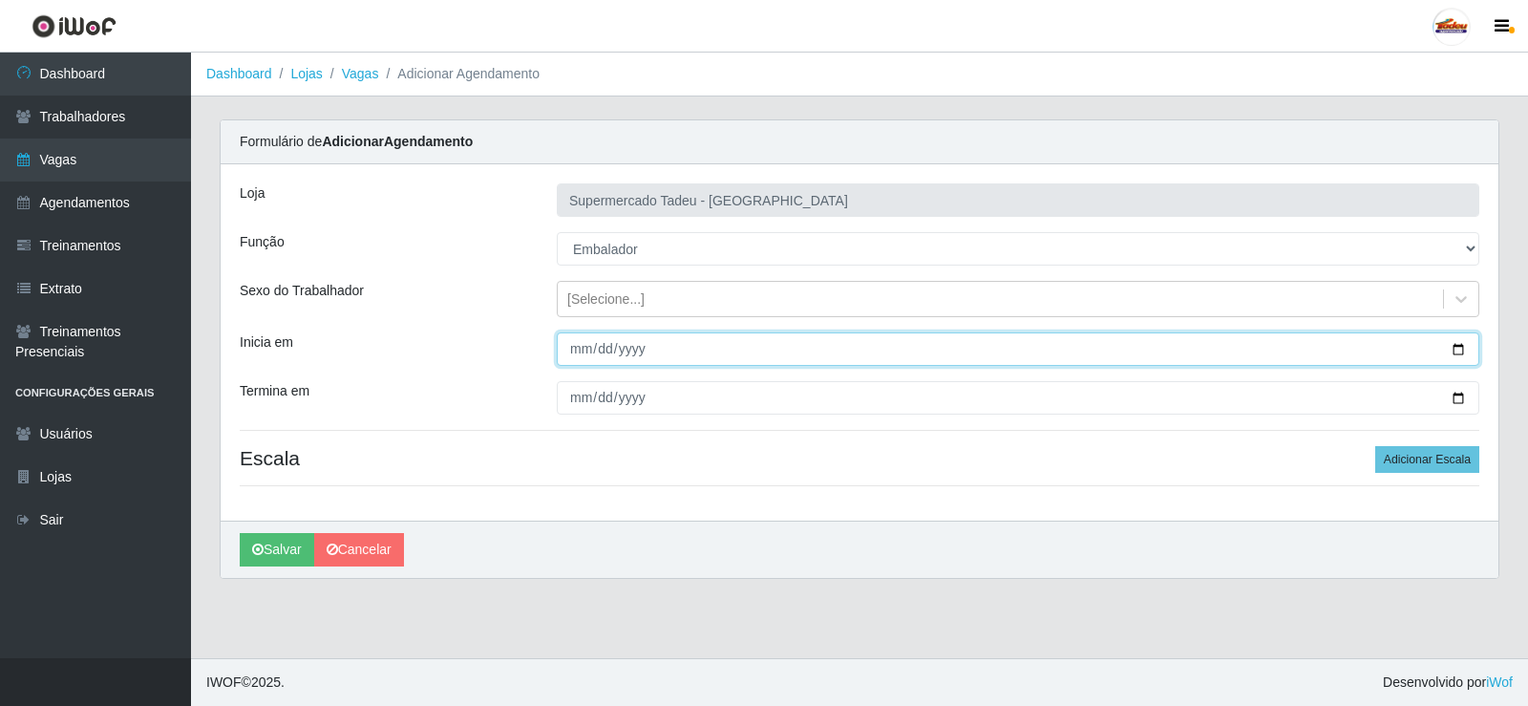
click at [582, 352] on input "Inicia em" at bounding box center [1018, 348] width 922 height 33
click at [573, 353] on input "Inicia em" at bounding box center [1018, 348] width 922 height 33
type input "2025-09-16"
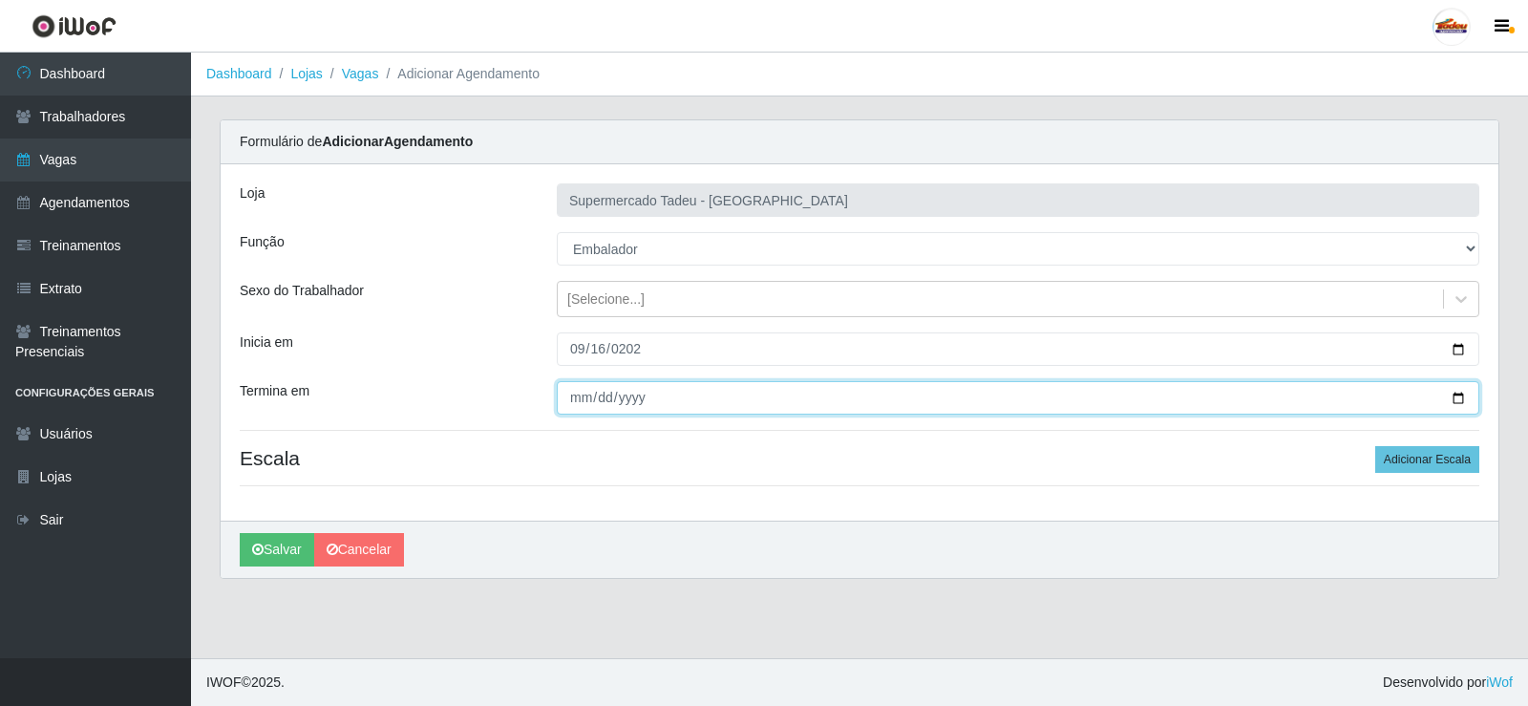
click at [574, 405] on input "Termina em" at bounding box center [1018, 397] width 922 height 33
type input "2025-09-16"
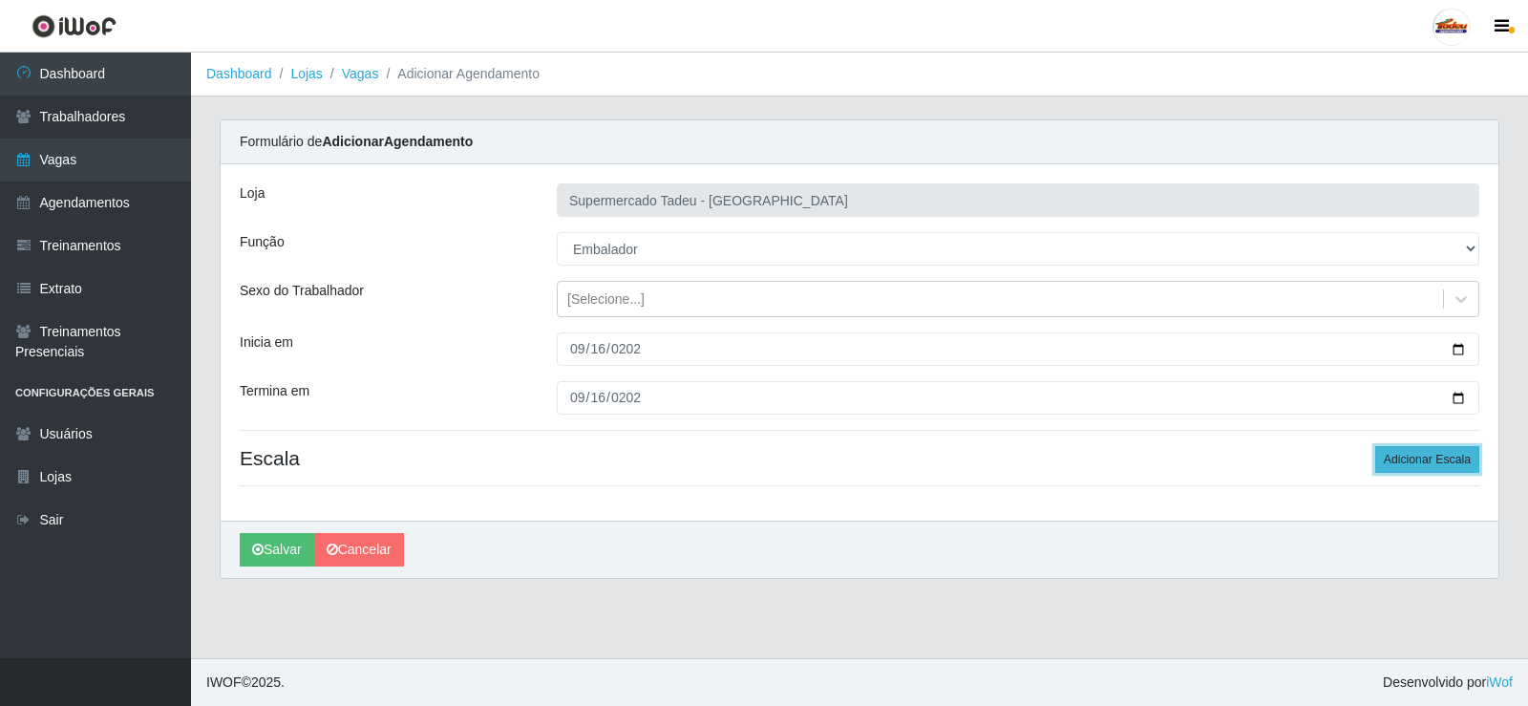
click at [1436, 471] on button "Adicionar Escala" at bounding box center [1427, 459] width 104 height 27
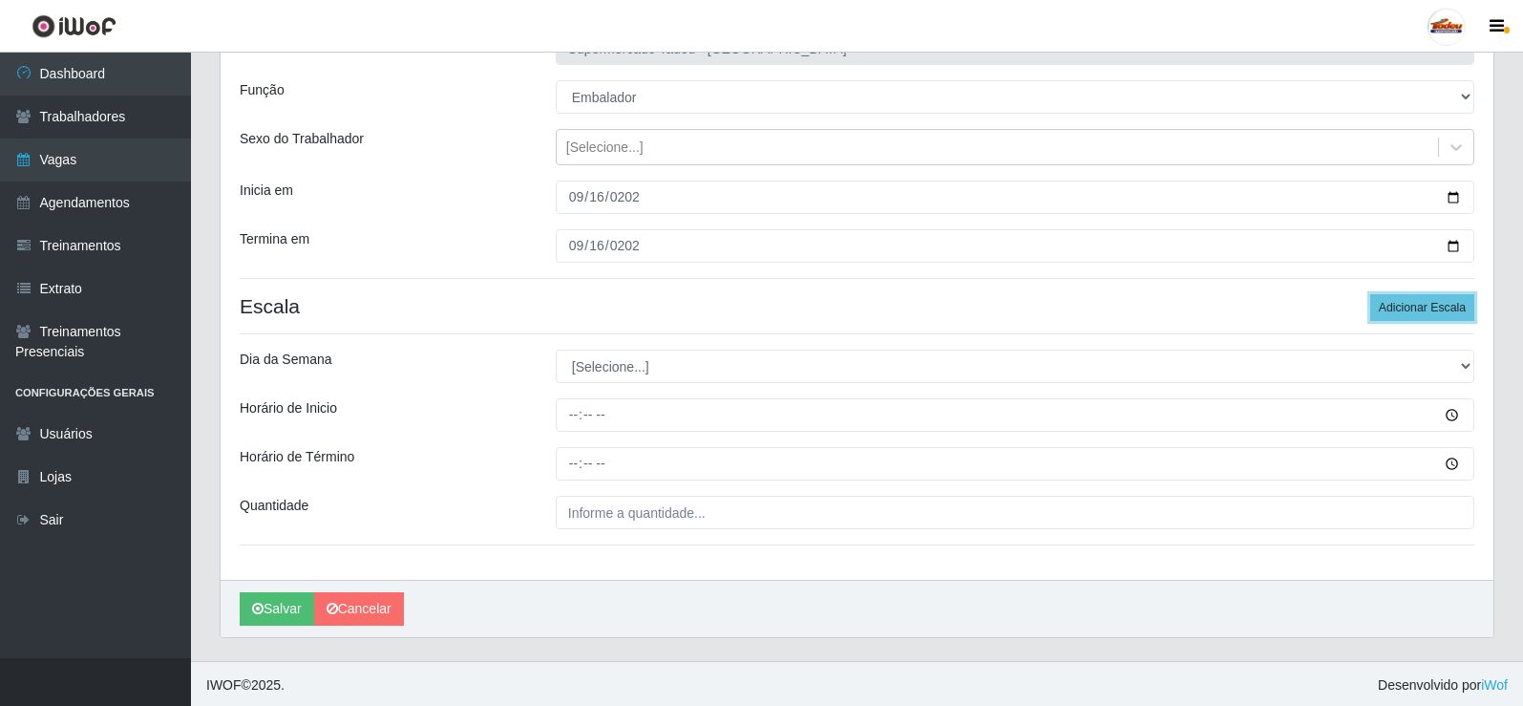
scroll to position [155, 0]
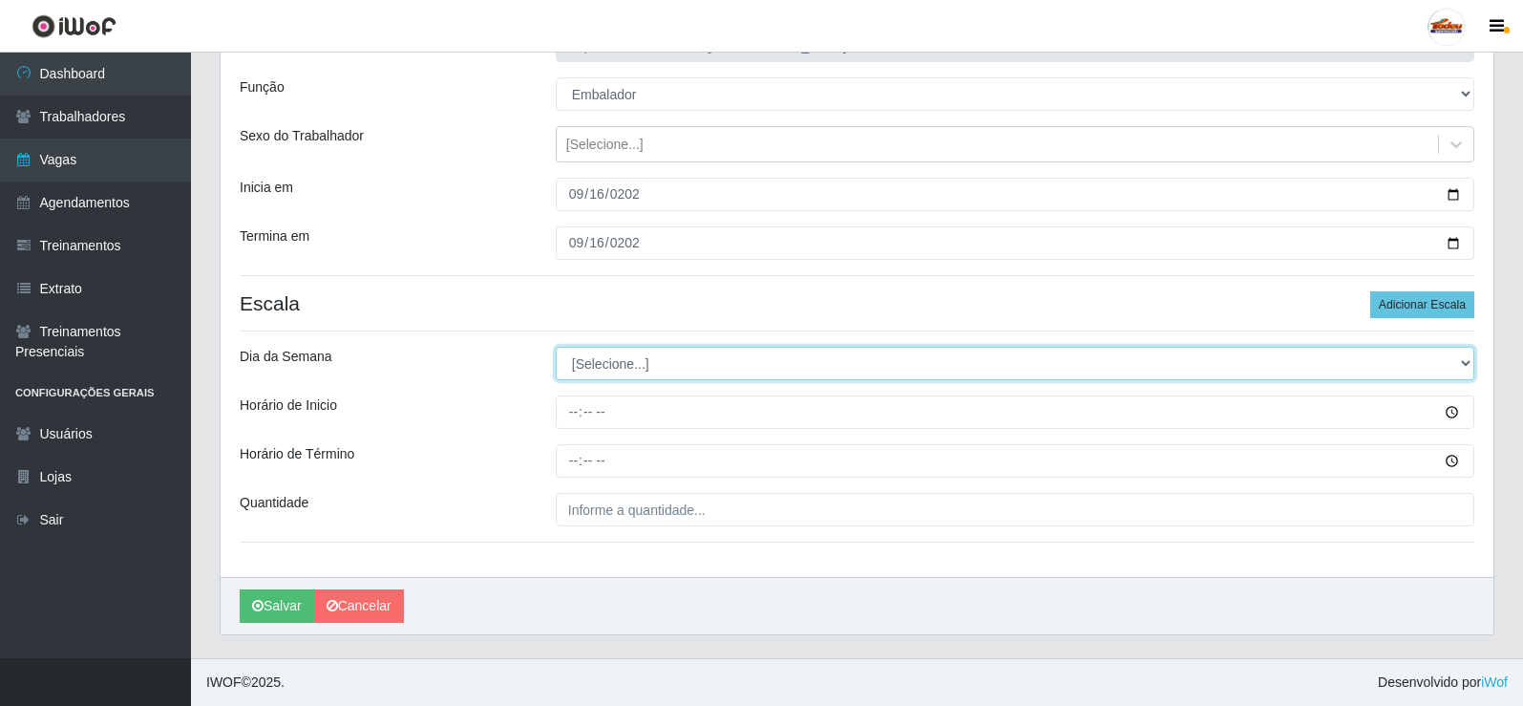
click at [617, 370] on select "[Selecione...] Segunda Terça Quarta Quinta Sexta Sábado Domingo" at bounding box center [1015, 363] width 919 height 33
click at [604, 370] on select "[Selecione...] Segunda Terça Quarta Quinta Sexta Sábado Domingo" at bounding box center [1015, 363] width 919 height 33
click at [606, 368] on select "[Selecione...] Segunda Terça Quarta Quinta Sexta Sábado Domingo" at bounding box center [1015, 363] width 919 height 33
select select "2"
click at [556, 347] on select "[Selecione...] Segunda Terça Quarta Quinta Sexta Sábado Domingo" at bounding box center [1015, 363] width 919 height 33
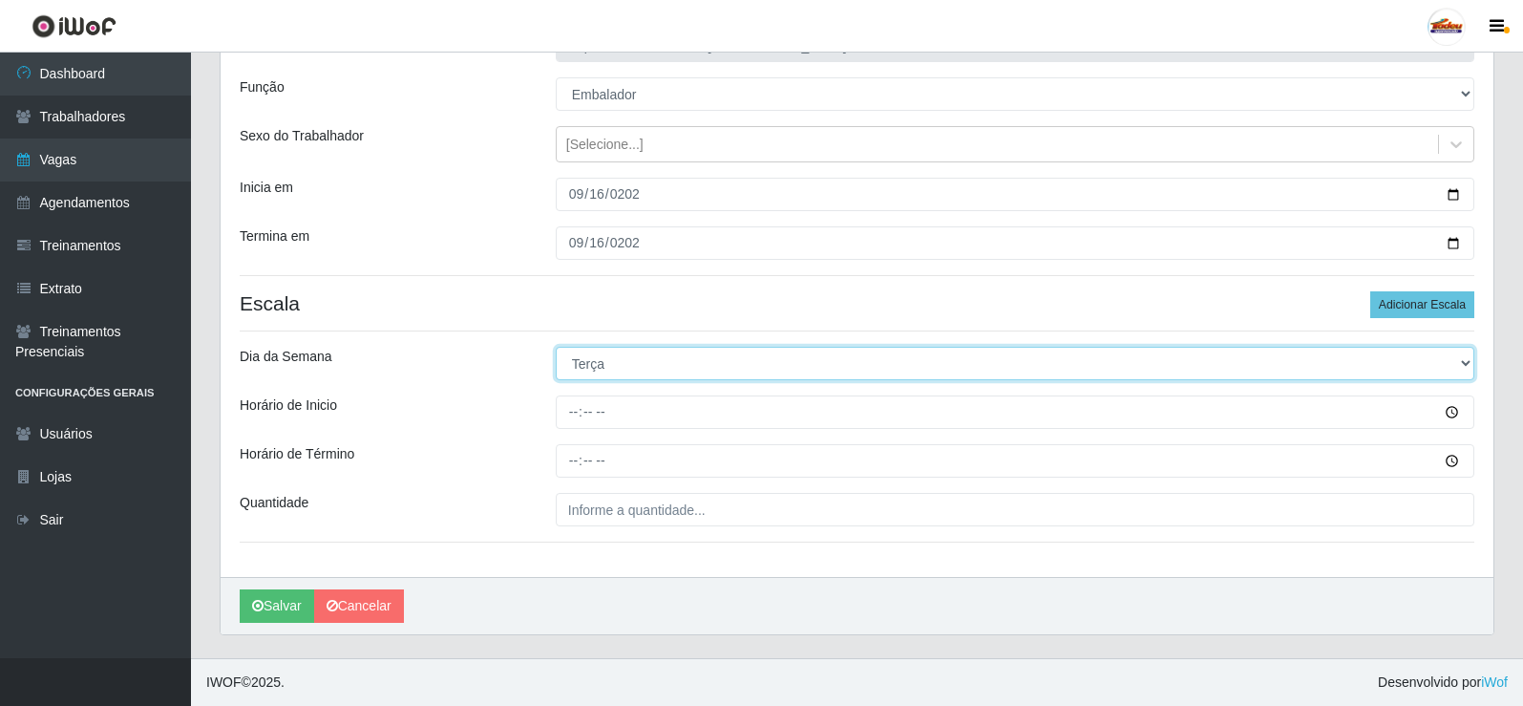
click at [619, 373] on select "[Selecione...] Segunda Terça Quarta Quinta Sexta Sábado Domingo" at bounding box center [1015, 363] width 919 height 33
click at [621, 366] on select "[Selecione...] Segunda Terça Quarta Quinta Sexta Sábado Domingo" at bounding box center [1015, 363] width 919 height 33
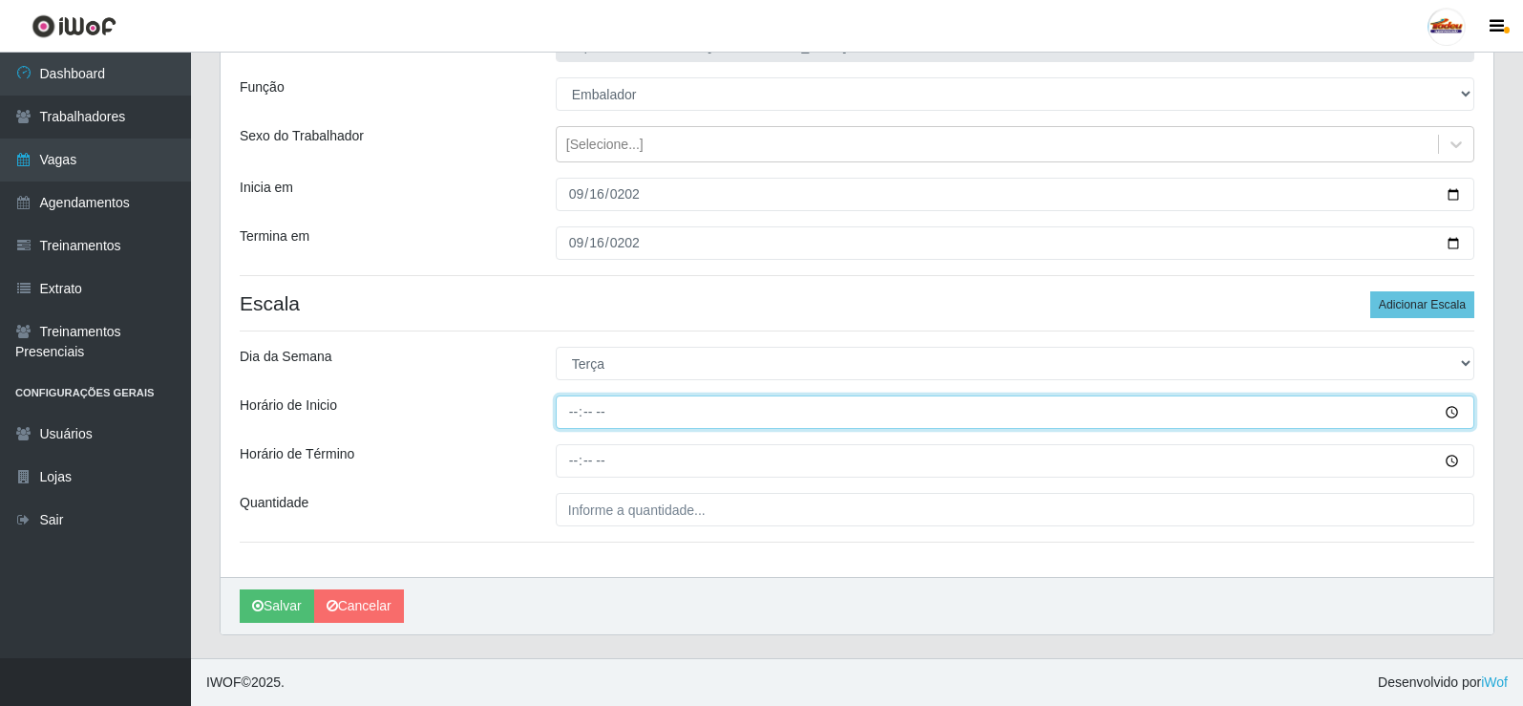
click at [574, 409] on input "Horário de Inicio" at bounding box center [1015, 411] width 919 height 33
click at [591, 412] on input "Horário de Inicio" at bounding box center [1015, 411] width 919 height 33
click at [567, 414] on input "Horário de Inicio" at bounding box center [1015, 411] width 919 height 33
click at [581, 418] on input "Horário de Inicio" at bounding box center [1015, 411] width 919 height 33
click at [577, 412] on input "Horário de Inicio" at bounding box center [1015, 411] width 919 height 33
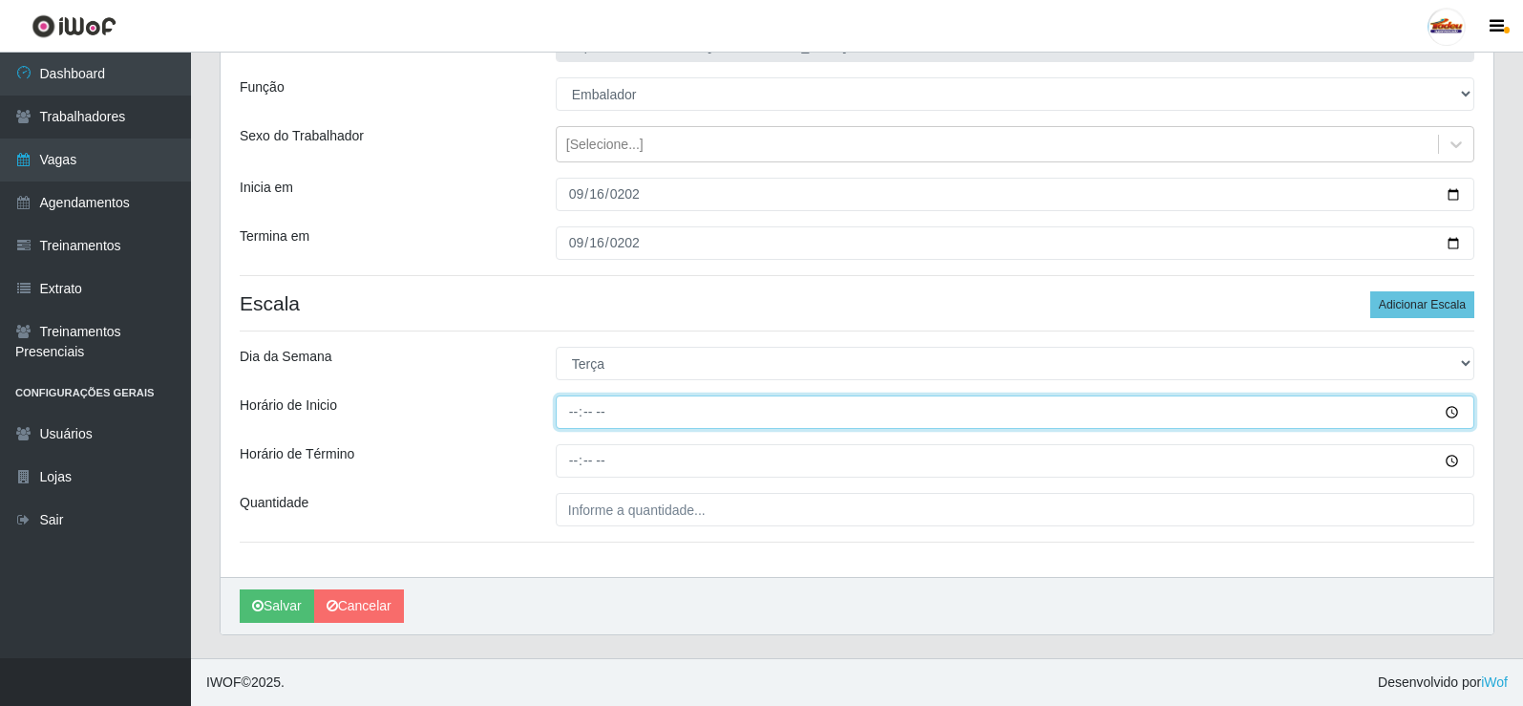
click at [590, 415] on input "Horário de Inicio" at bounding box center [1015, 411] width 919 height 33
click at [573, 412] on input "Horário de Inicio" at bounding box center [1015, 411] width 919 height 33
click at [571, 407] on input "Horário de Inicio" at bounding box center [1015, 411] width 919 height 33
click at [576, 415] on input "Horário de Inicio" at bounding box center [1015, 411] width 919 height 33
type input "16:00"
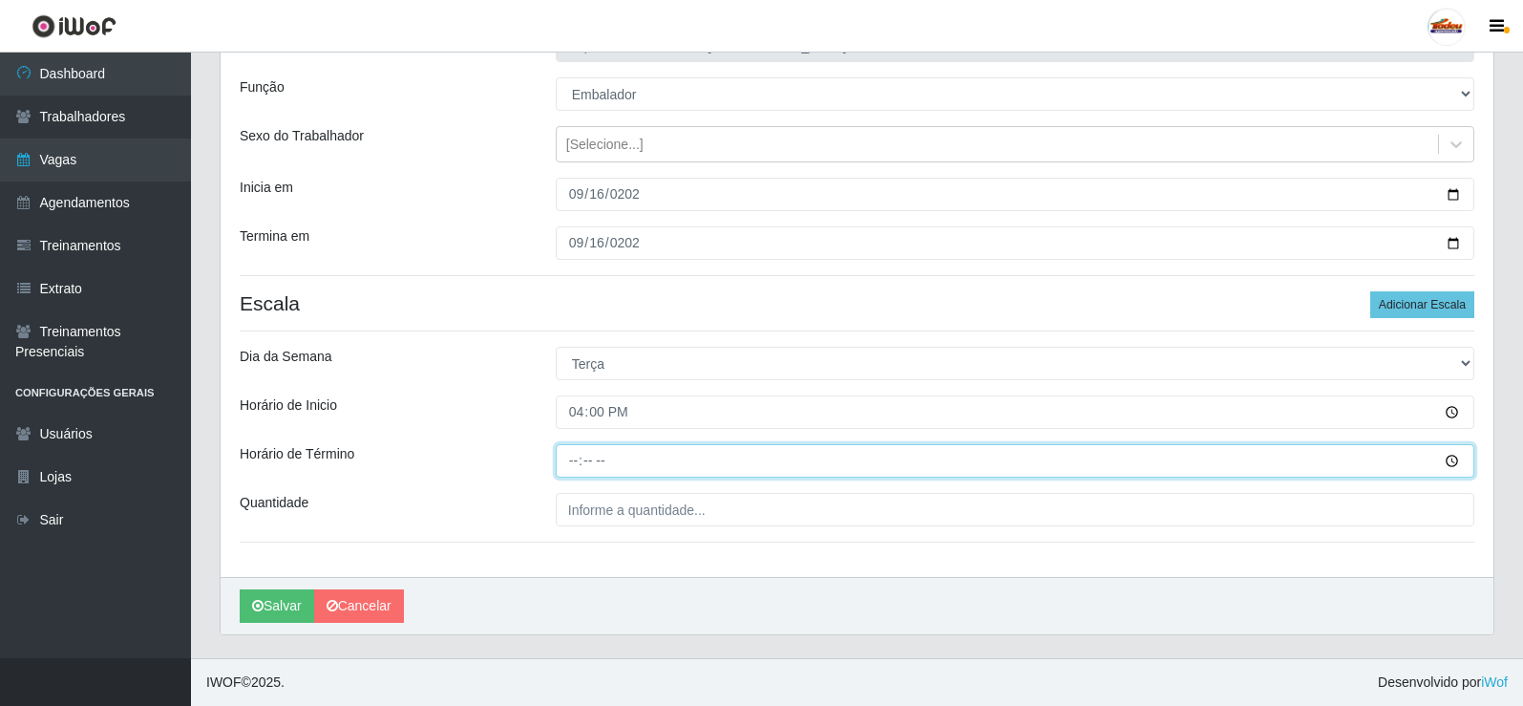
click at [579, 466] on input "Horário de Término" at bounding box center [1015, 460] width 919 height 33
type input "20:00"
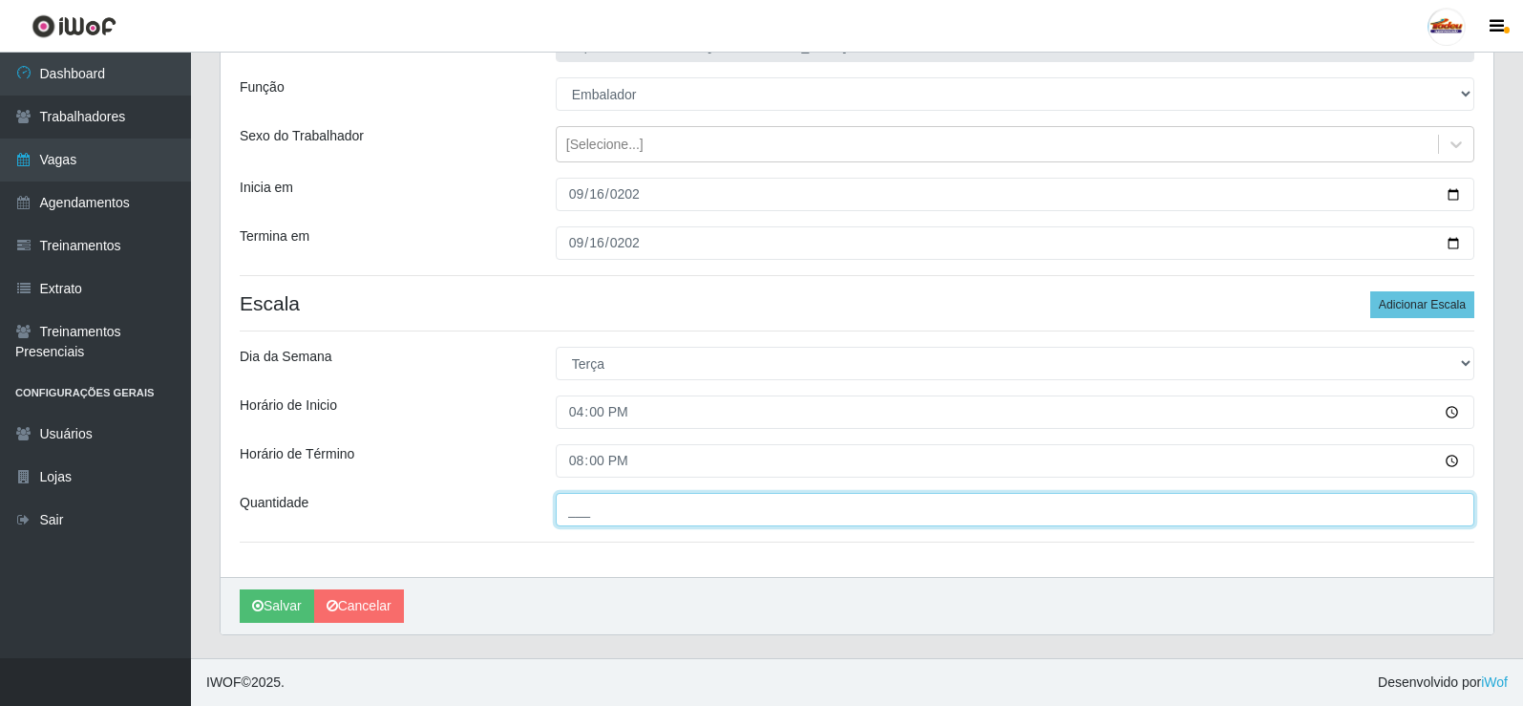
click at [594, 510] on input "___" at bounding box center [1015, 509] width 919 height 33
type input "1__"
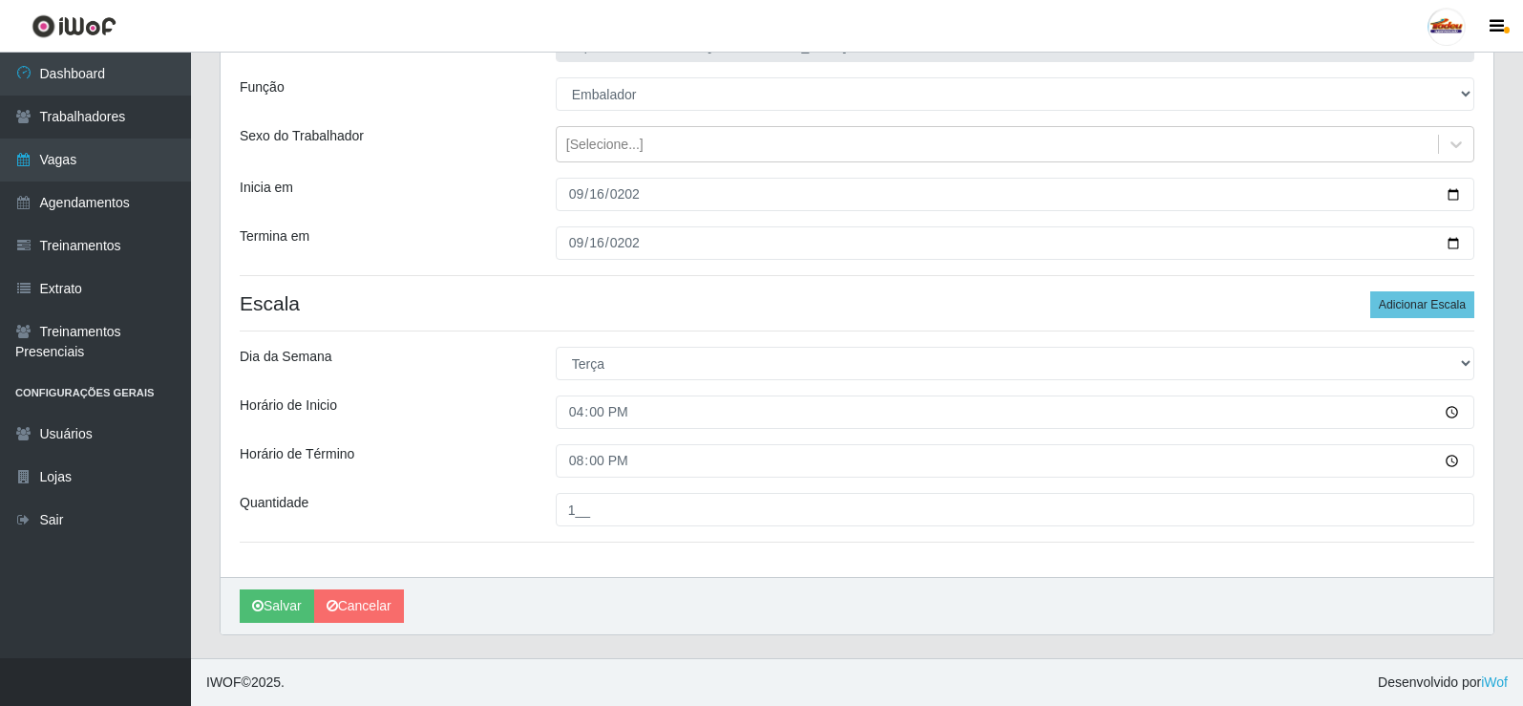
click at [398, 448] on div "Horário de Término" at bounding box center [383, 460] width 316 height 33
click at [271, 605] on button "Salvar" at bounding box center [277, 605] width 74 height 33
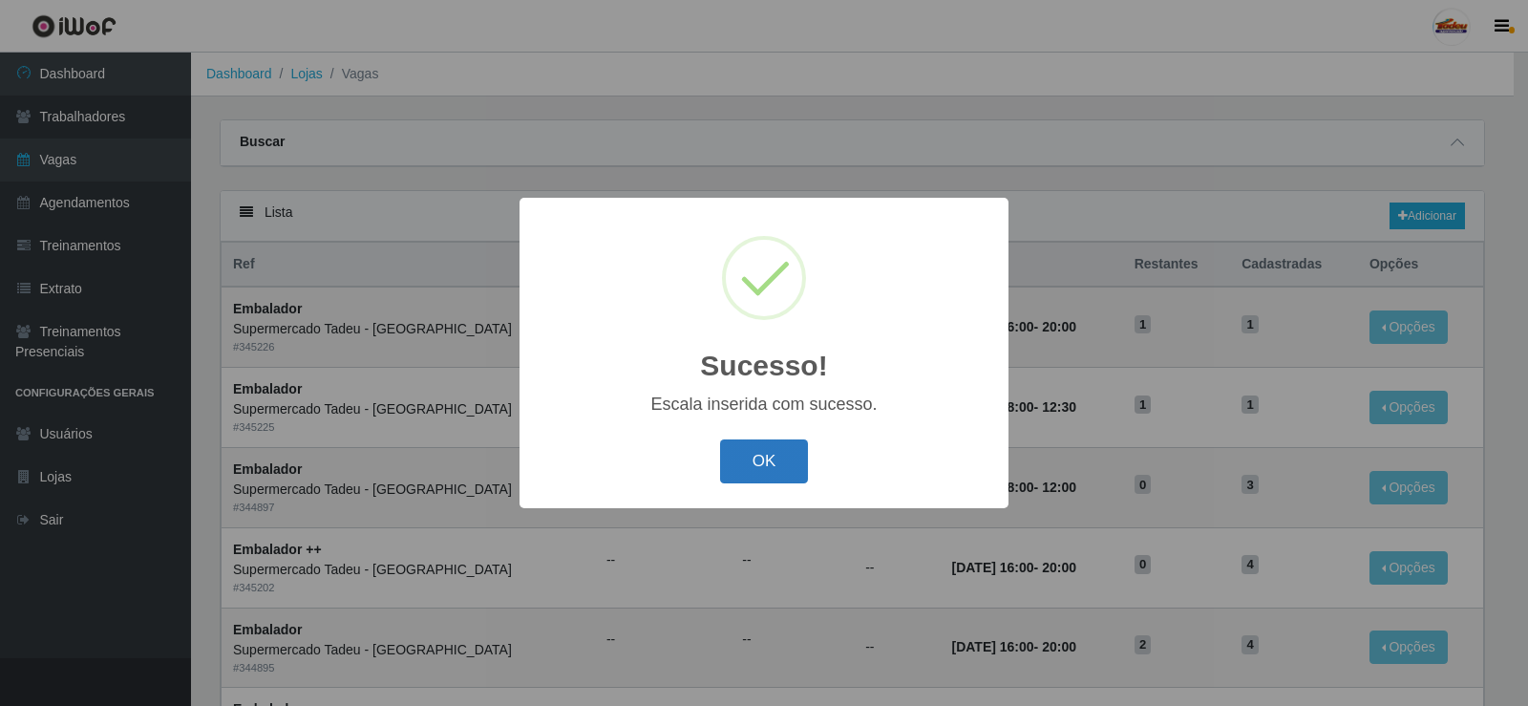
click at [786, 454] on button "OK" at bounding box center [764, 461] width 89 height 45
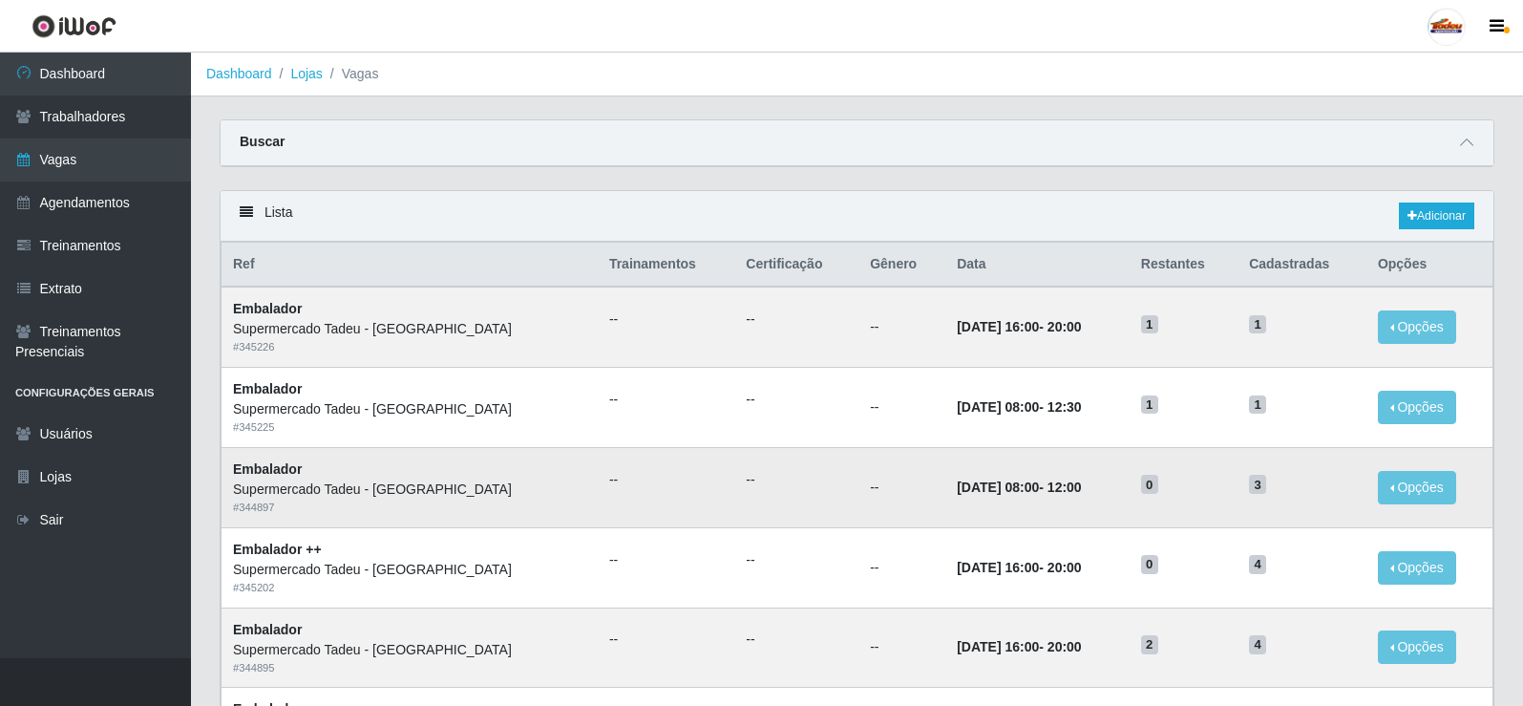
scroll to position [95, 0]
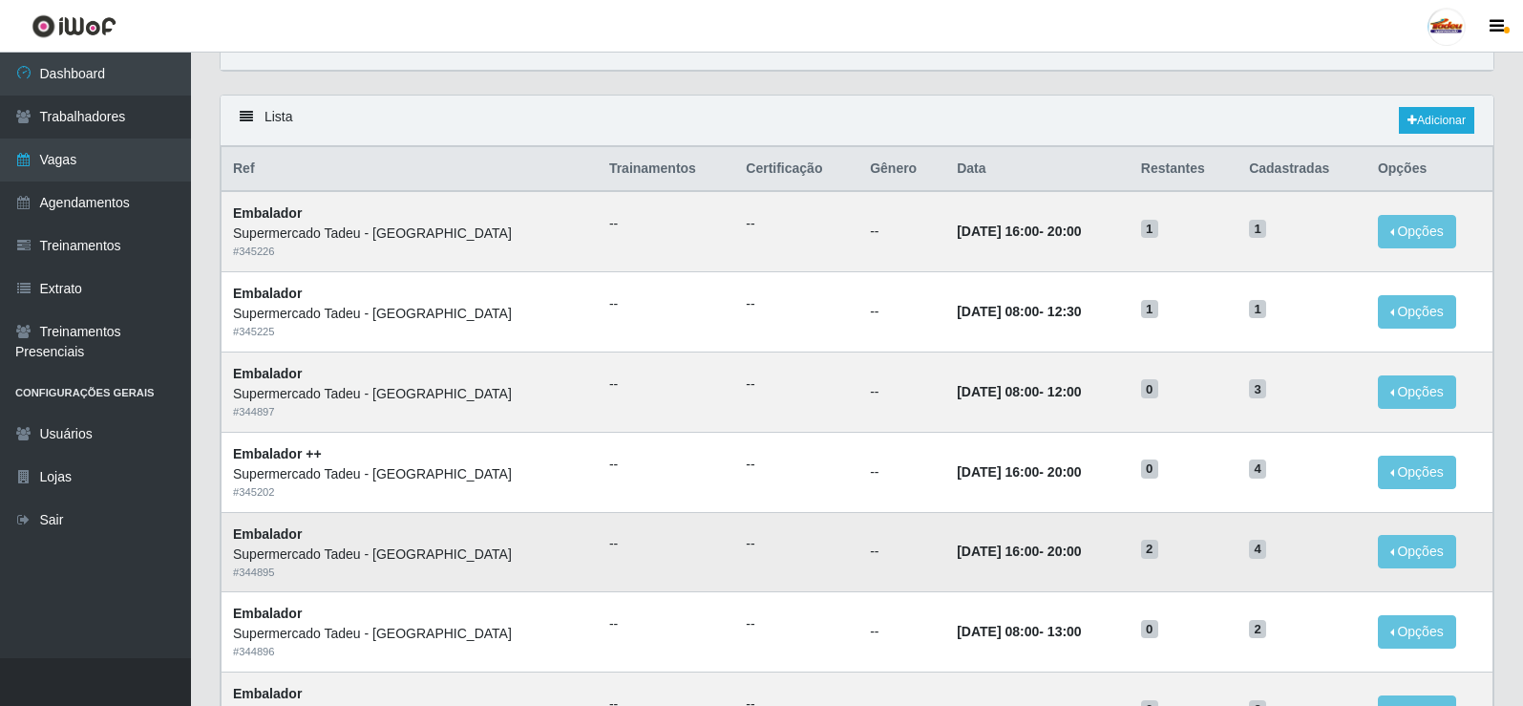
click at [239, 536] on strong "Embalador" at bounding box center [267, 533] width 69 height 15
drag, startPoint x: 239, startPoint y: 536, endPoint x: 307, endPoint y: 535, distance: 68.8
click at [304, 537] on td "Embalador Supermercado Tadeu - Lagoa Seca # 344895" at bounding box center [410, 552] width 376 height 80
drag, startPoint x: 1247, startPoint y: 549, endPoint x: 1259, endPoint y: 552, distance: 12.7
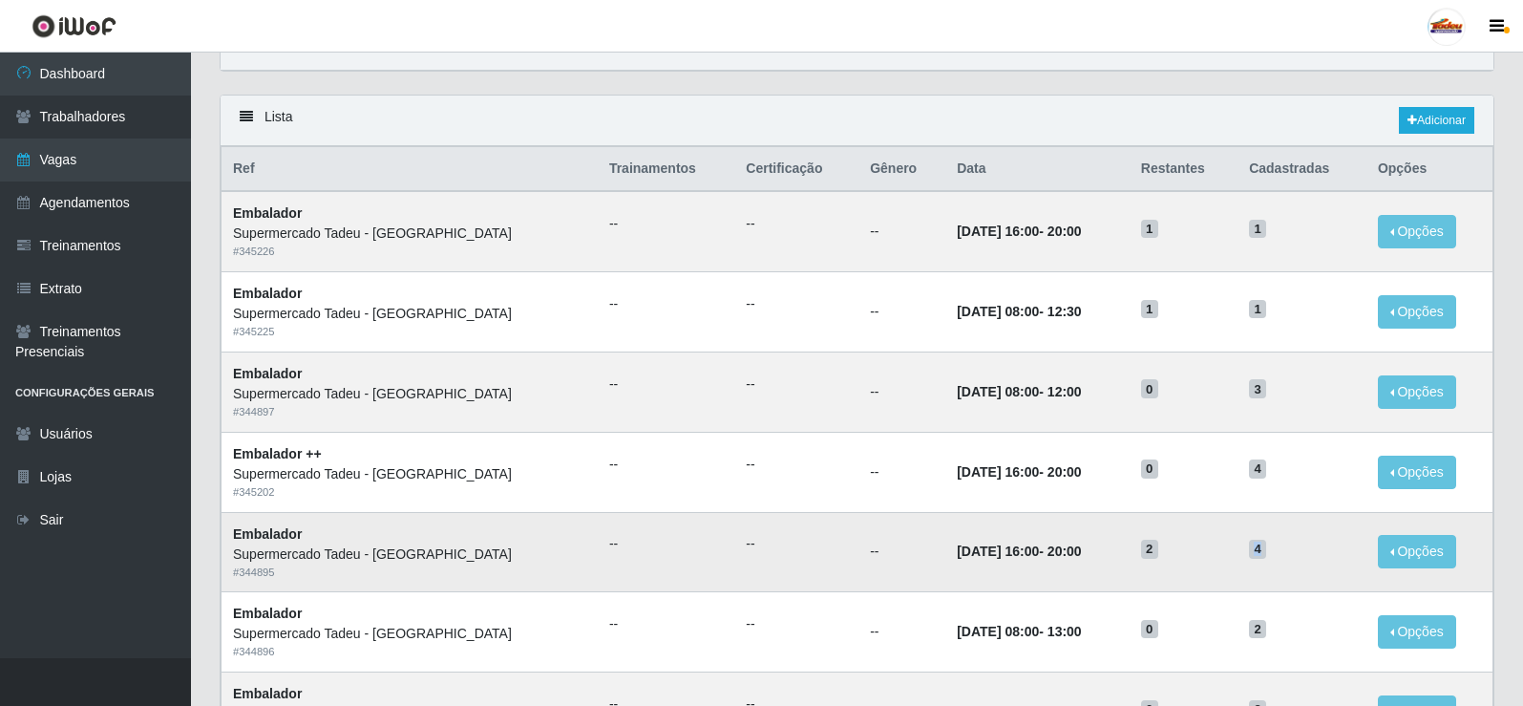
click at [1259, 552] on span "4" at bounding box center [1257, 548] width 17 height 19
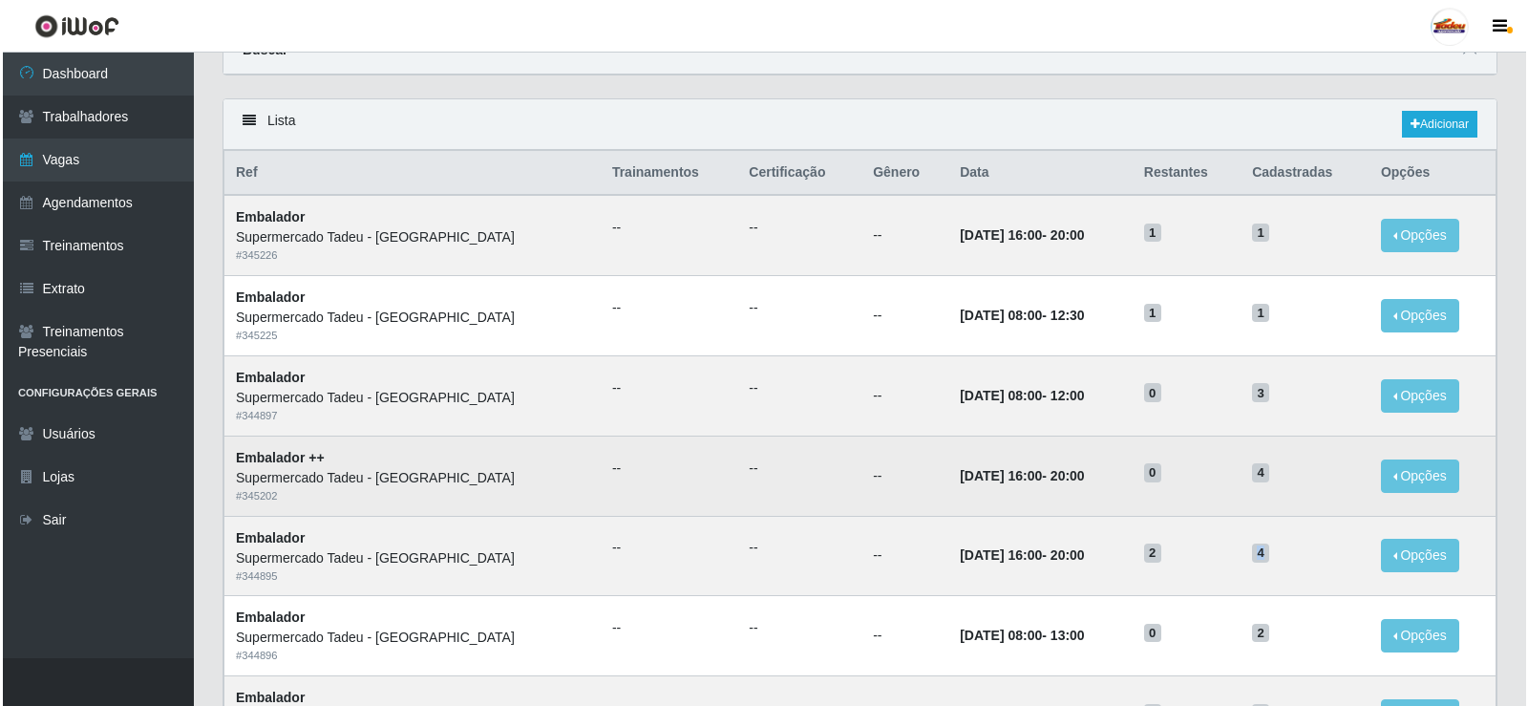
scroll to position [0, 0]
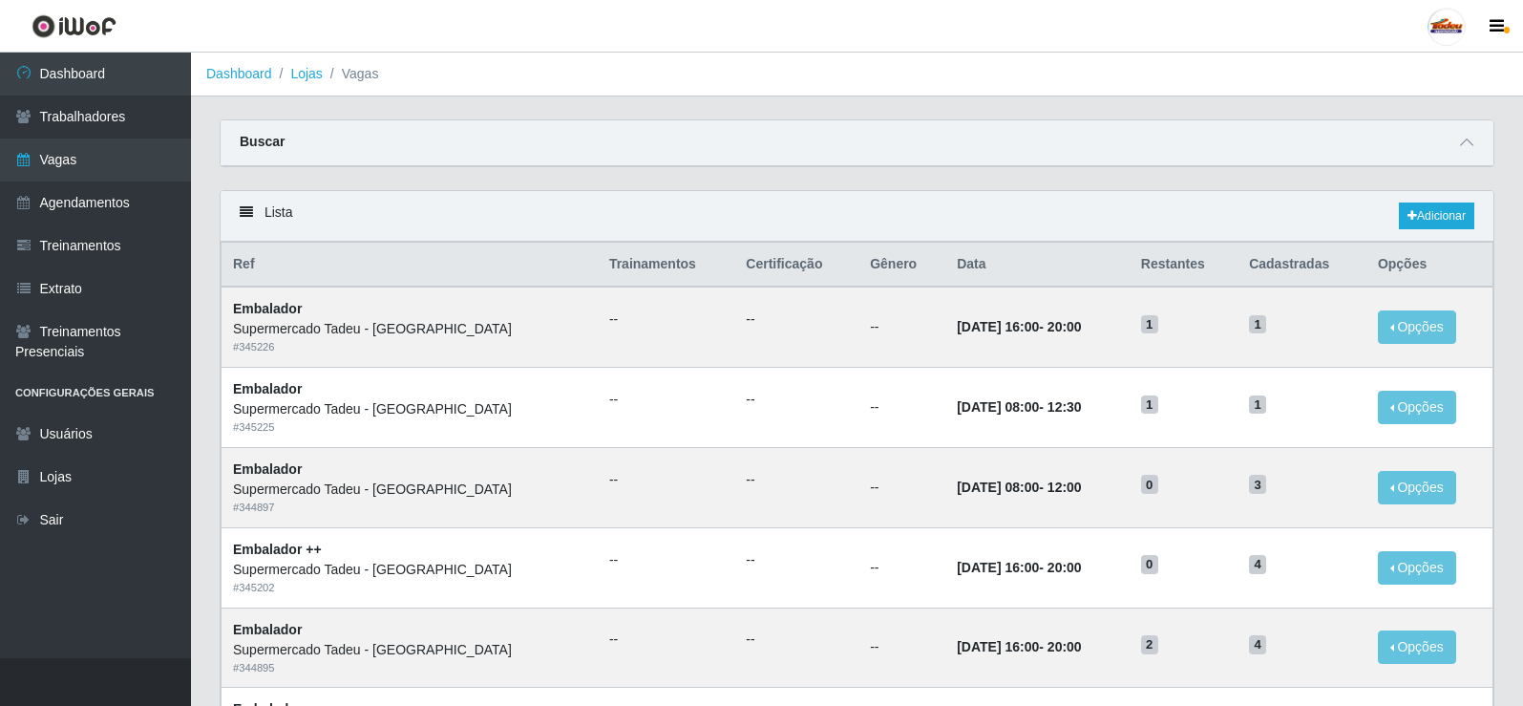
click at [1050, 220] on div "Lista Adicionar" at bounding box center [857, 216] width 1273 height 51
click at [69, 291] on link "Extrato" at bounding box center [95, 288] width 191 height 43
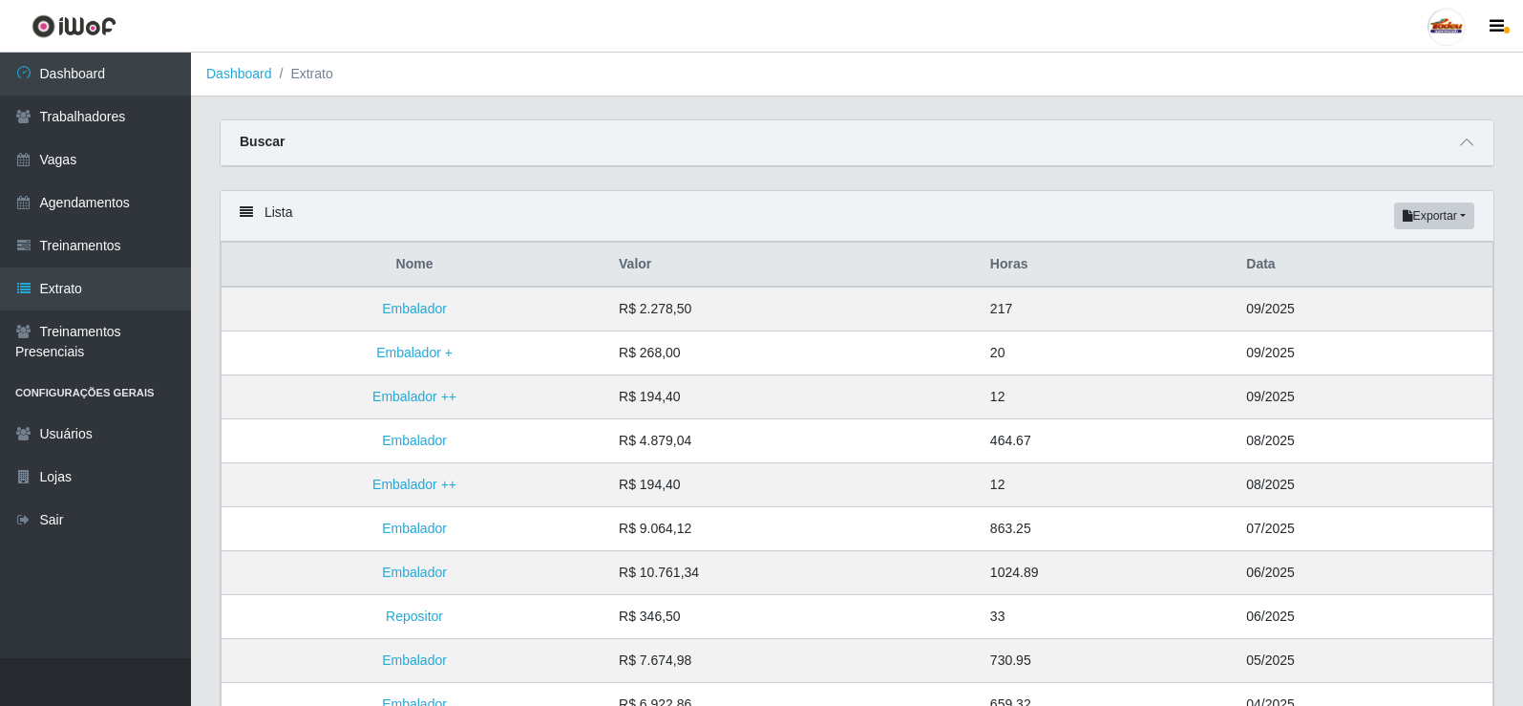
click at [783, 170] on div "Carregando... Buscar Loja [Selecione...] Supermercado Tadeu - Lagoa Seca Função…" at bounding box center [856, 154] width 1303 height 71
click at [74, 174] on link "Vagas" at bounding box center [95, 159] width 191 height 43
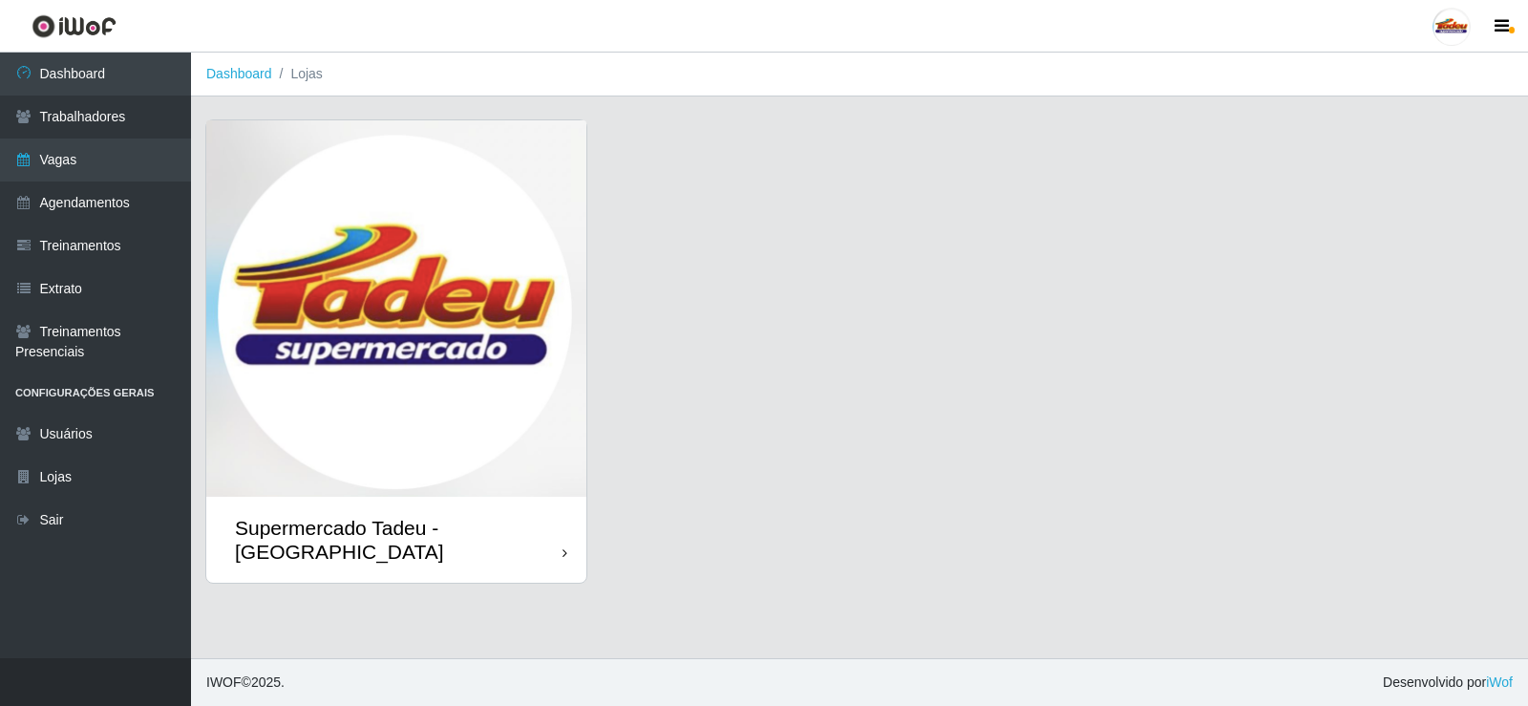
click at [726, 393] on div "Supermercado Tadeu - [GEOGRAPHIC_DATA]" at bounding box center [859, 362] width 1308 height 487
click at [13, 159] on link "Vagas" at bounding box center [95, 159] width 191 height 43
click at [548, 352] on img at bounding box center [396, 308] width 380 height 376
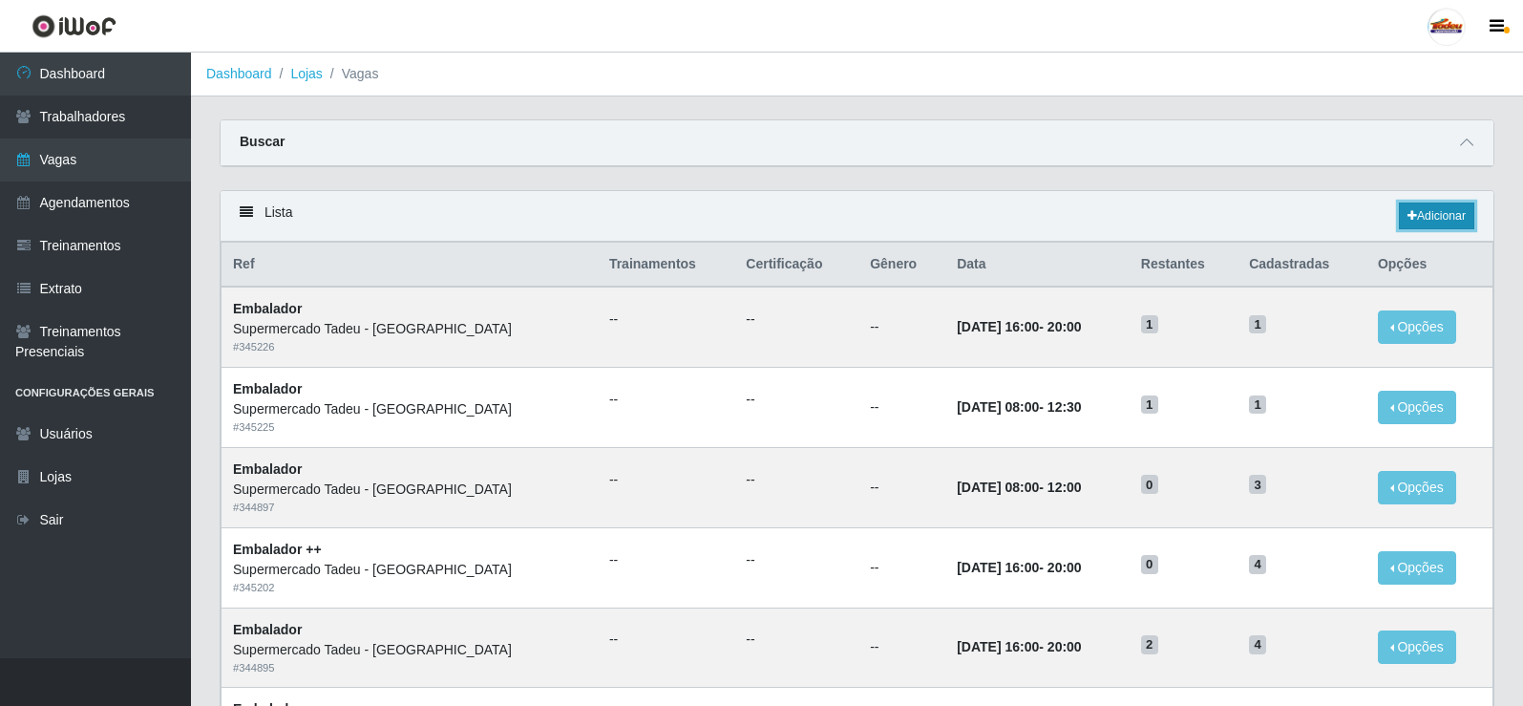
click at [1445, 217] on link "Adicionar" at bounding box center [1436, 215] width 75 height 27
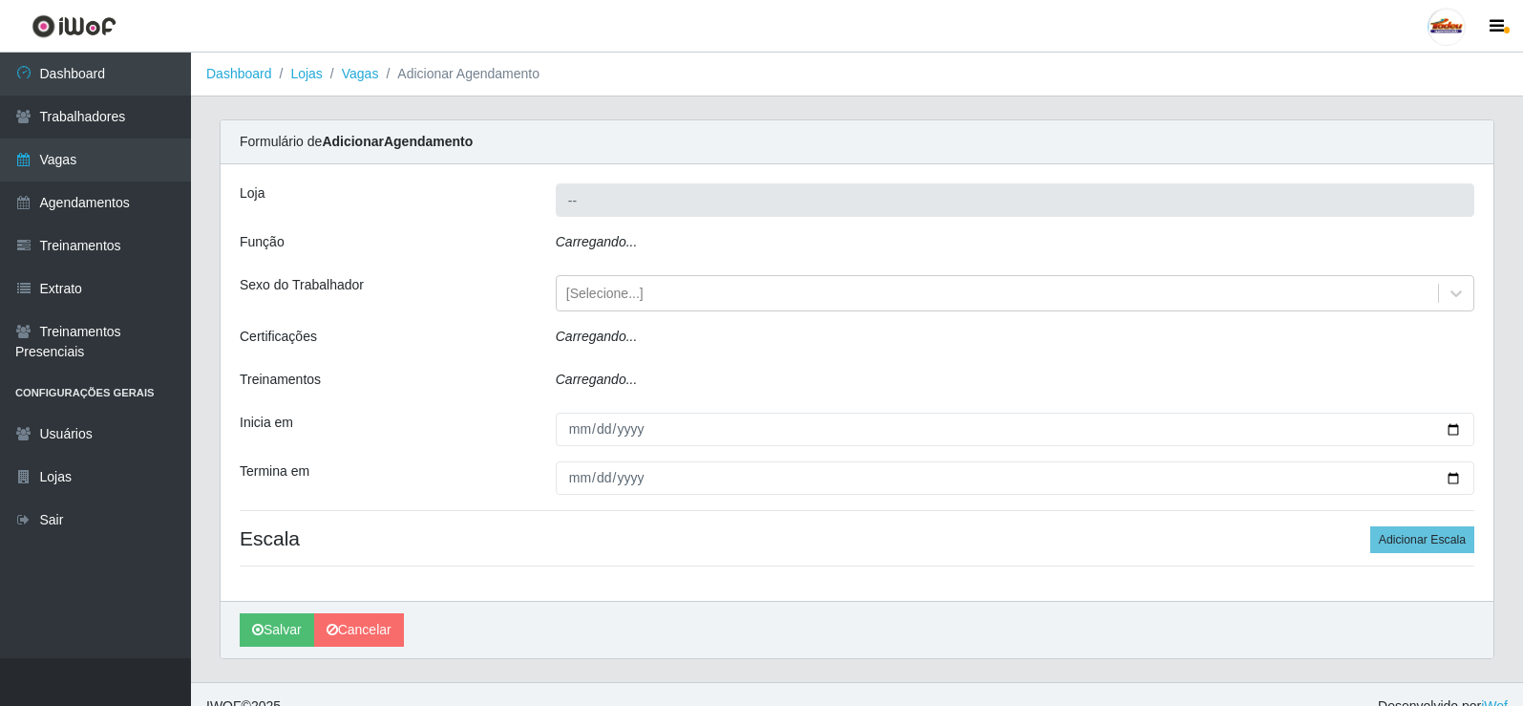
type input "Supermercado Tadeu - [GEOGRAPHIC_DATA]"
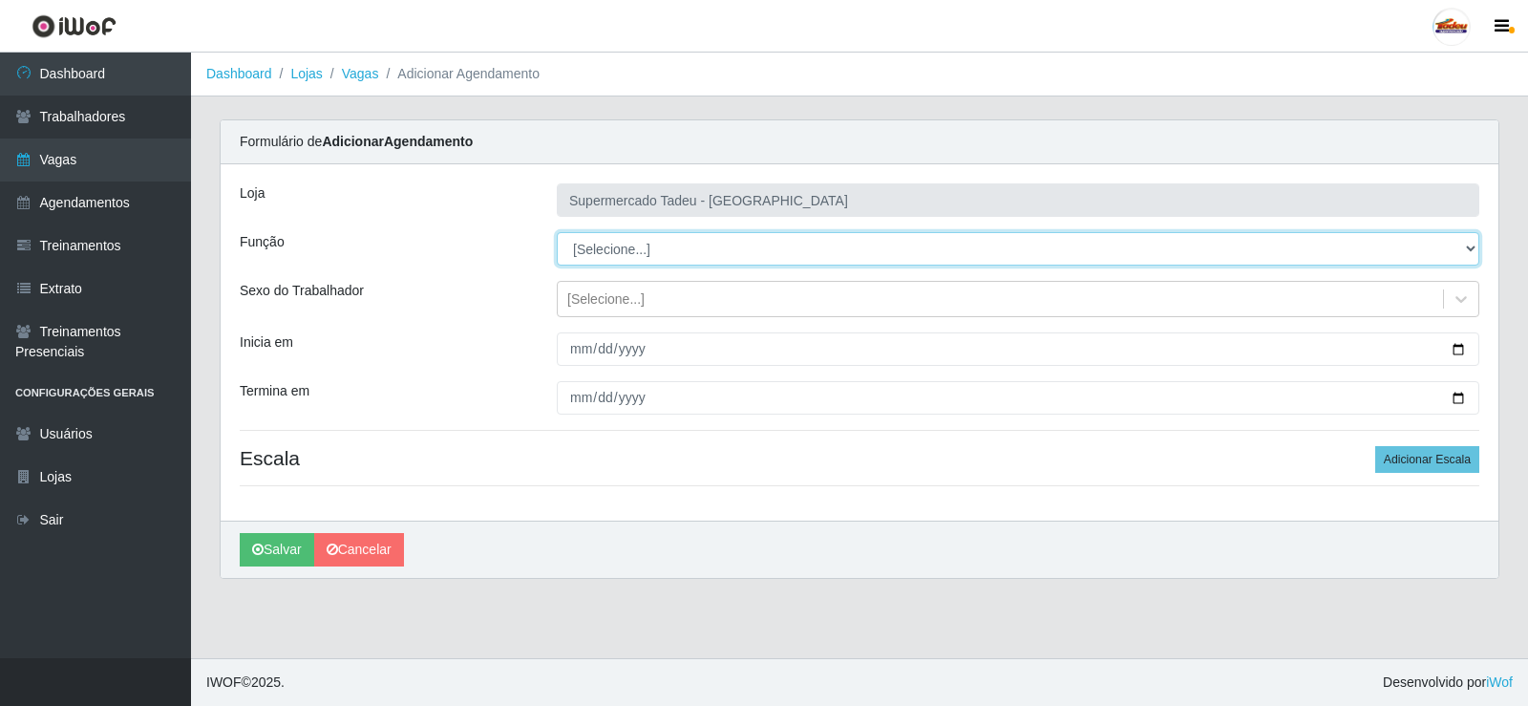
click at [624, 247] on select "[Selecione...] ASG ASG + ASG ++ Auxiliar de Estacionamento Auxiliar de Estacion…" at bounding box center [1018, 248] width 922 height 33
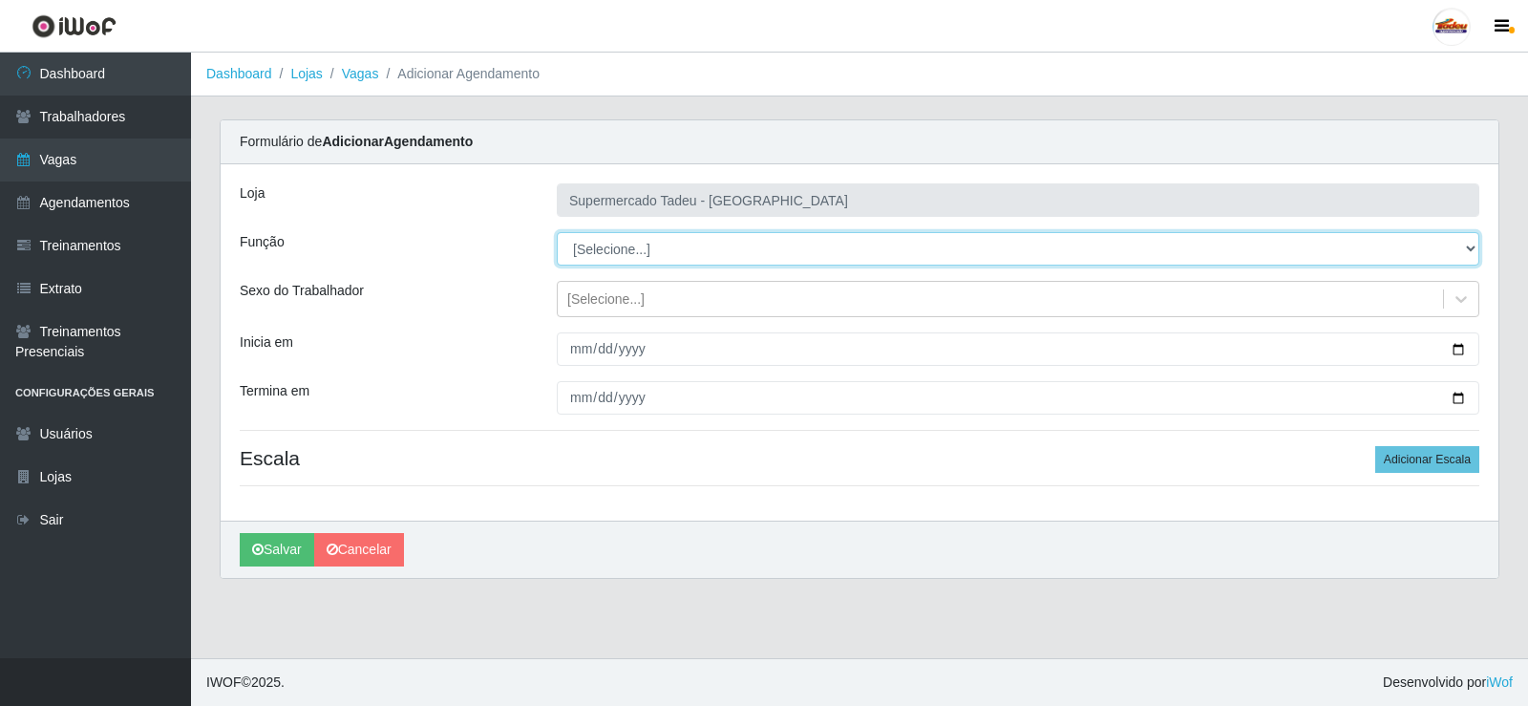
click at [624, 247] on select "[Selecione...] ASG ASG + ASG ++ Auxiliar de Estacionamento Auxiliar de Estacion…" at bounding box center [1018, 248] width 922 height 33
